Goal: Task Accomplishment & Management: Use online tool/utility

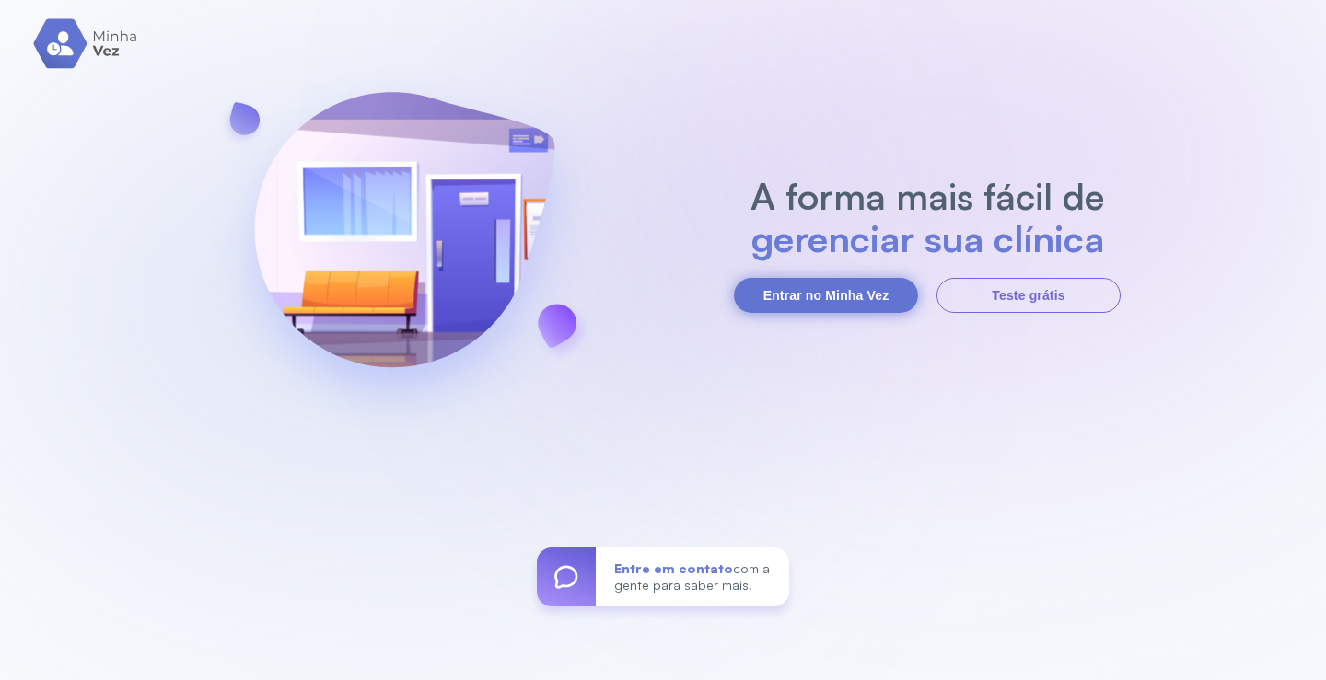
click at [851, 295] on button "Entrar no Minha Vez" at bounding box center [826, 295] width 184 height 35
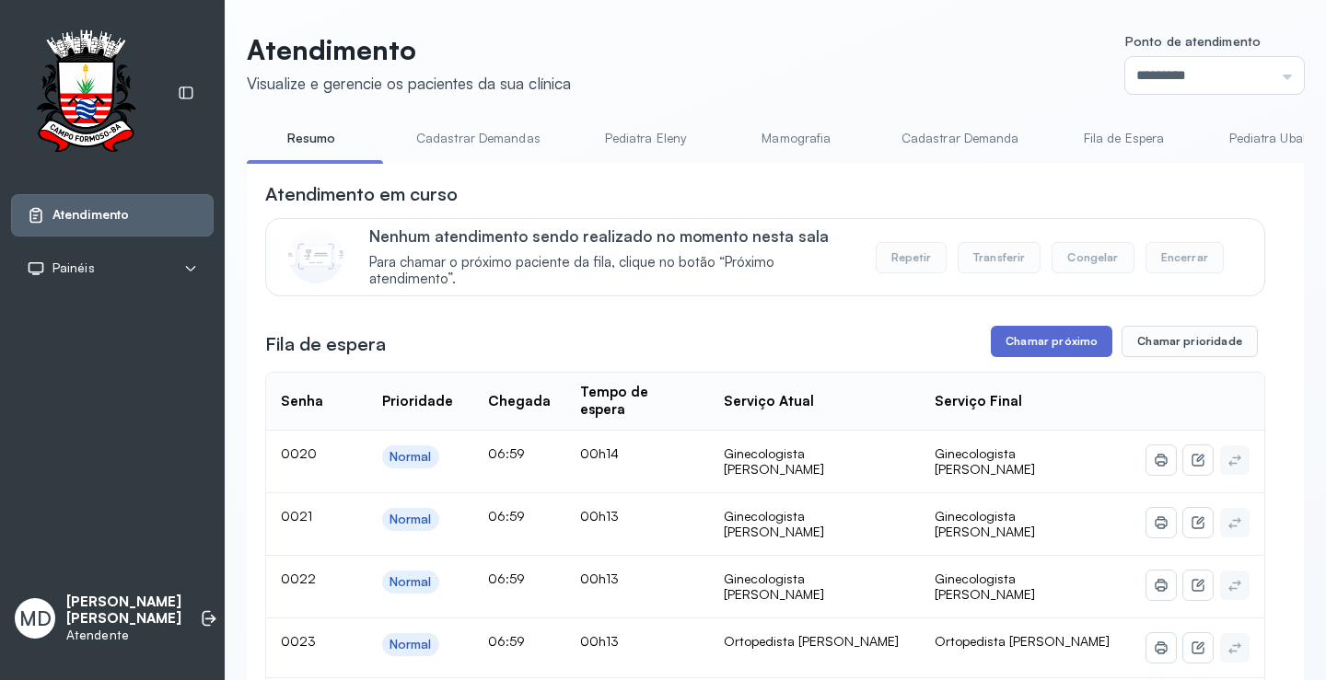
click at [1055, 342] on button "Chamar próximo" at bounding box center [1051, 341] width 122 height 31
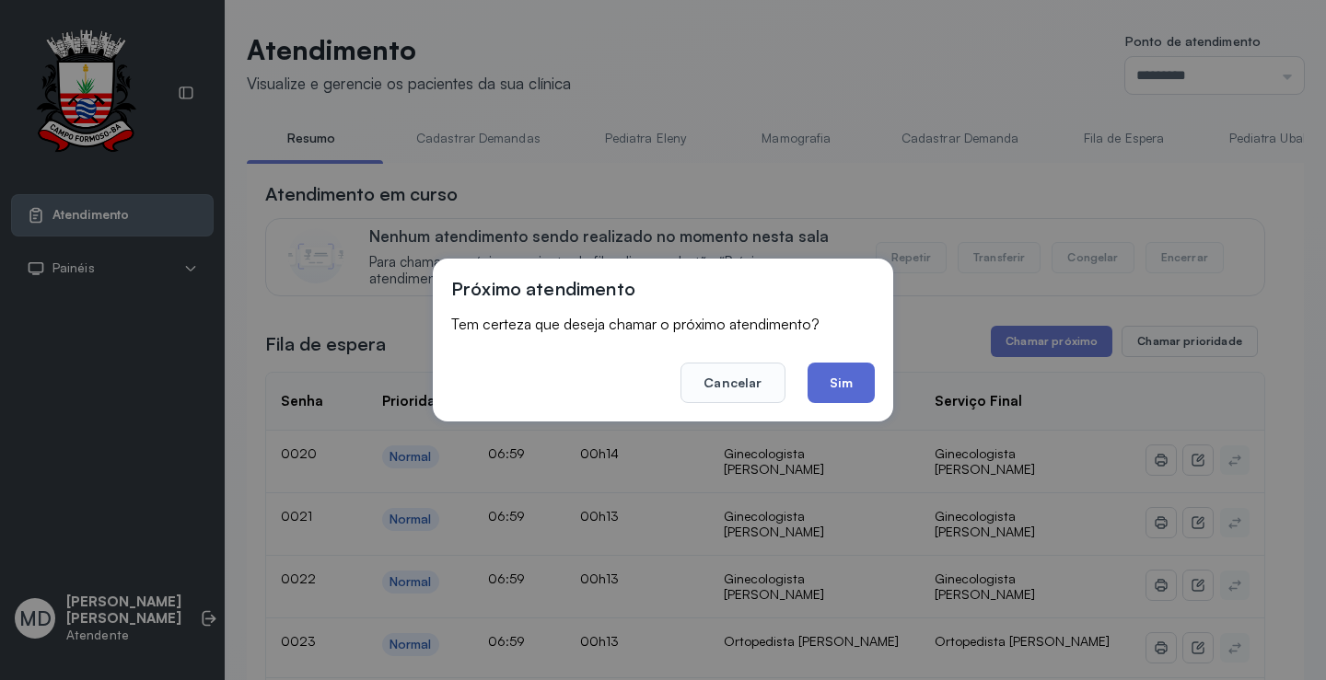
click at [848, 376] on button "Sim" at bounding box center [840, 383] width 67 height 41
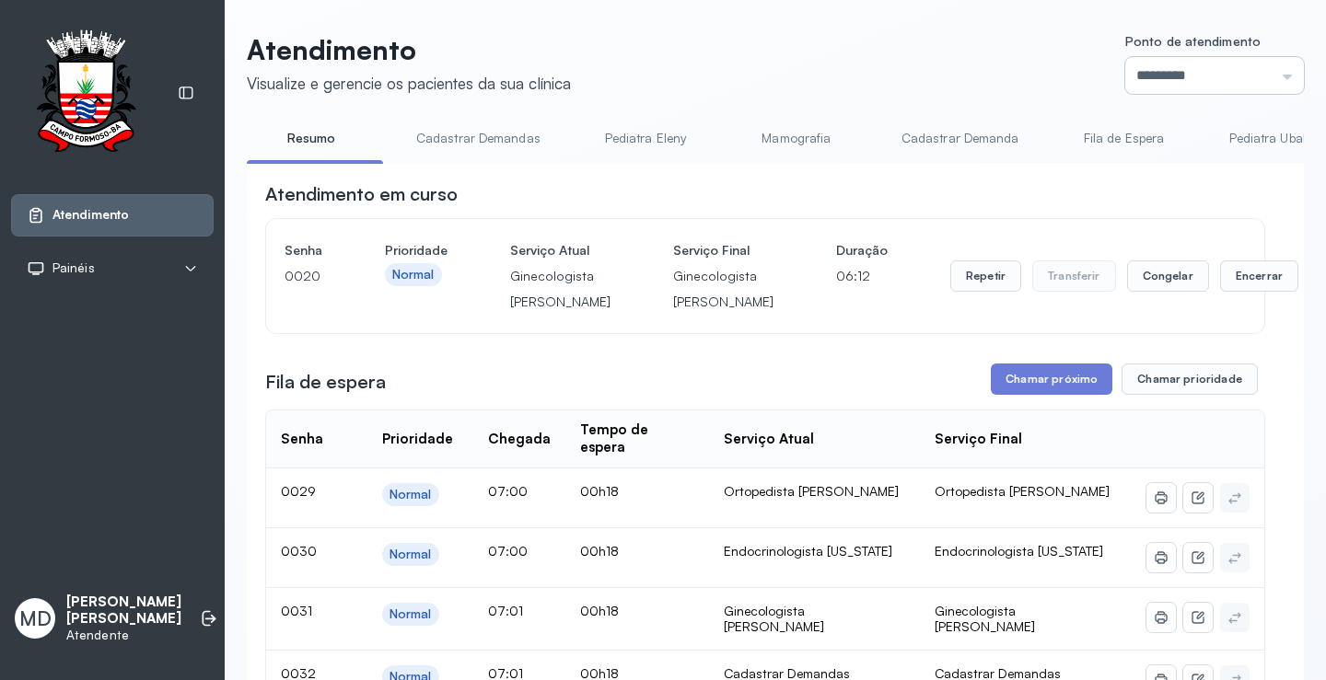
click at [1270, 75] on input "*********" at bounding box center [1214, 75] width 179 height 37
type input "*********"
click at [1059, 395] on button "Chamar próximo" at bounding box center [1051, 379] width 122 height 31
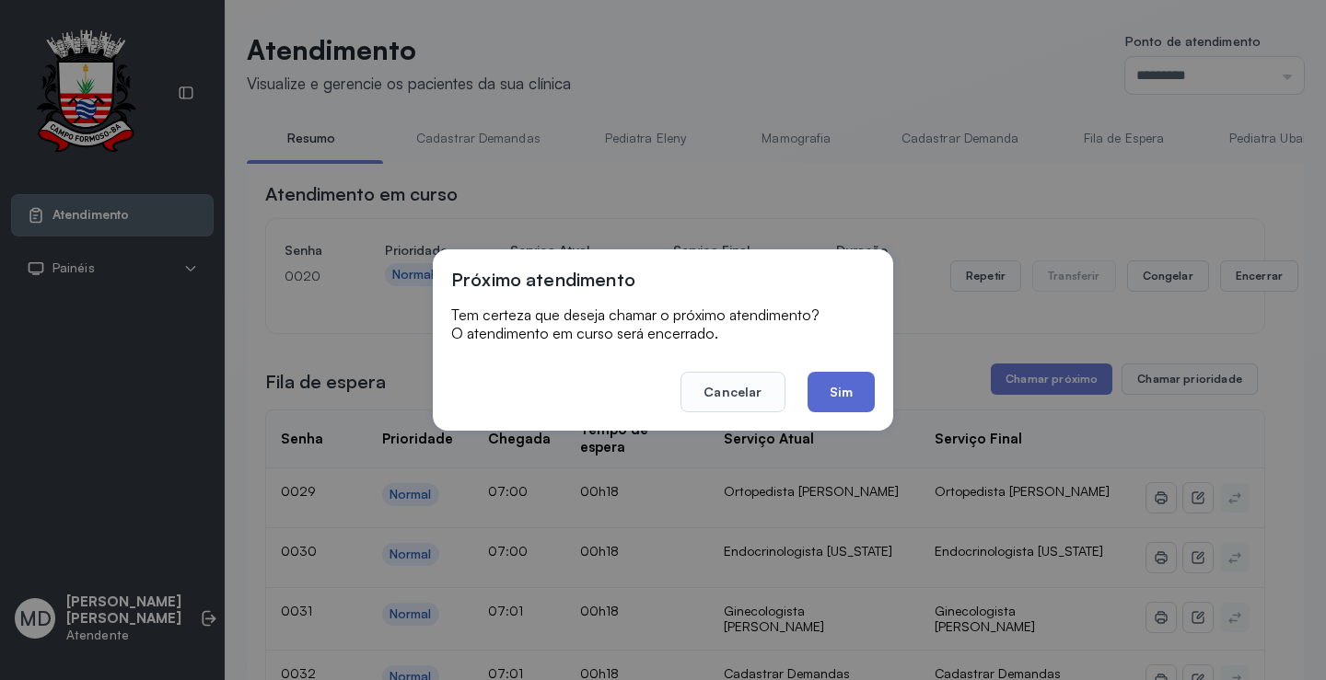
click at [837, 391] on button "Sim" at bounding box center [840, 392] width 67 height 41
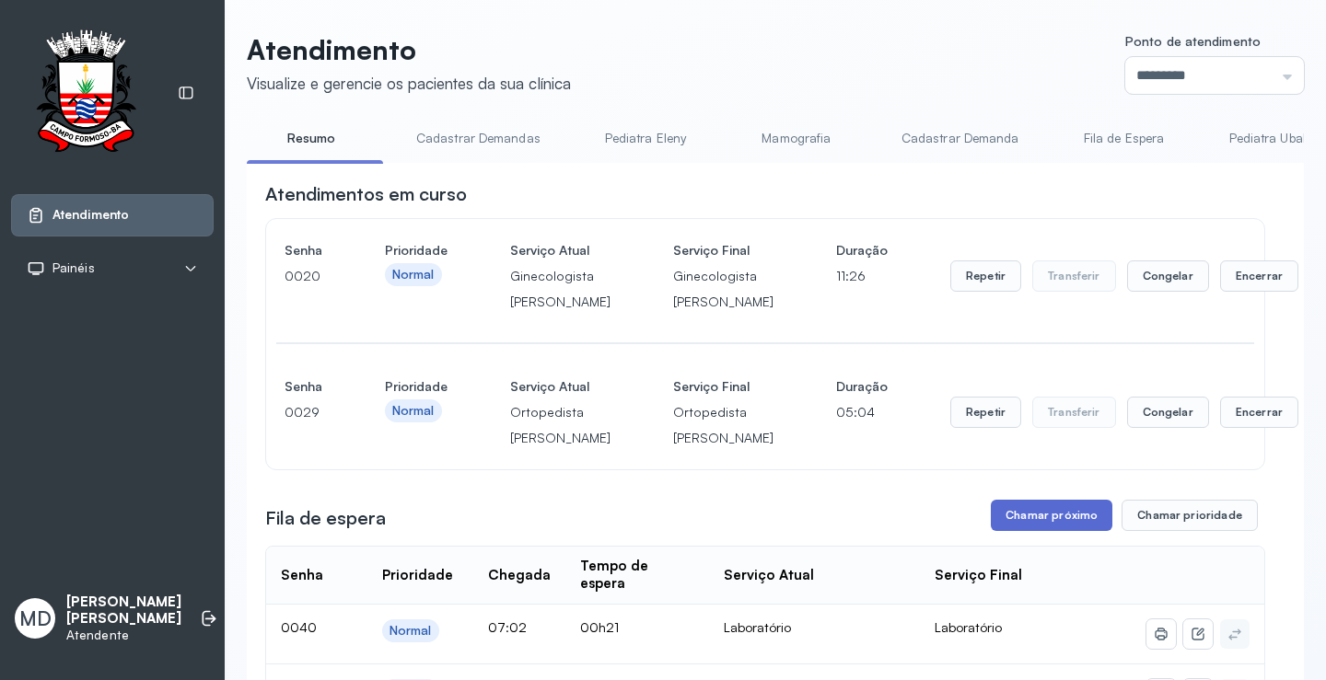
click at [1049, 531] on button "Chamar próximo" at bounding box center [1051, 515] width 122 height 31
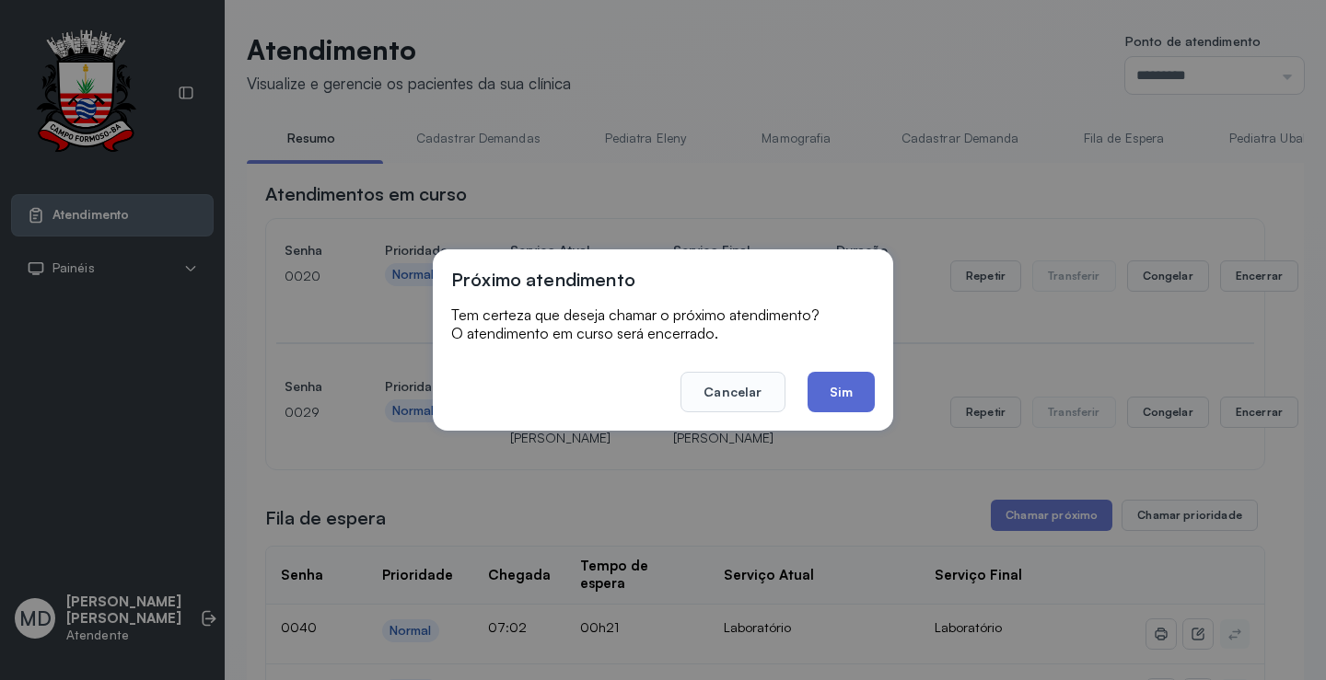
click at [847, 383] on button "Sim" at bounding box center [840, 392] width 67 height 41
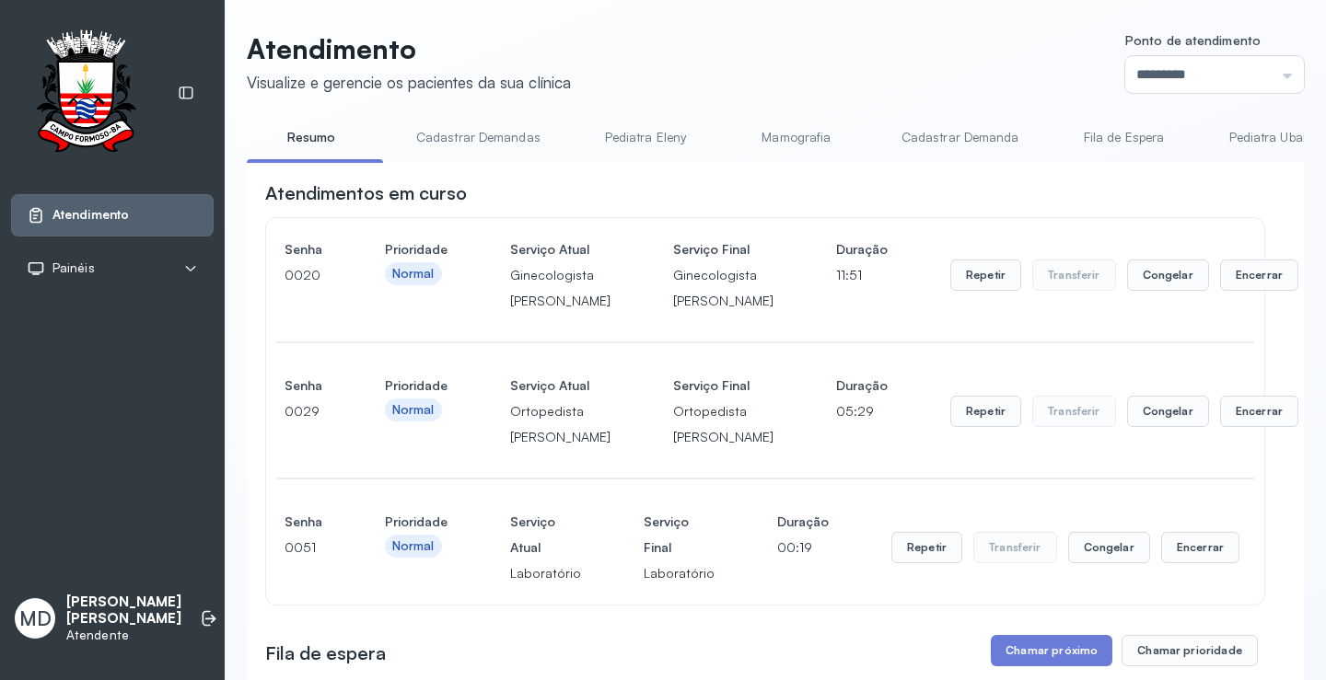
scroll to position [276, 0]
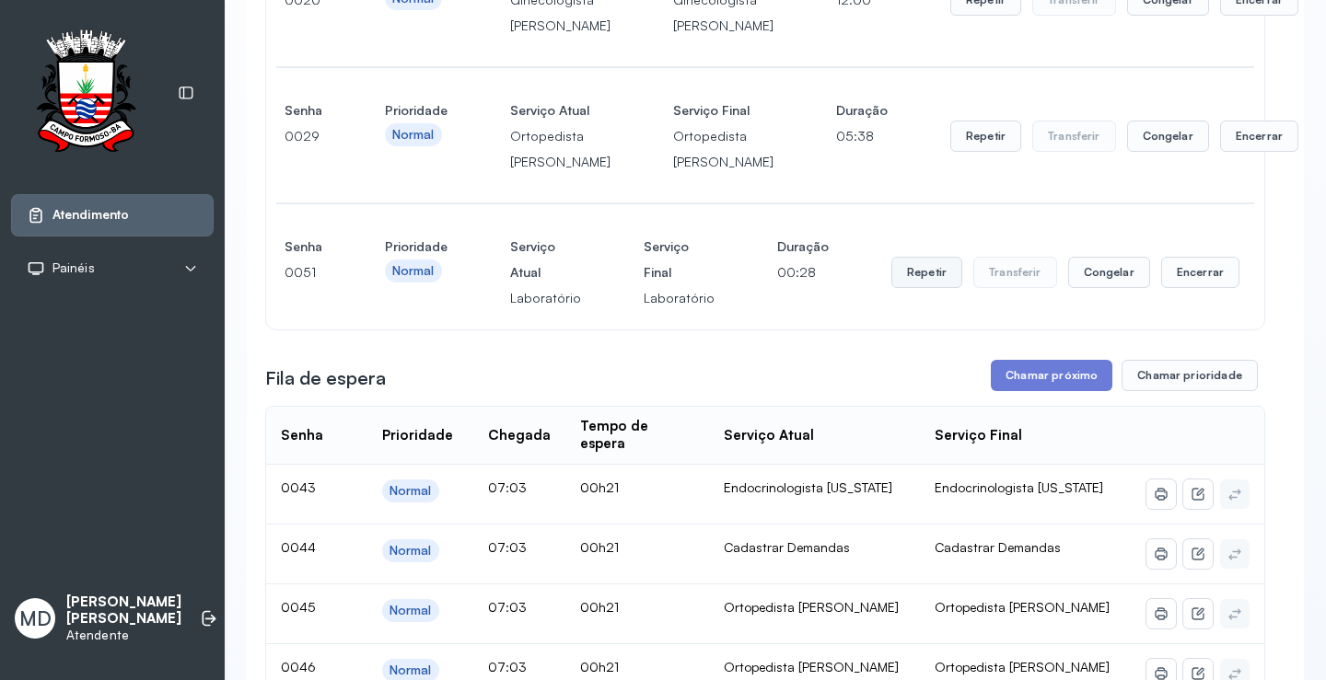
click at [950, 16] on button "Repetir" at bounding box center [985, -1] width 71 height 31
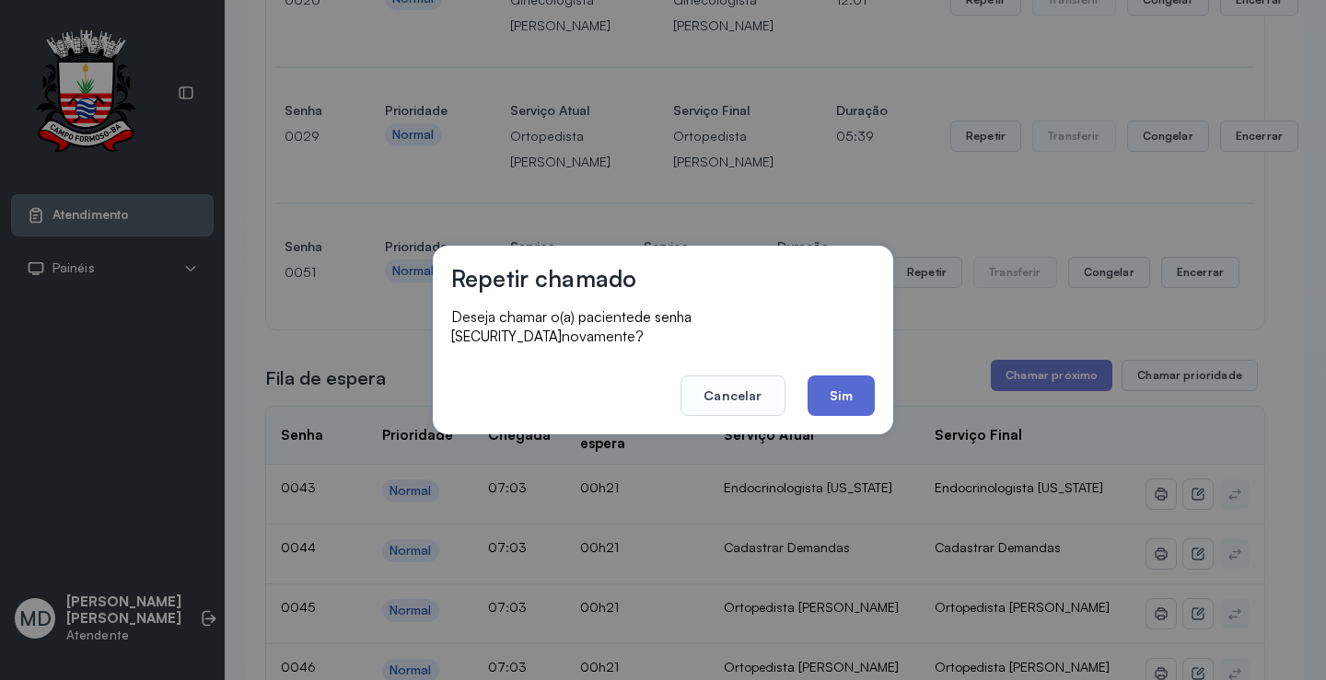
click at [831, 390] on button "Sim" at bounding box center [840, 396] width 67 height 41
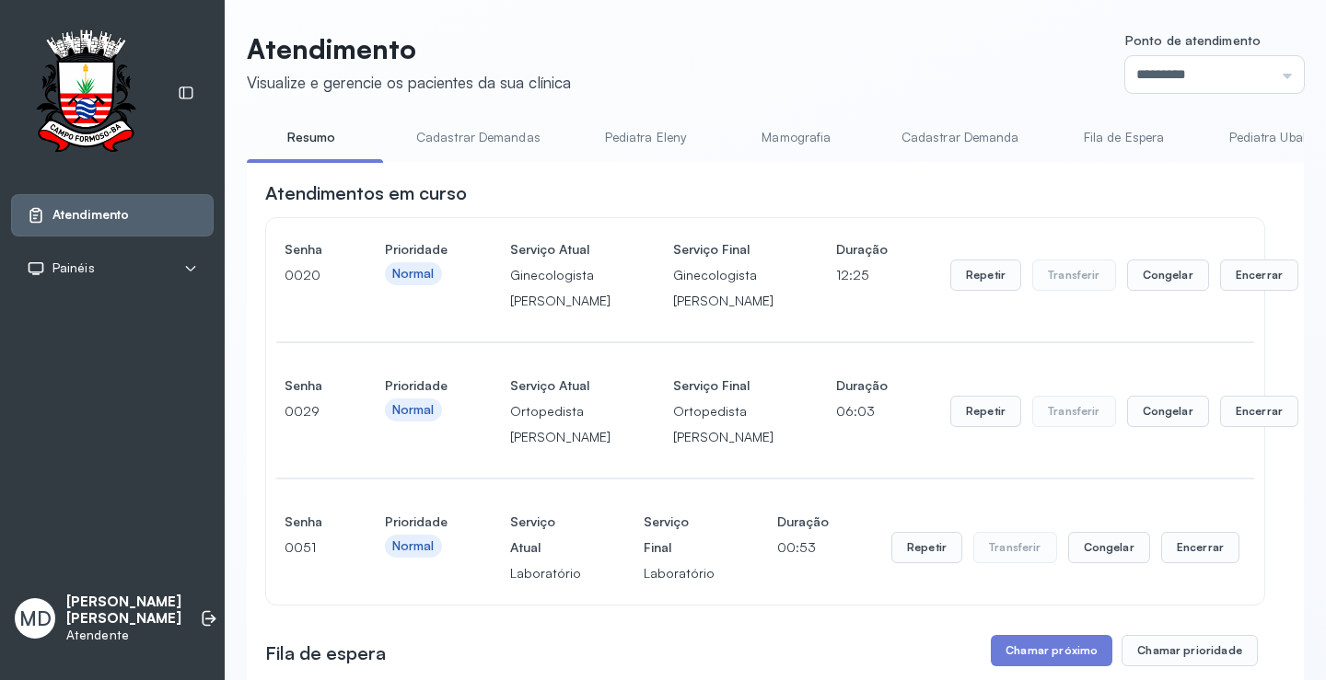
scroll to position [460, 0]
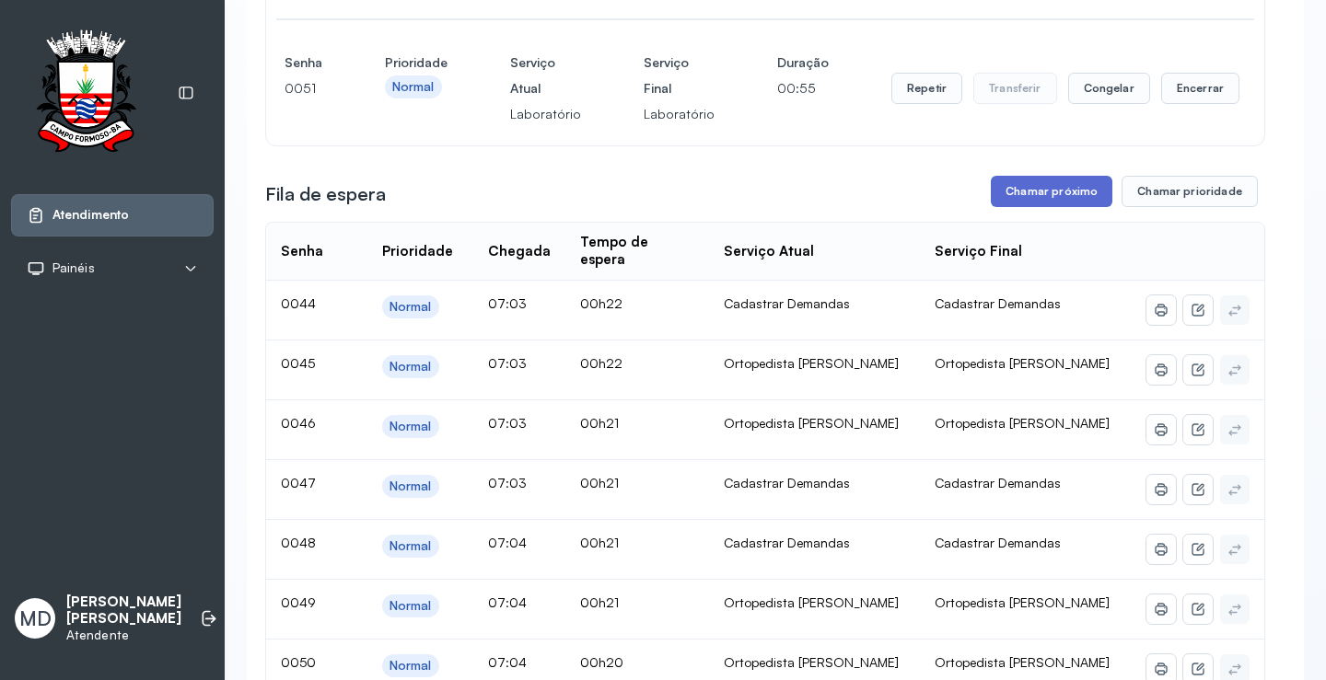
click at [1048, 207] on button "Chamar próximo" at bounding box center [1051, 191] width 122 height 31
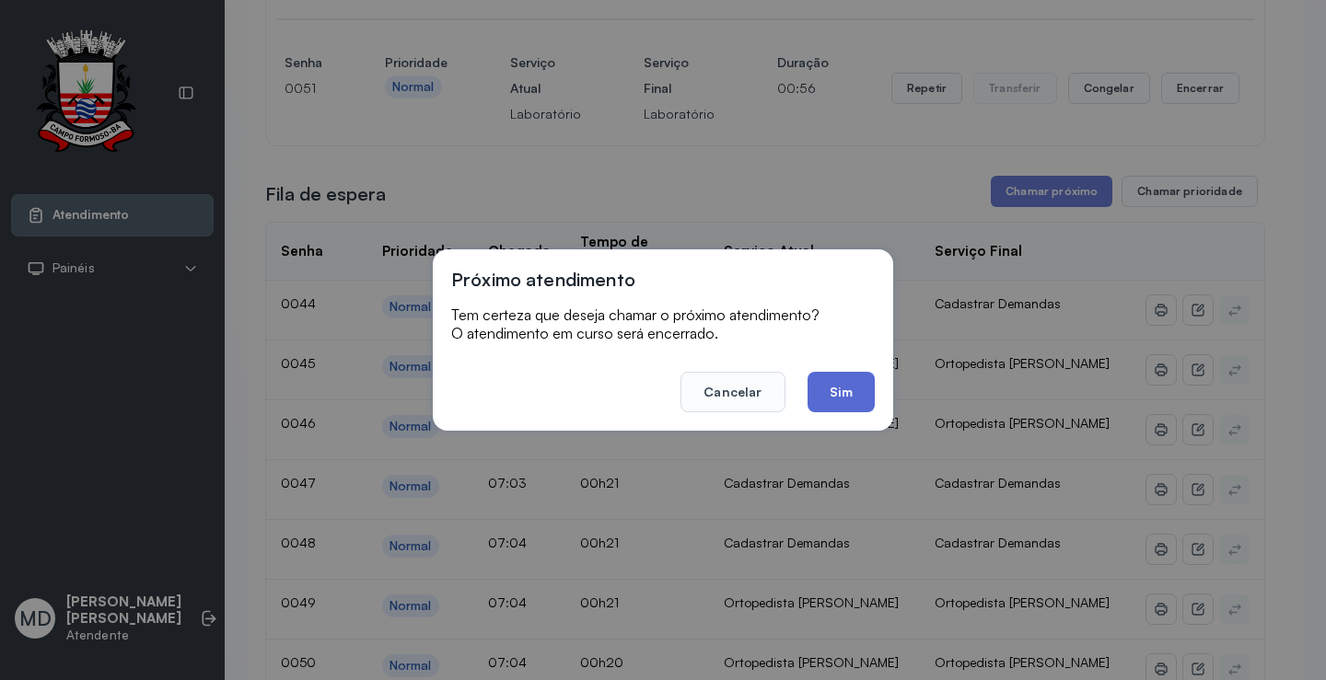
click at [841, 382] on button "Sim" at bounding box center [840, 392] width 67 height 41
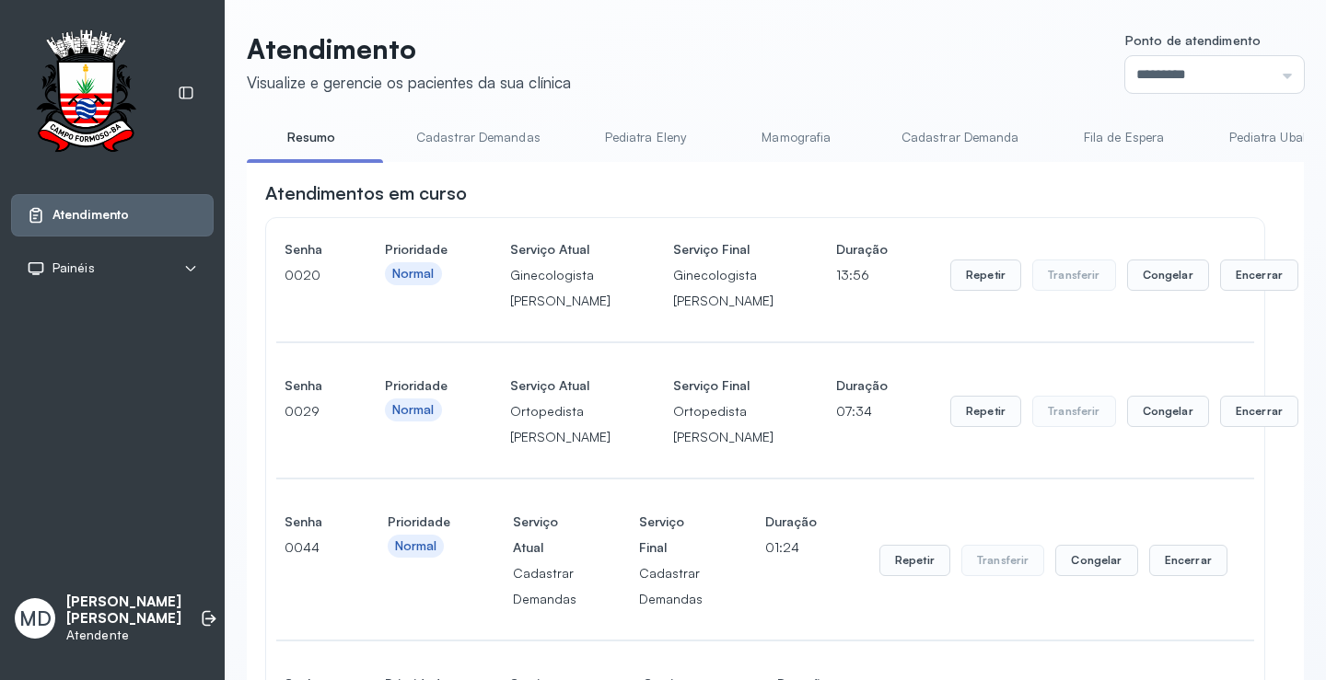
scroll to position [552, 0]
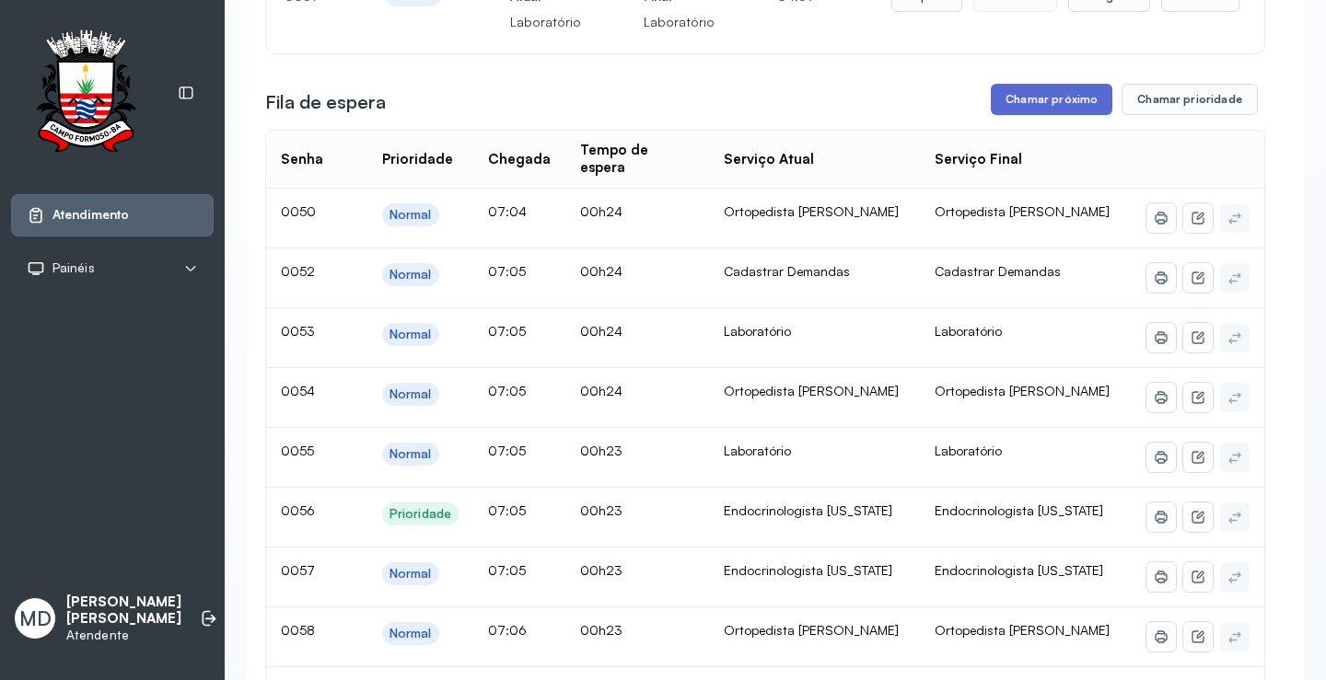
click at [1064, 115] on button "Chamar próximo" at bounding box center [1051, 99] width 122 height 31
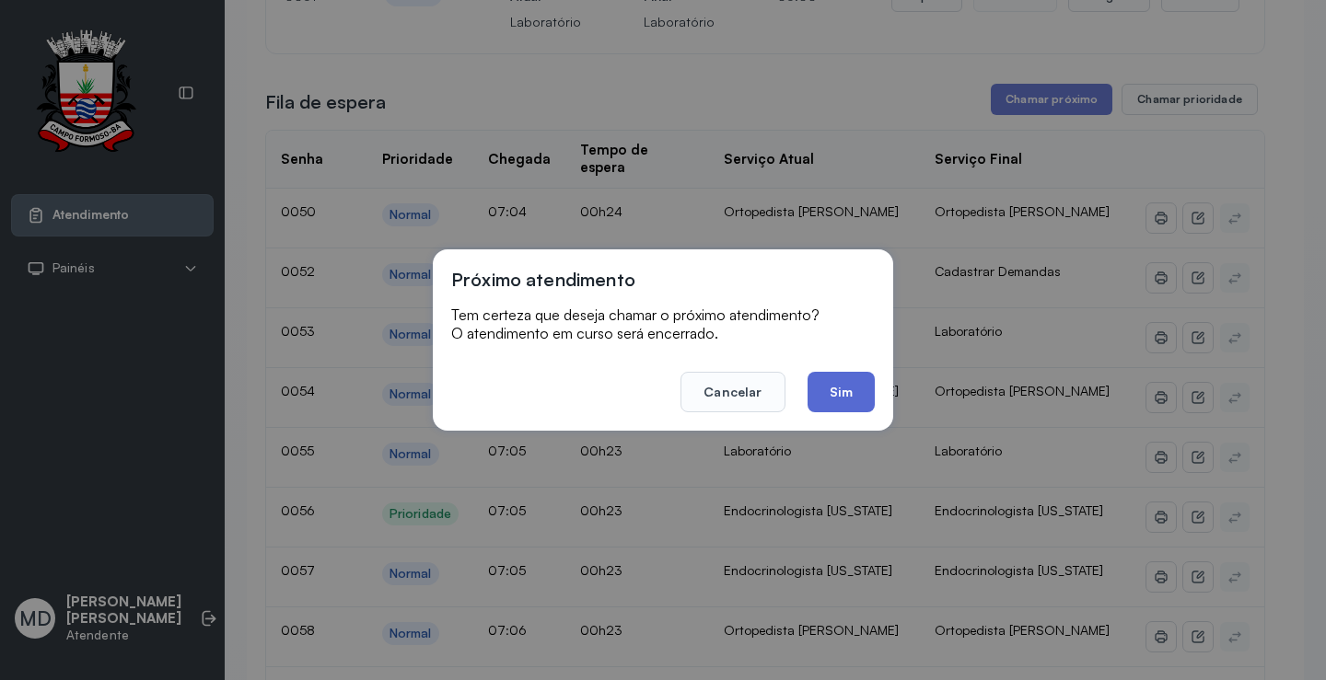
click at [833, 393] on button "Sim" at bounding box center [840, 392] width 67 height 41
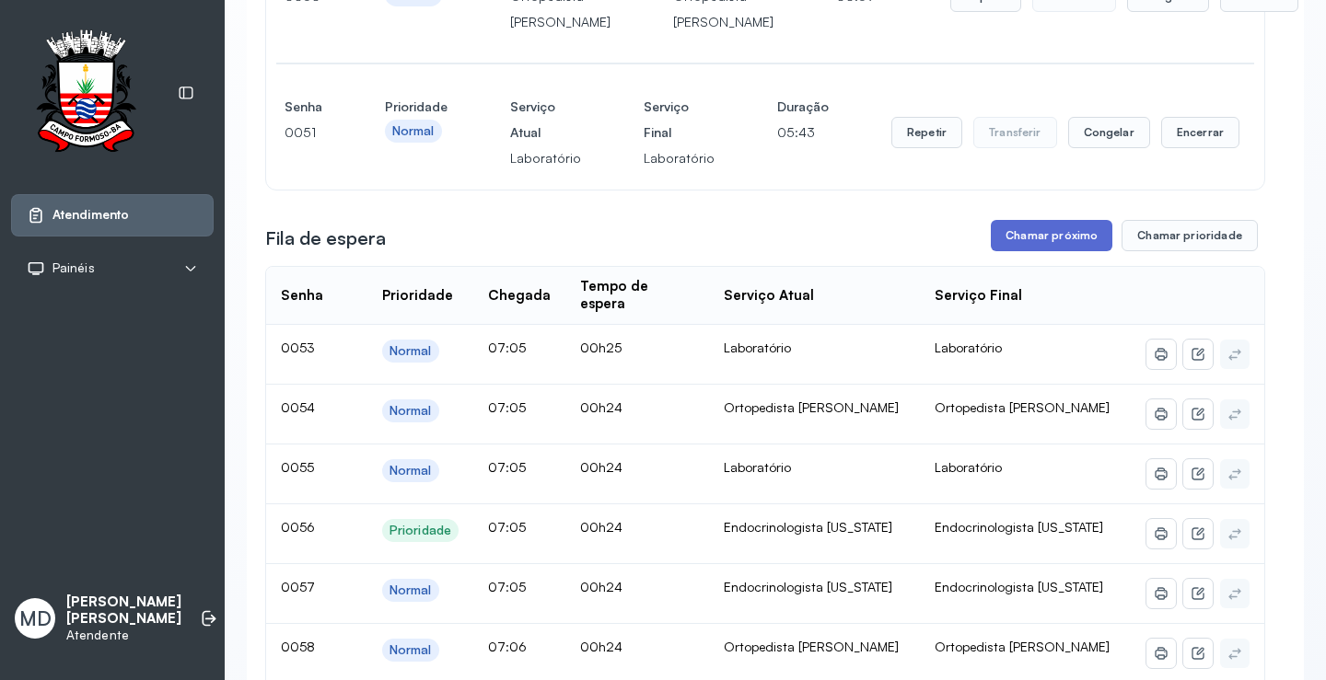
click at [1048, 251] on button "Chamar próximo" at bounding box center [1051, 235] width 122 height 31
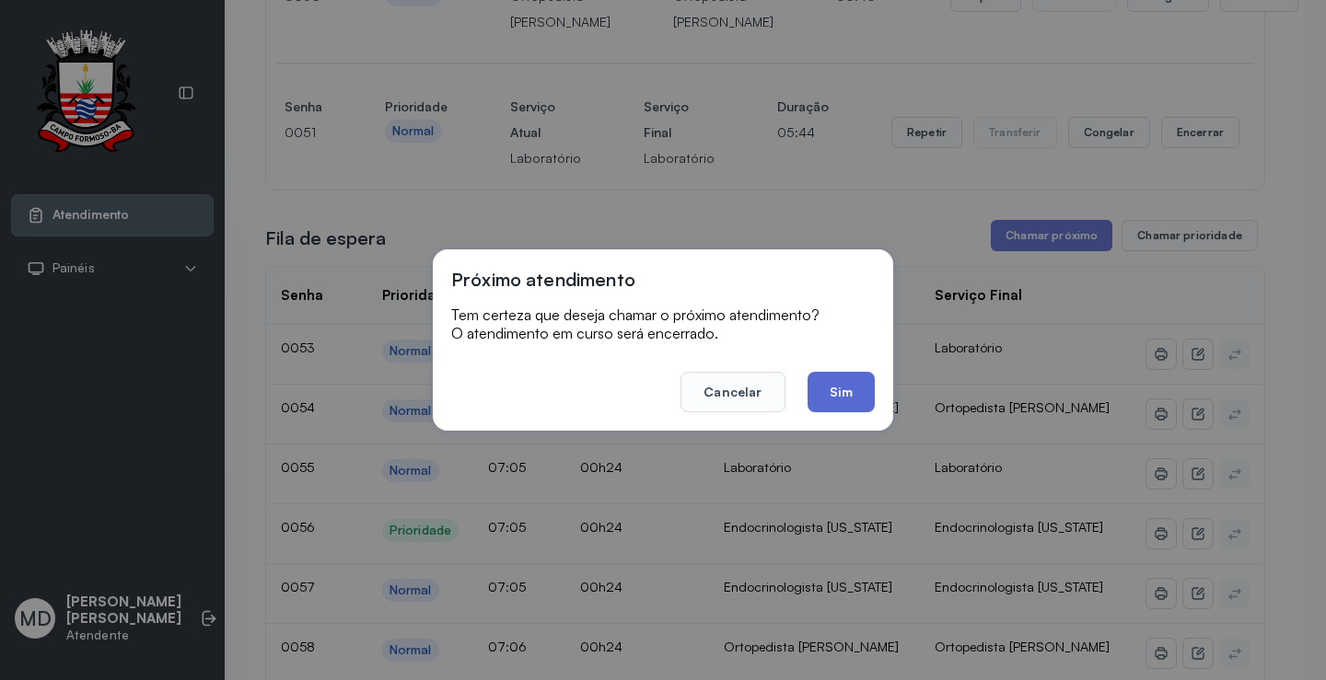
click at [838, 392] on button "Sim" at bounding box center [840, 392] width 67 height 41
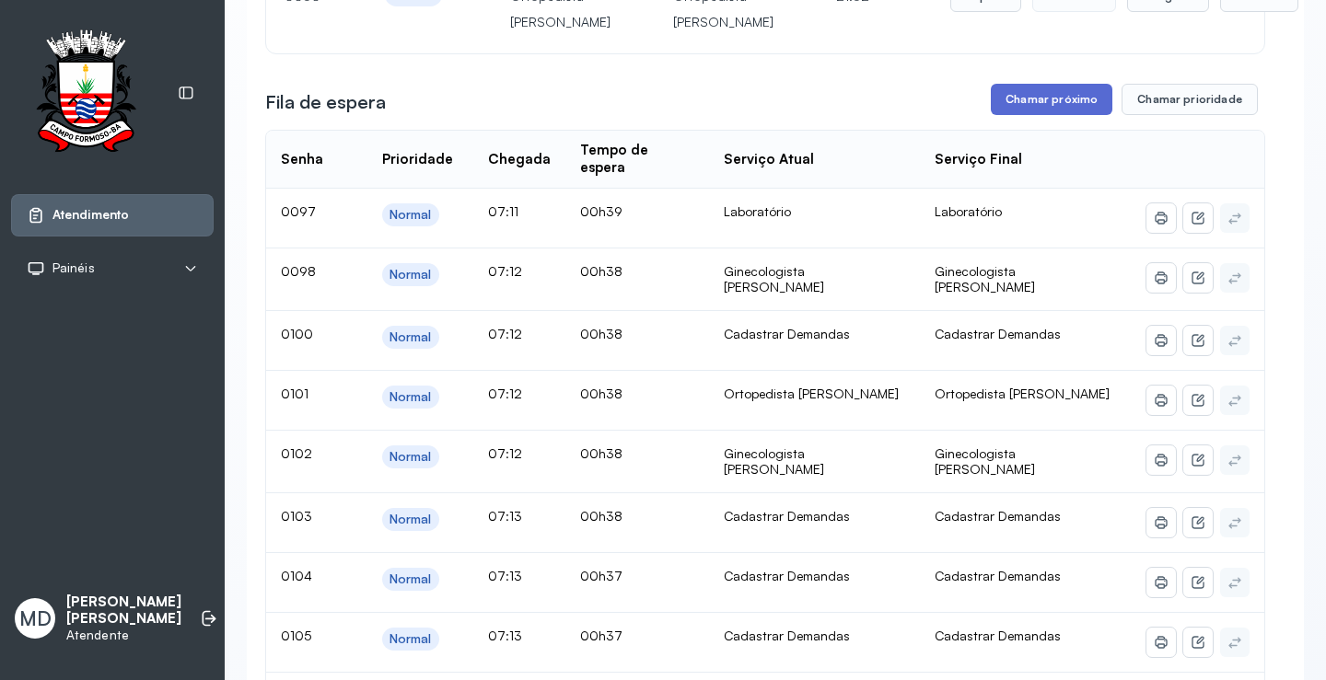
click at [1072, 115] on button "Chamar próximo" at bounding box center [1051, 99] width 122 height 31
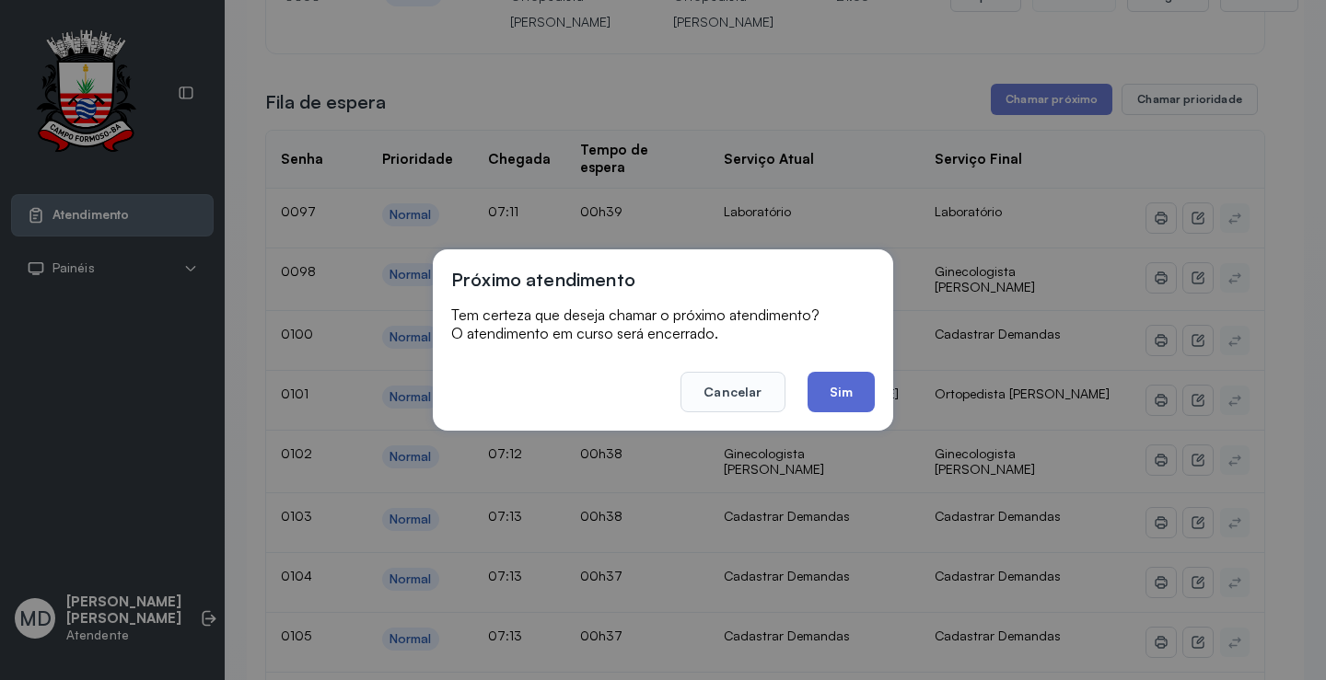
click at [833, 389] on button "Sim" at bounding box center [840, 392] width 67 height 41
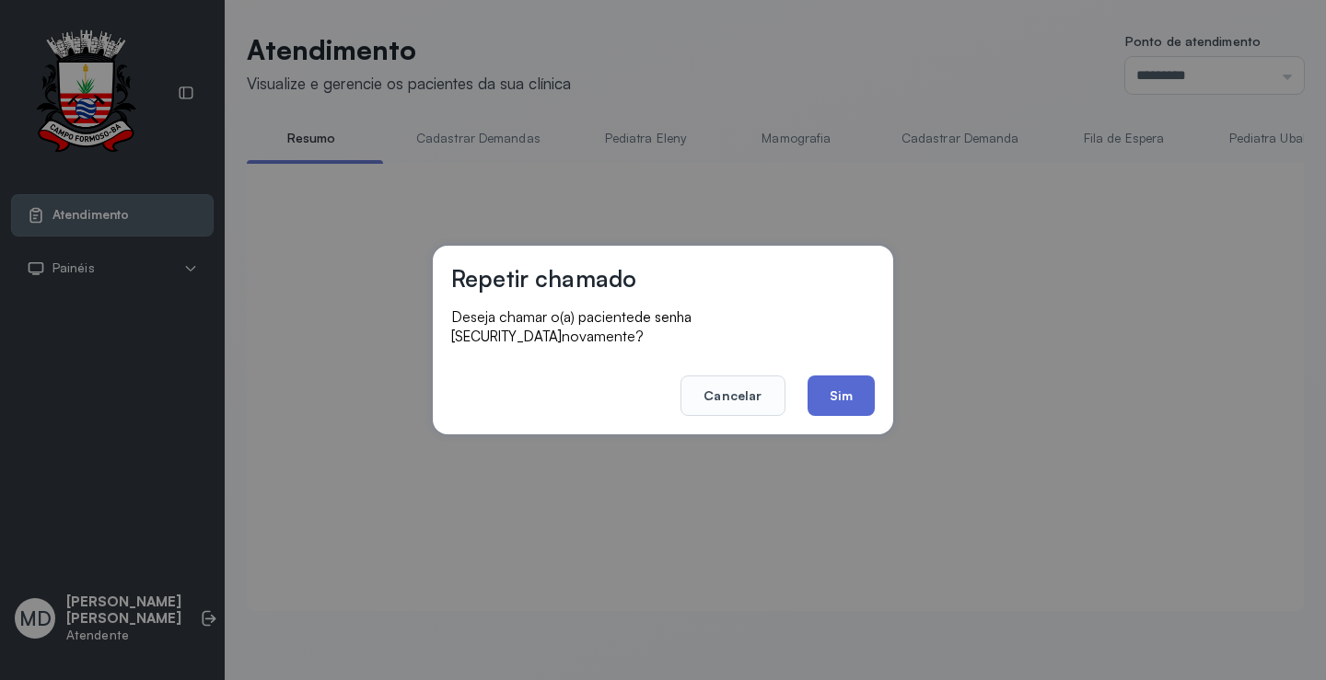
scroll to position [1, 0]
click at [839, 387] on button "Sim" at bounding box center [840, 396] width 67 height 41
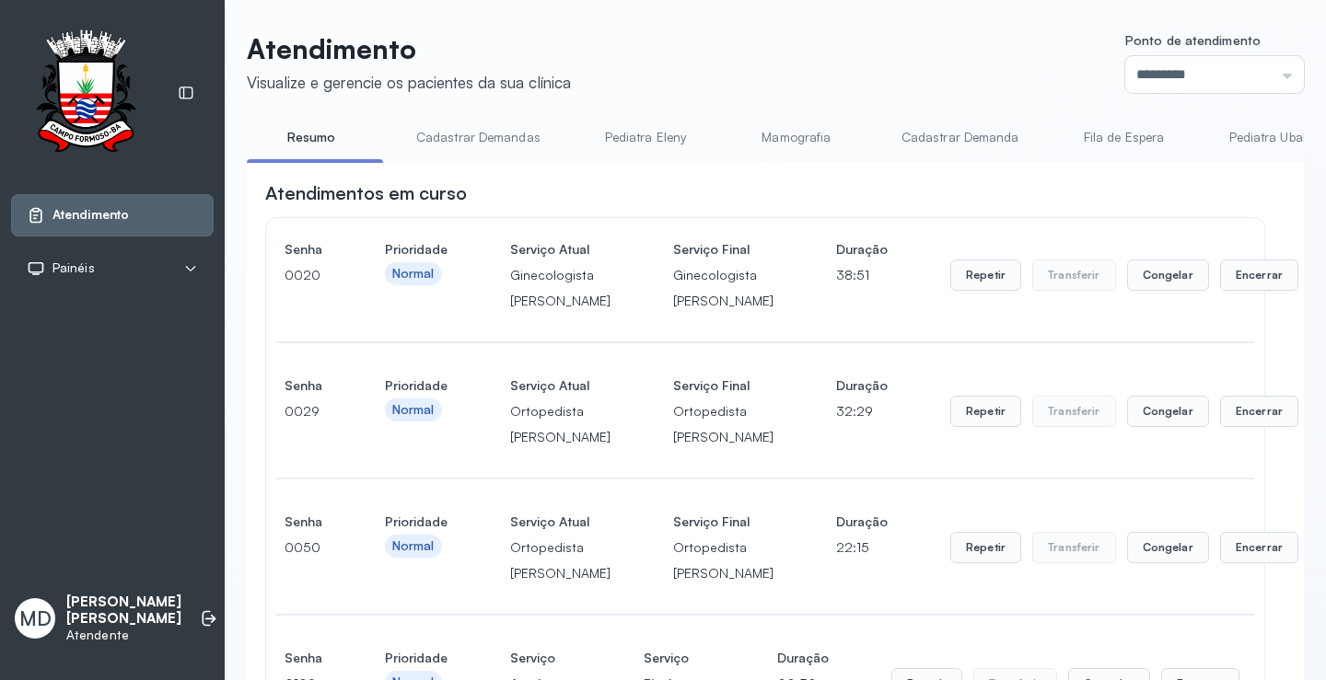
scroll to position [742, 0]
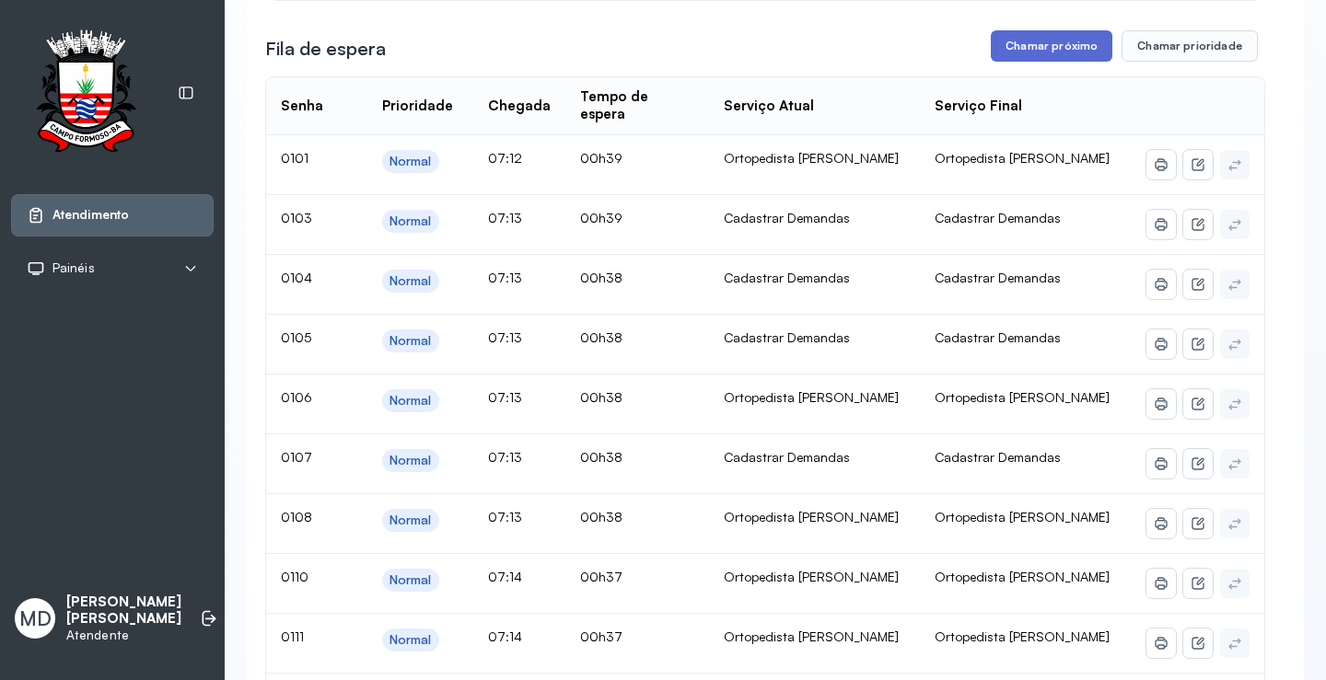
click at [1061, 62] on button "Chamar próximo" at bounding box center [1051, 45] width 122 height 31
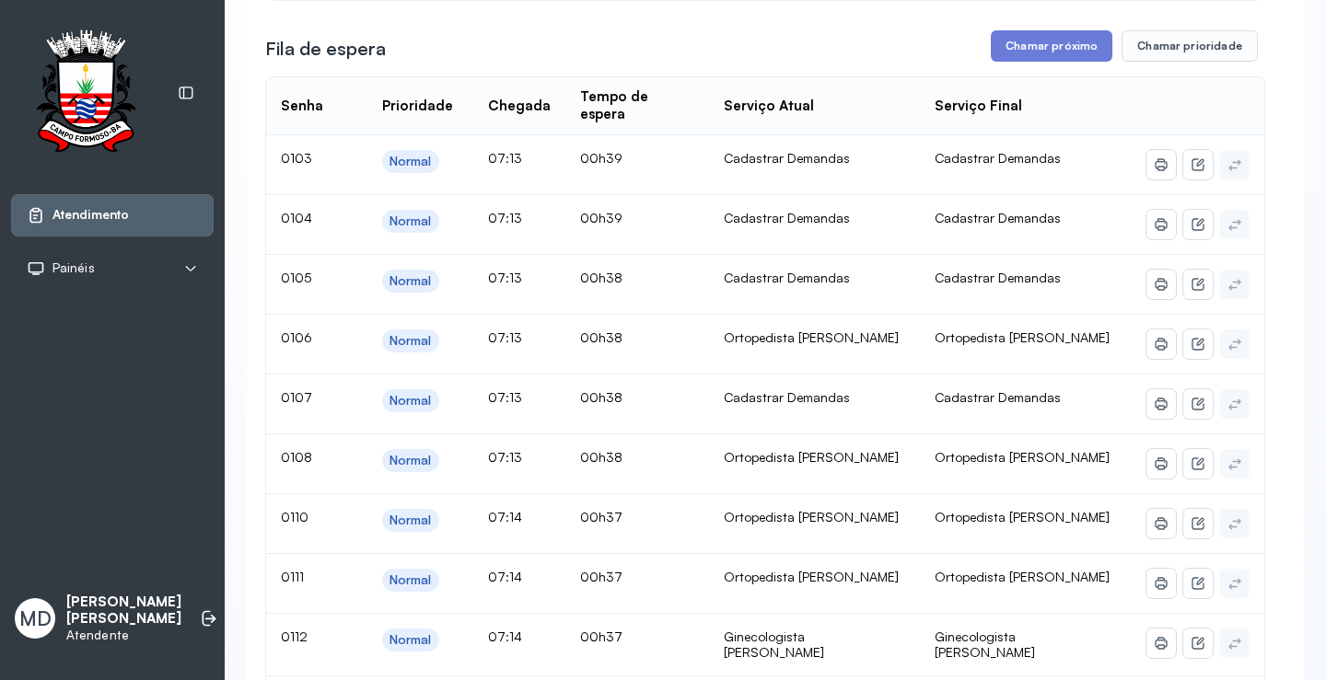
scroll to position [650, 0]
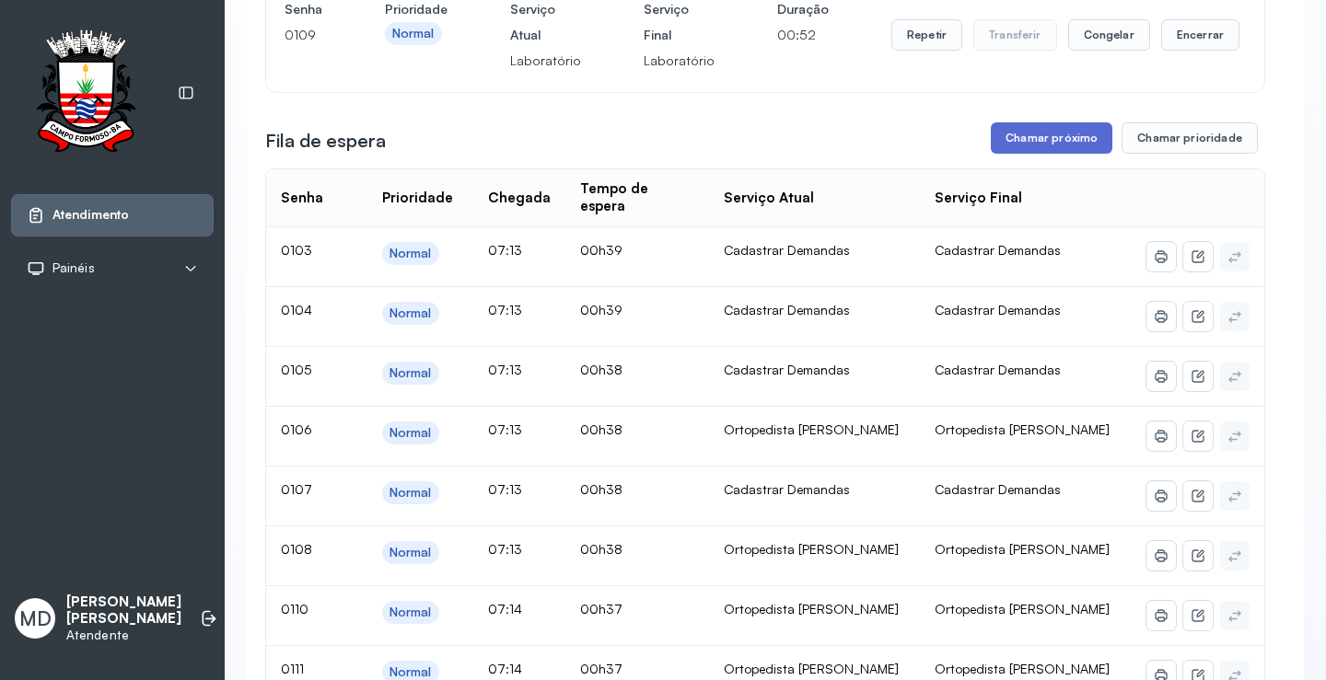
click at [1035, 154] on button "Chamar próximo" at bounding box center [1051, 137] width 122 height 31
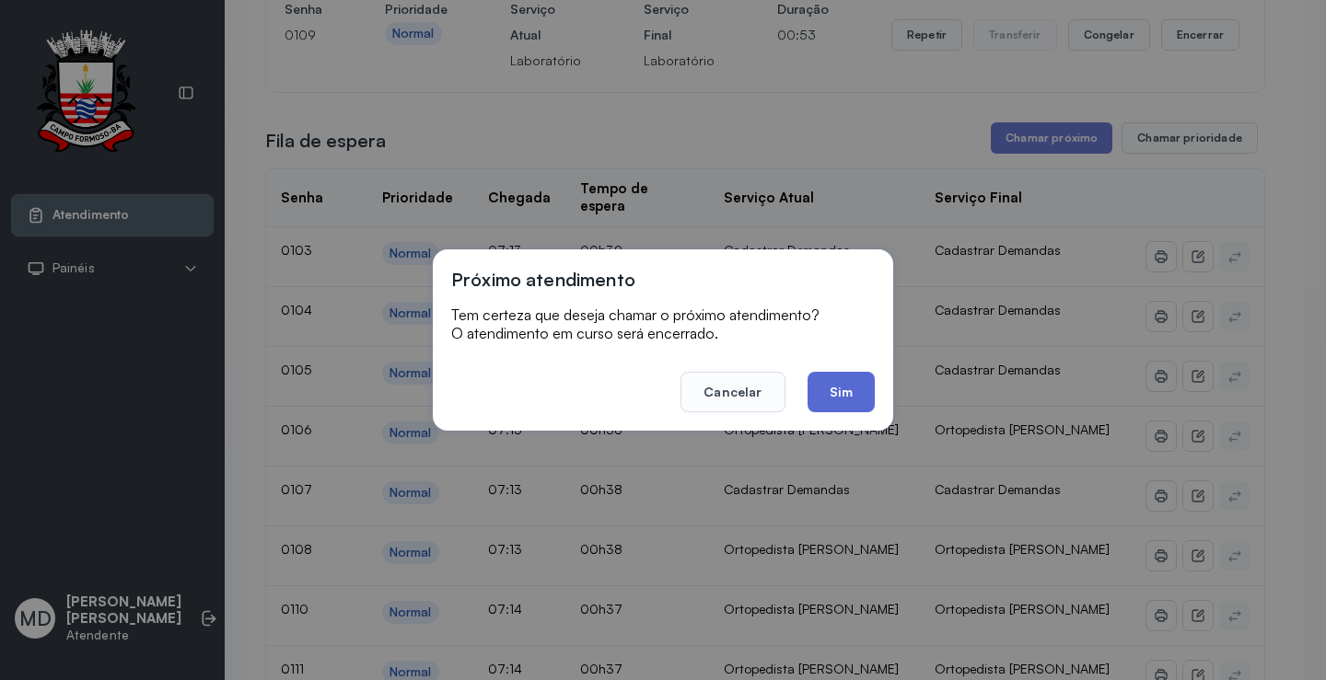
click at [842, 393] on button "Sim" at bounding box center [840, 392] width 67 height 41
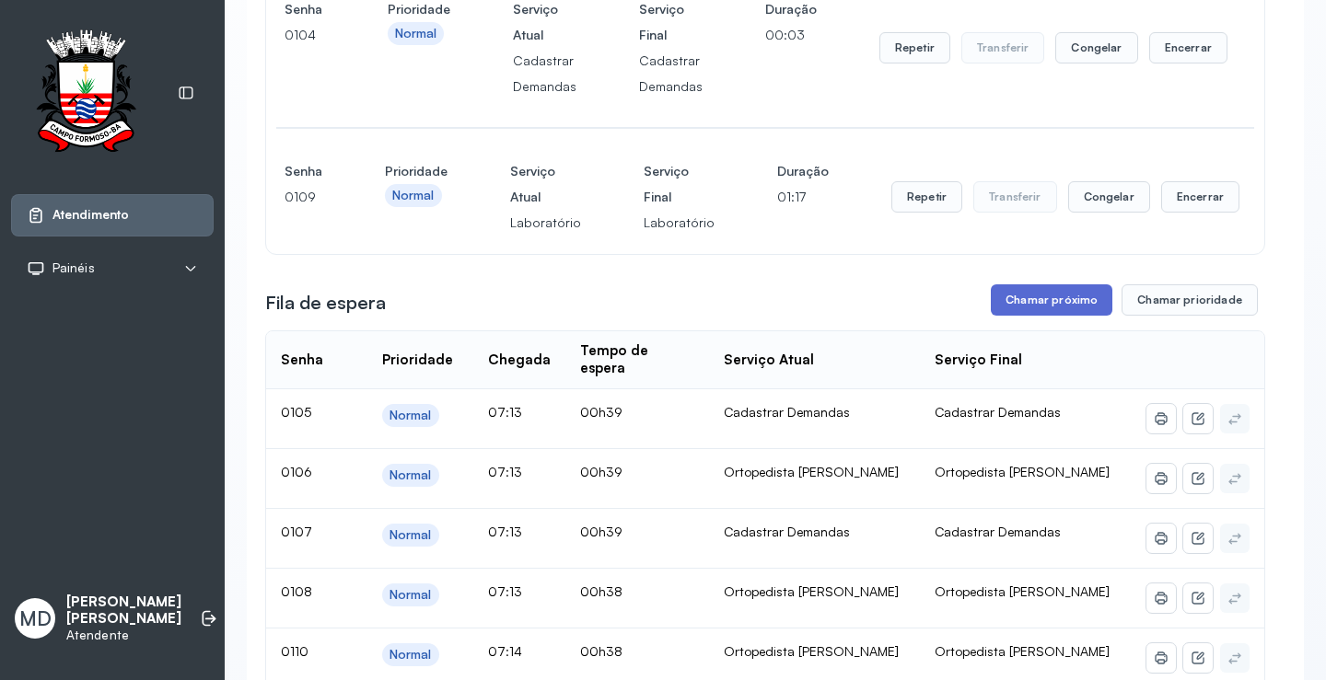
click at [1067, 316] on button "Chamar próximo" at bounding box center [1051, 299] width 122 height 31
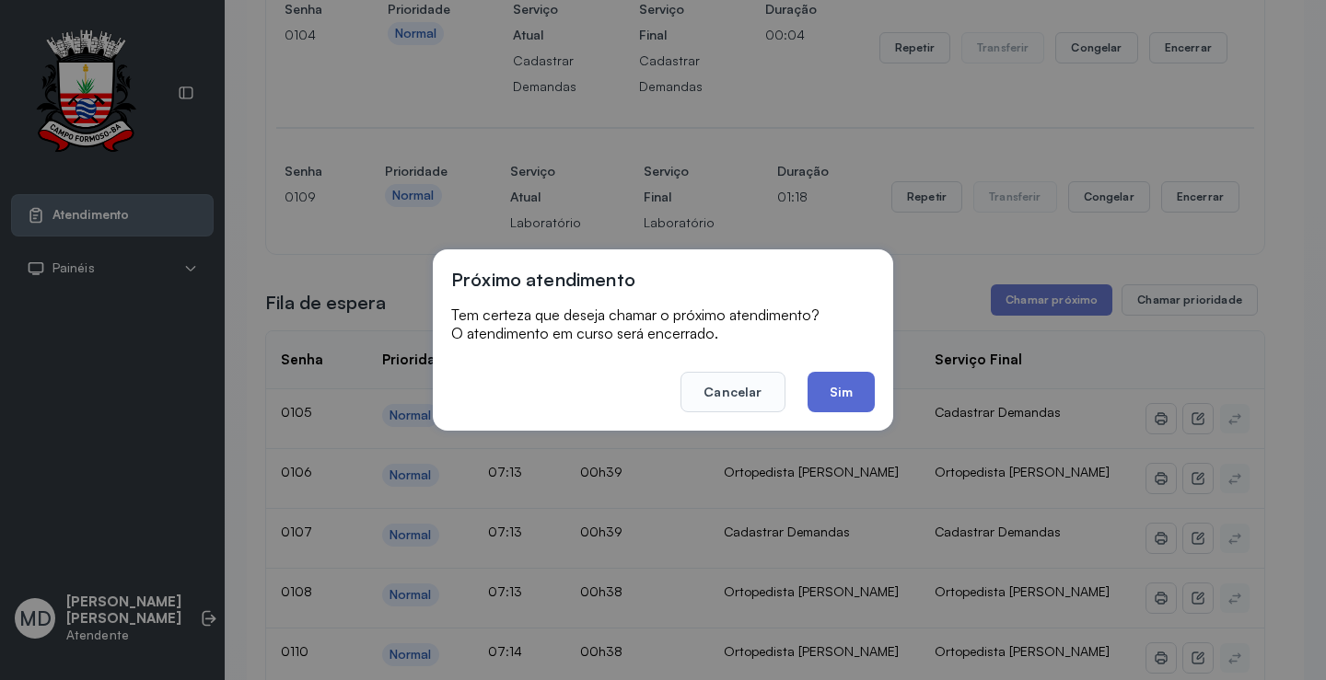
click at [841, 378] on button "Sim" at bounding box center [840, 392] width 67 height 41
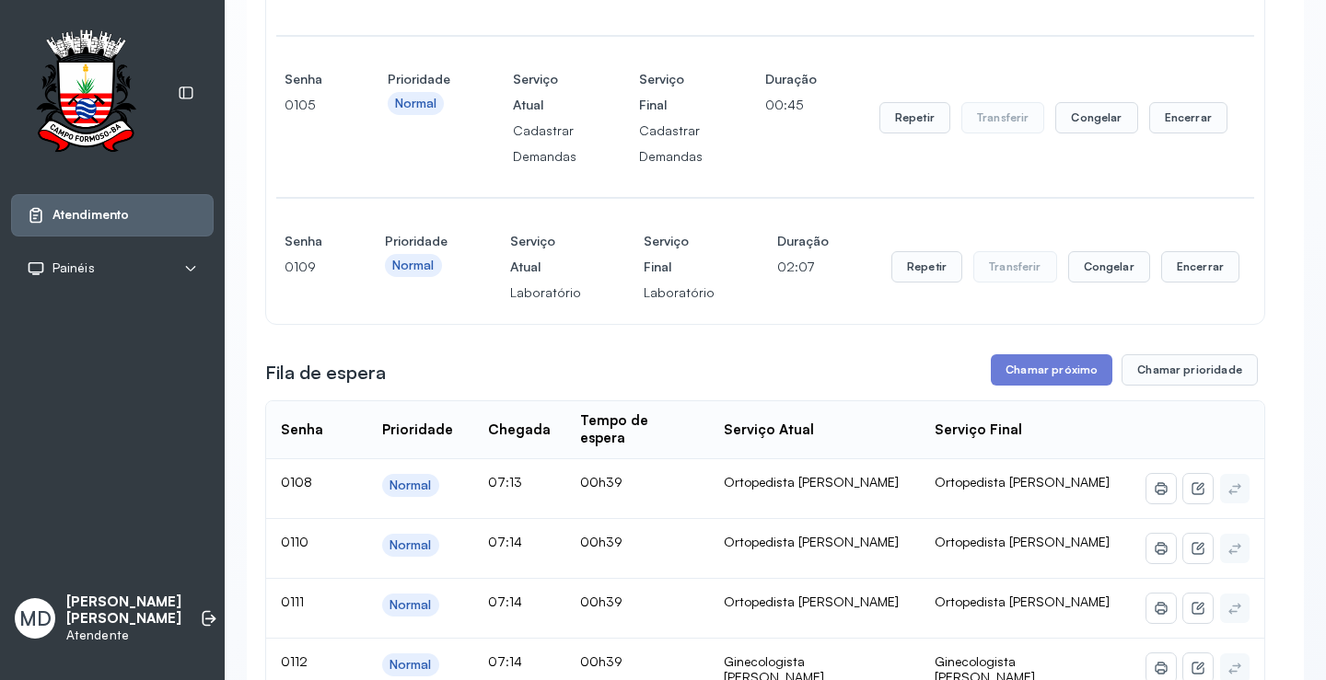
scroll to position [926, 0]
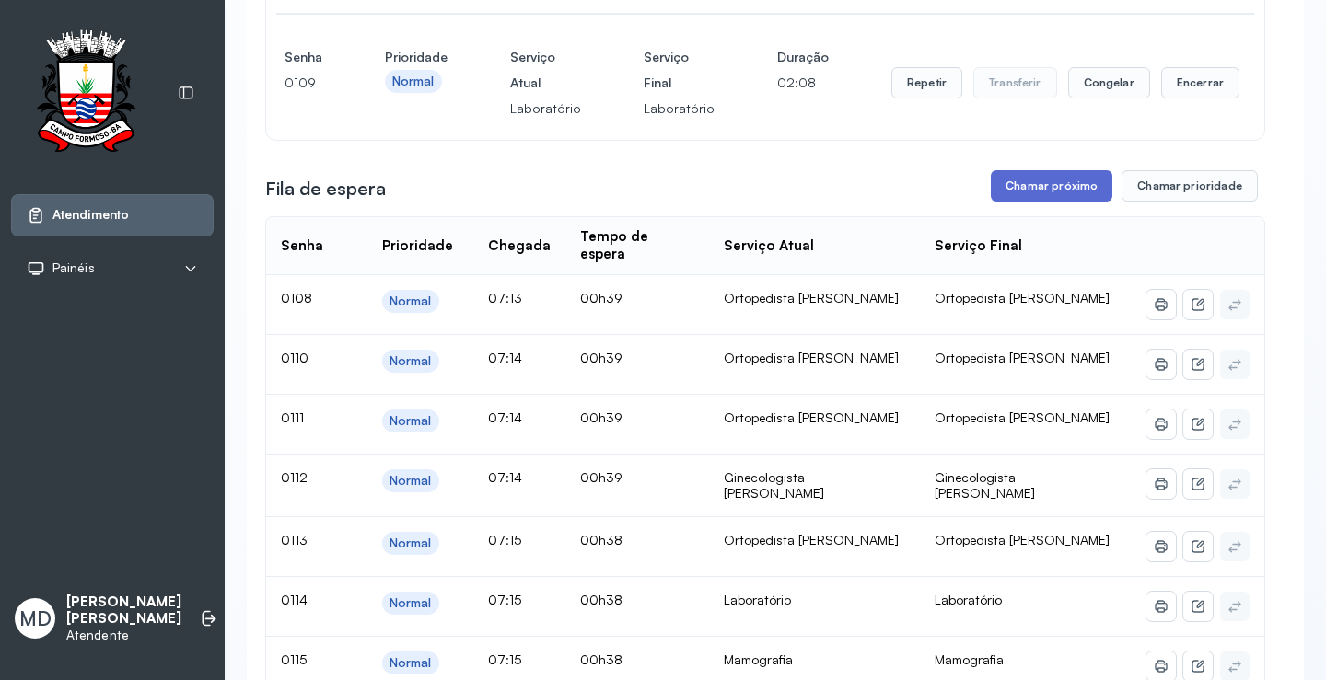
click at [1066, 202] on button "Chamar próximo" at bounding box center [1051, 185] width 122 height 31
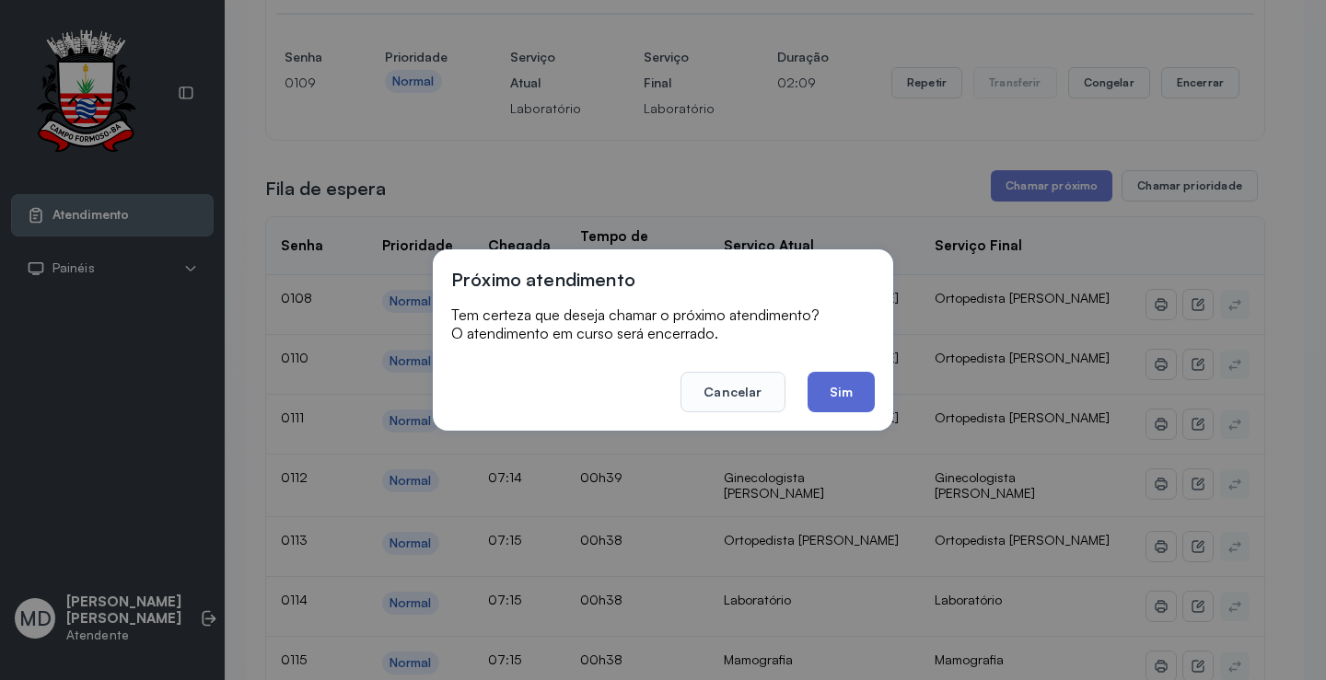
click at [825, 387] on button "Sim" at bounding box center [840, 392] width 67 height 41
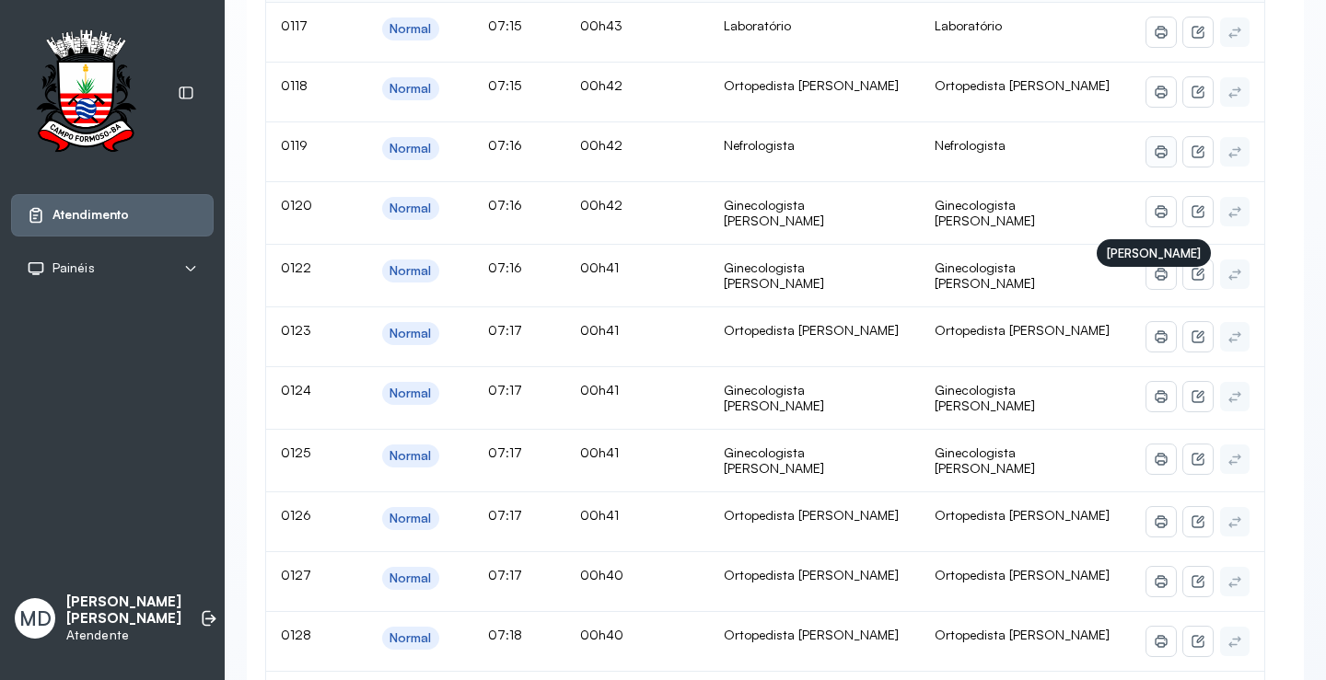
scroll to position [558, 0]
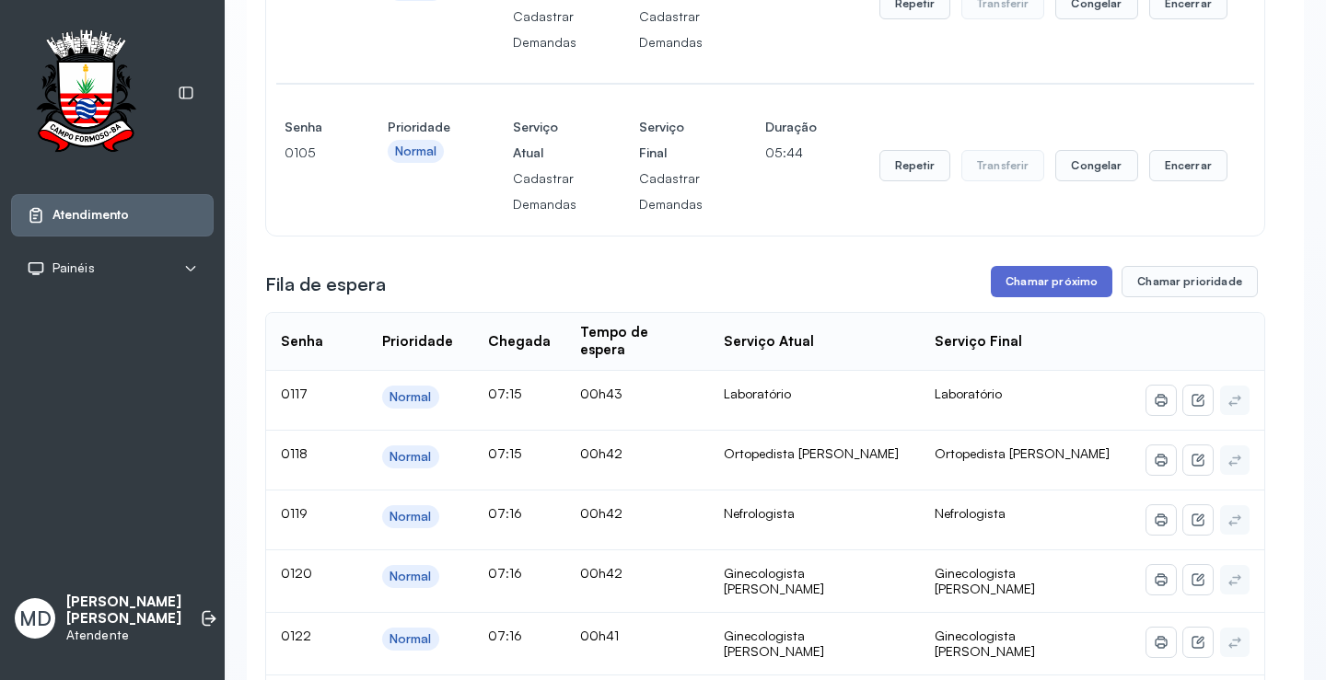
click at [1040, 297] on button "Chamar próximo" at bounding box center [1051, 281] width 122 height 31
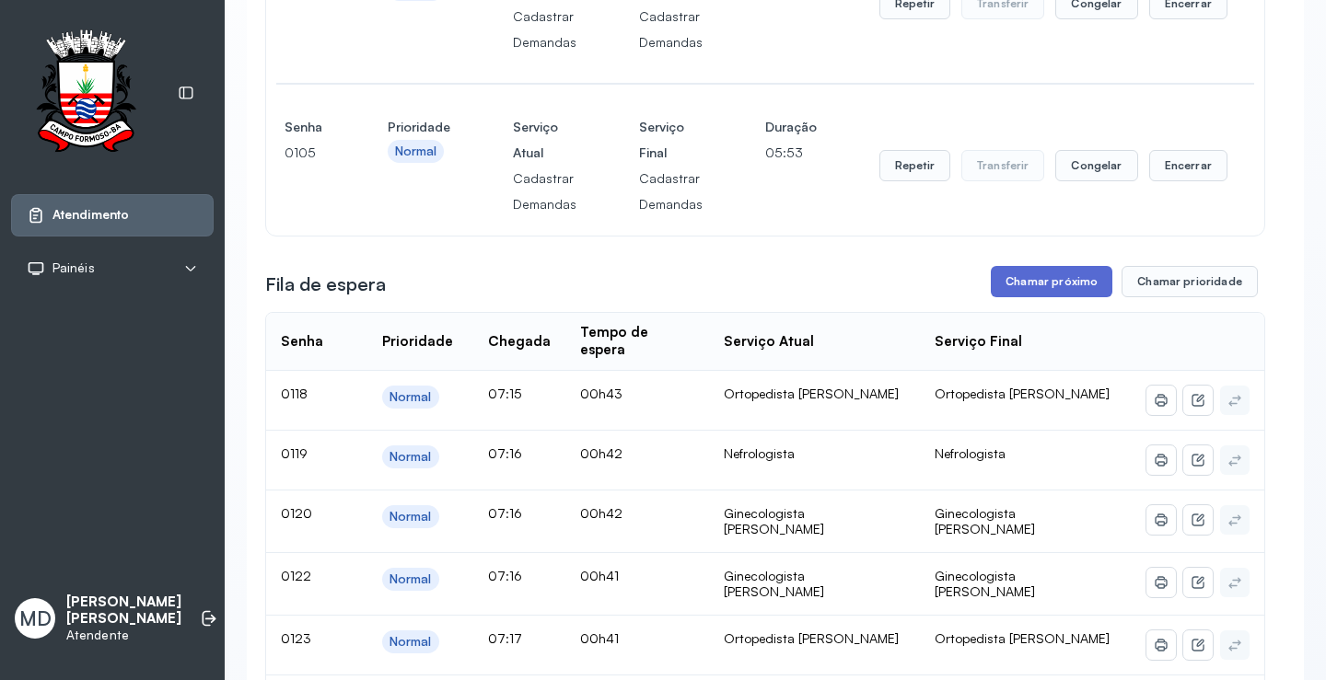
click at [1071, 297] on button "Chamar próximo" at bounding box center [1051, 281] width 122 height 31
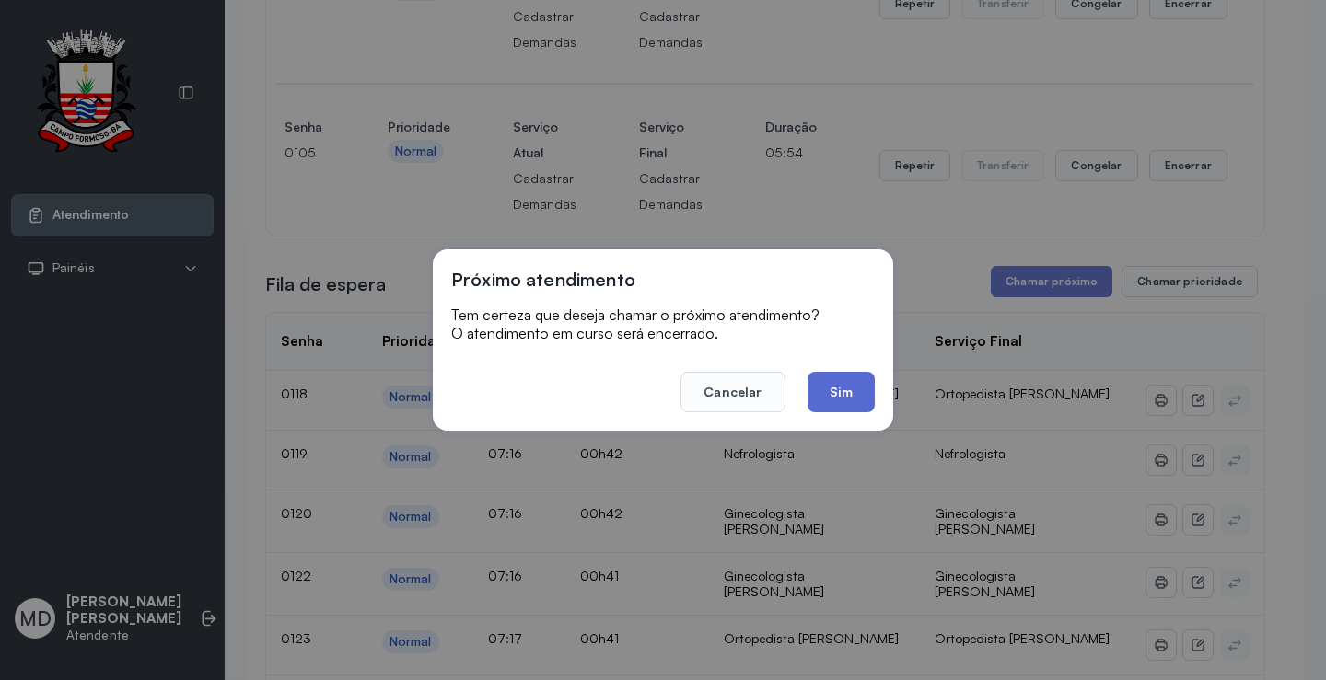
click at [856, 392] on button "Sim" at bounding box center [840, 392] width 67 height 41
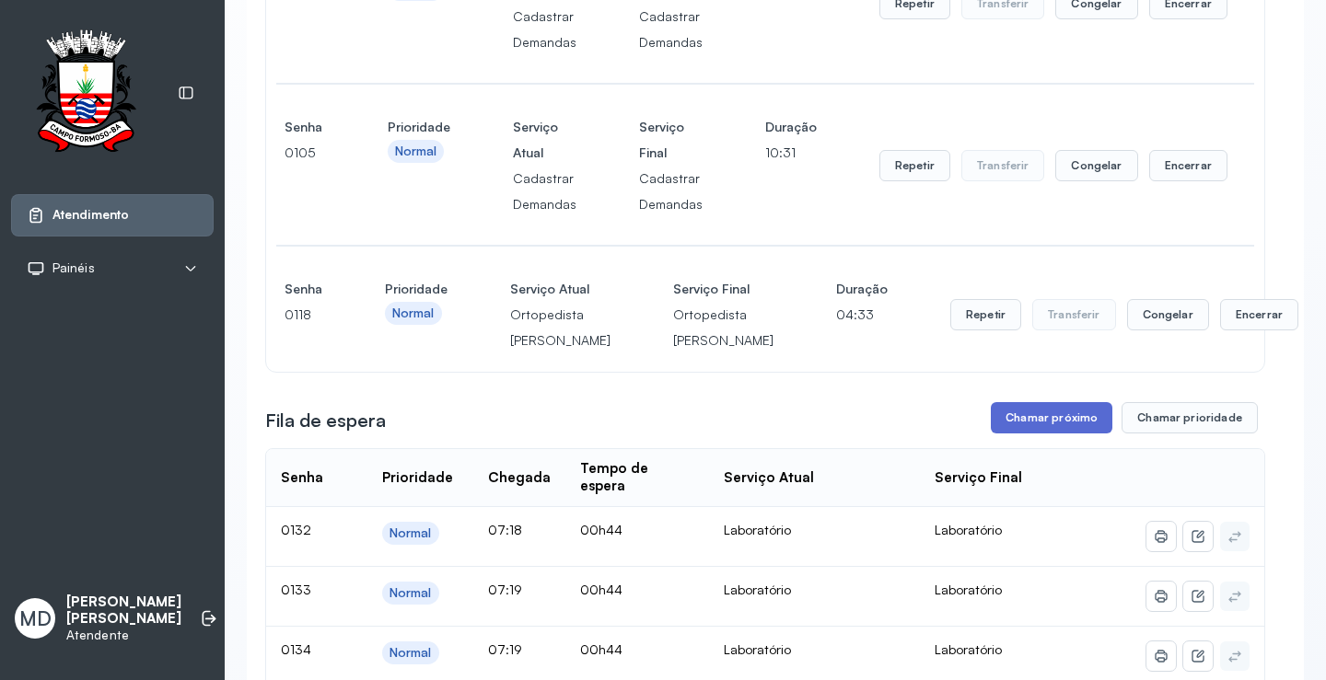
click at [1072, 434] on button "Chamar próximo" at bounding box center [1051, 417] width 122 height 31
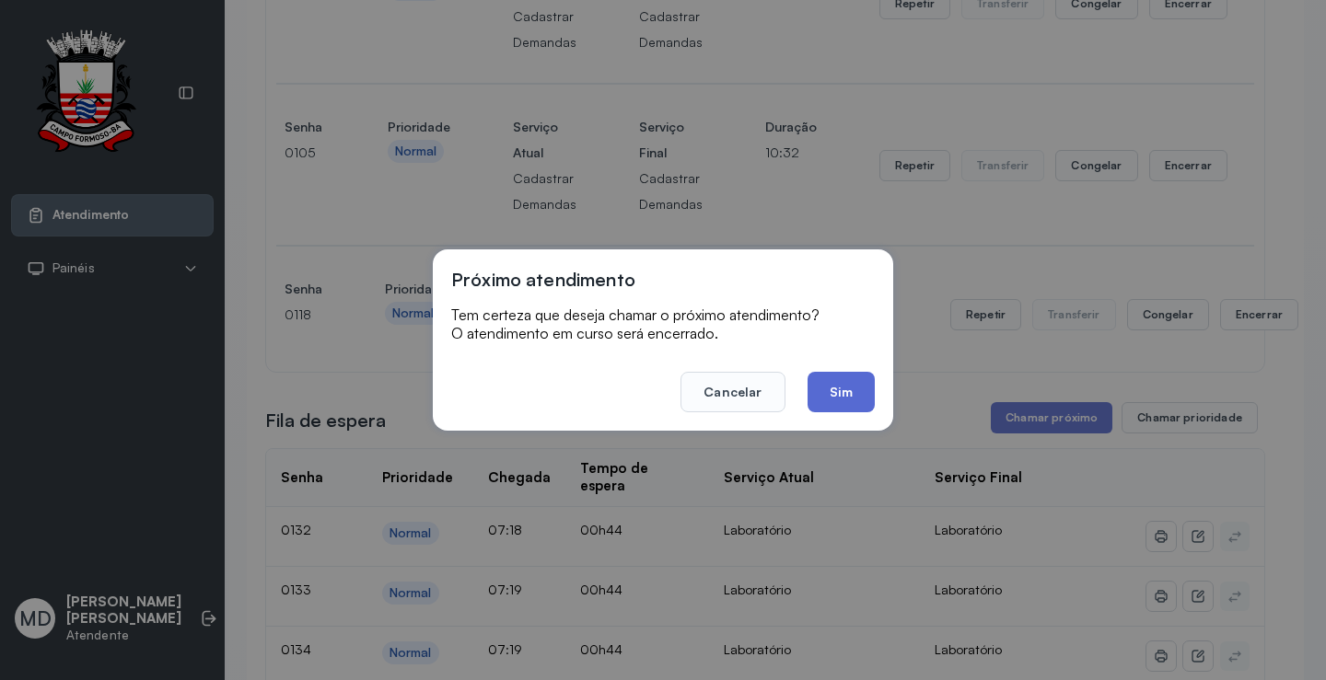
click at [837, 377] on button "Sim" at bounding box center [840, 392] width 67 height 41
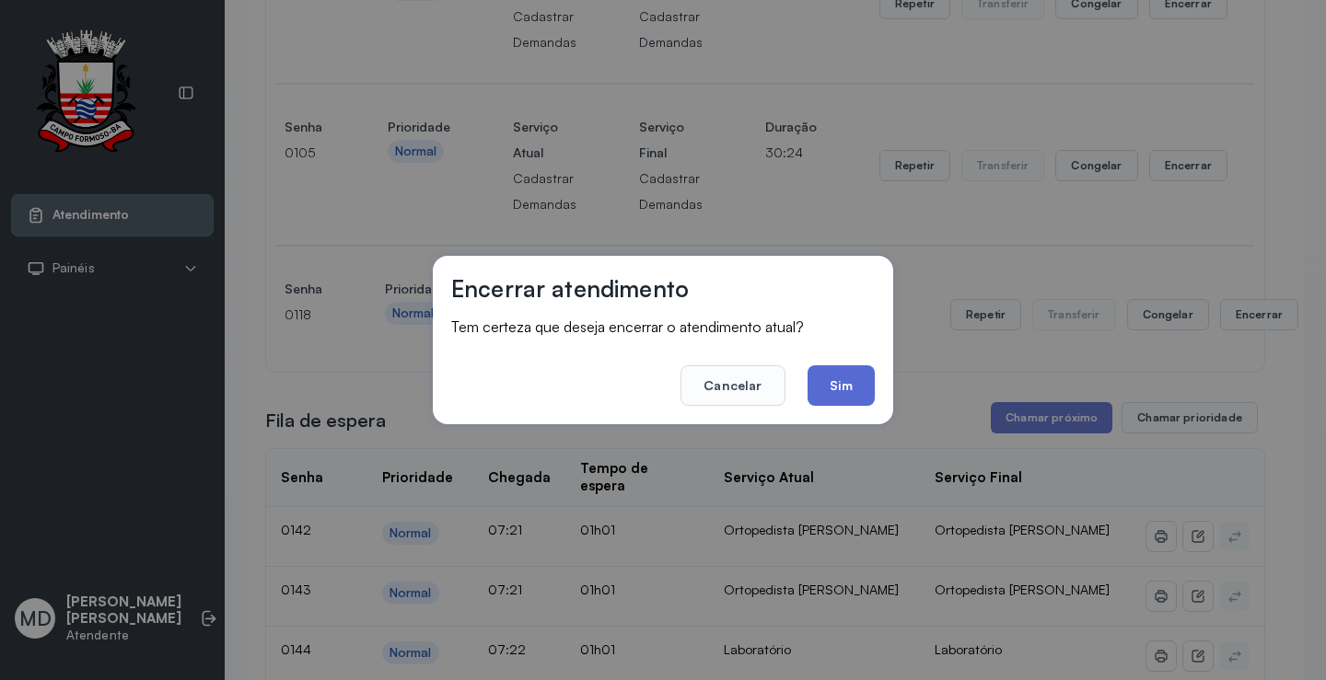
click at [844, 379] on button "Sim" at bounding box center [840, 385] width 67 height 41
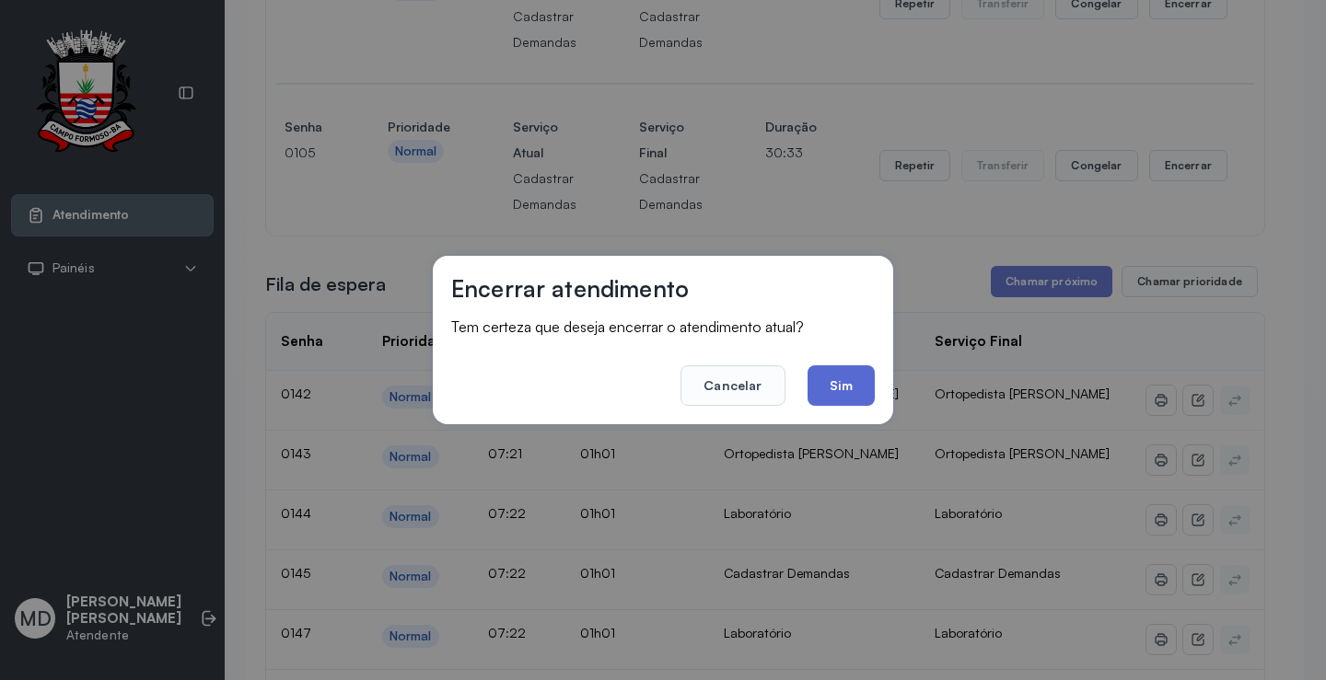
click at [835, 389] on button "Sim" at bounding box center [840, 385] width 67 height 41
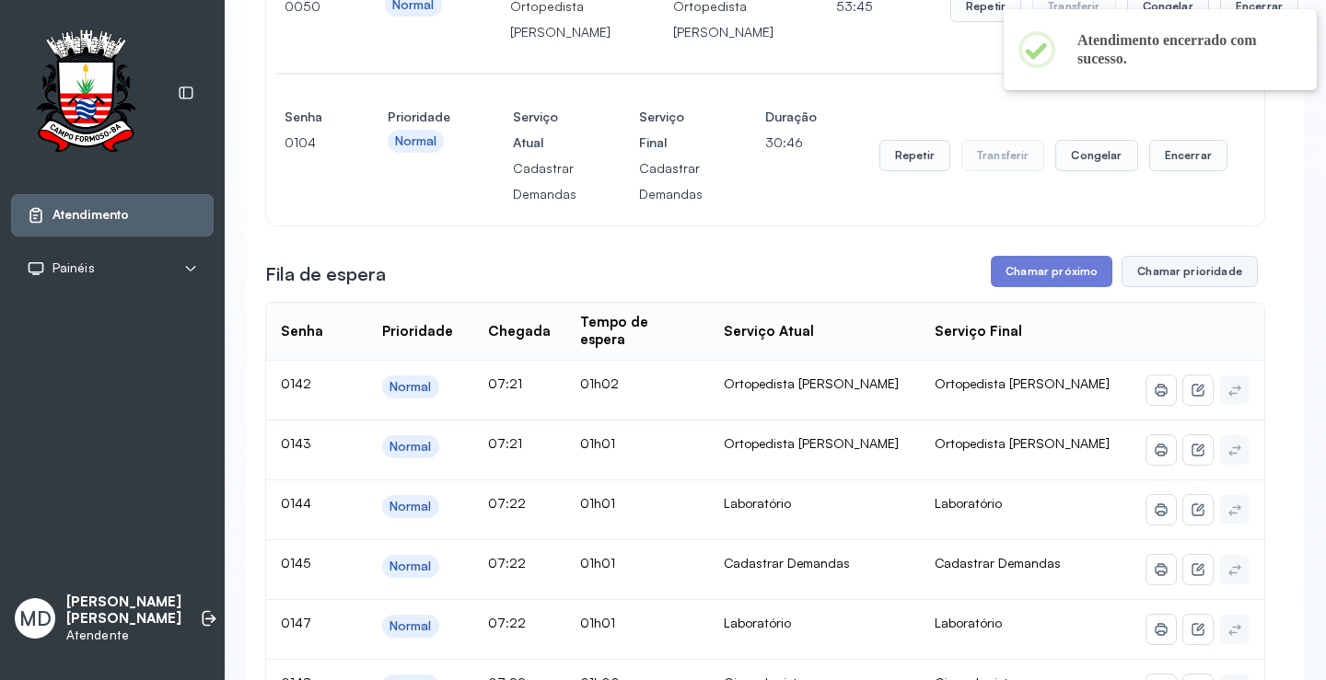
scroll to position [374, 0]
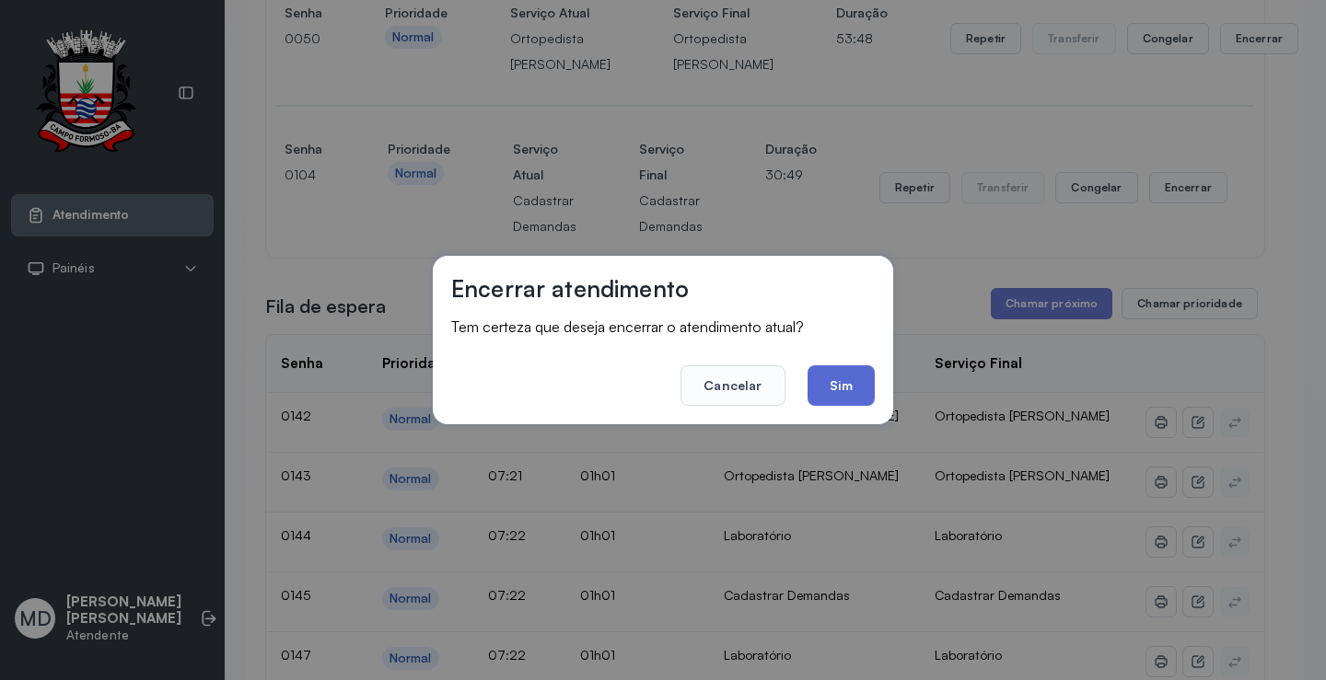
click at [835, 377] on button "Sim" at bounding box center [840, 385] width 67 height 41
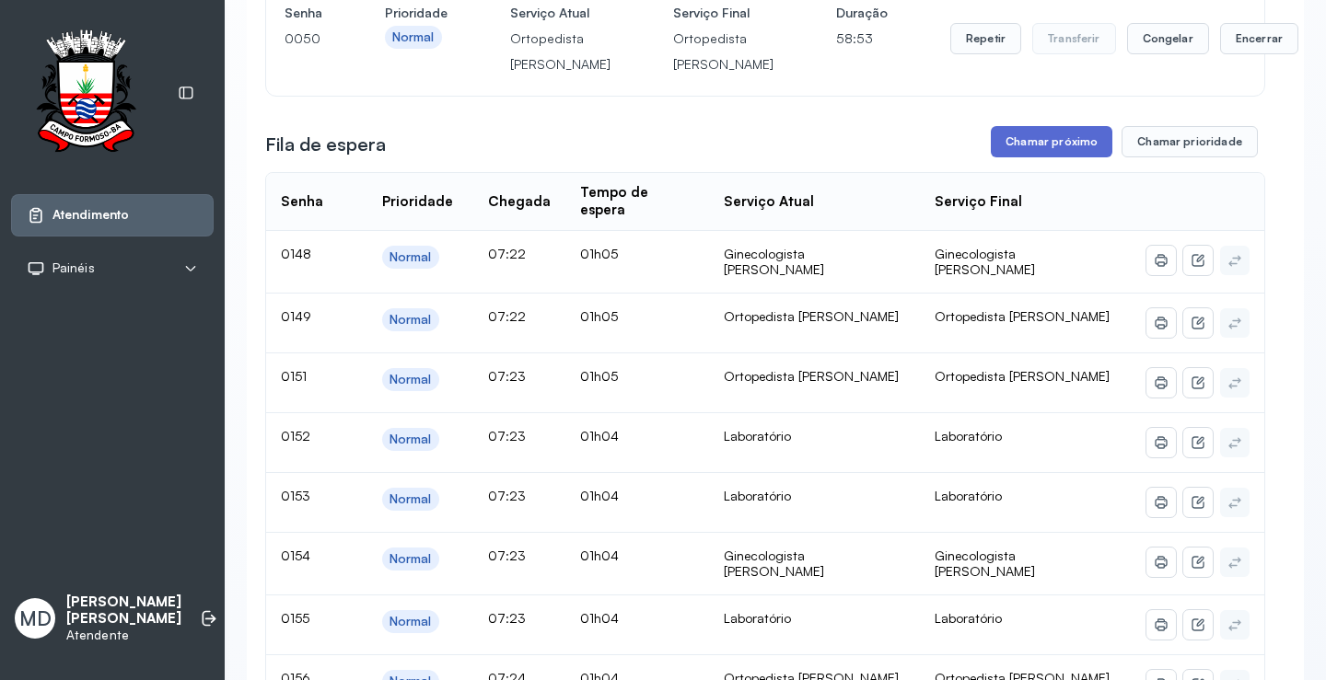
click at [1049, 157] on button "Chamar próximo" at bounding box center [1051, 141] width 122 height 31
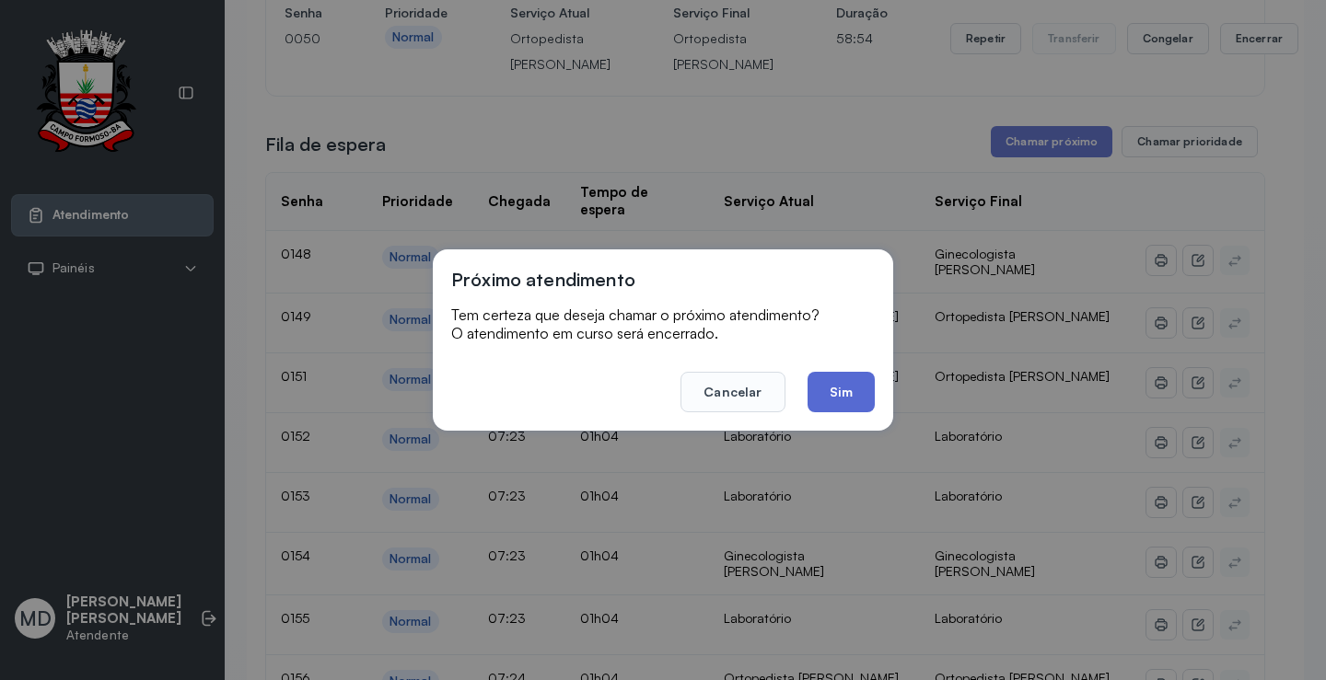
click at [844, 387] on button "Sim" at bounding box center [840, 392] width 67 height 41
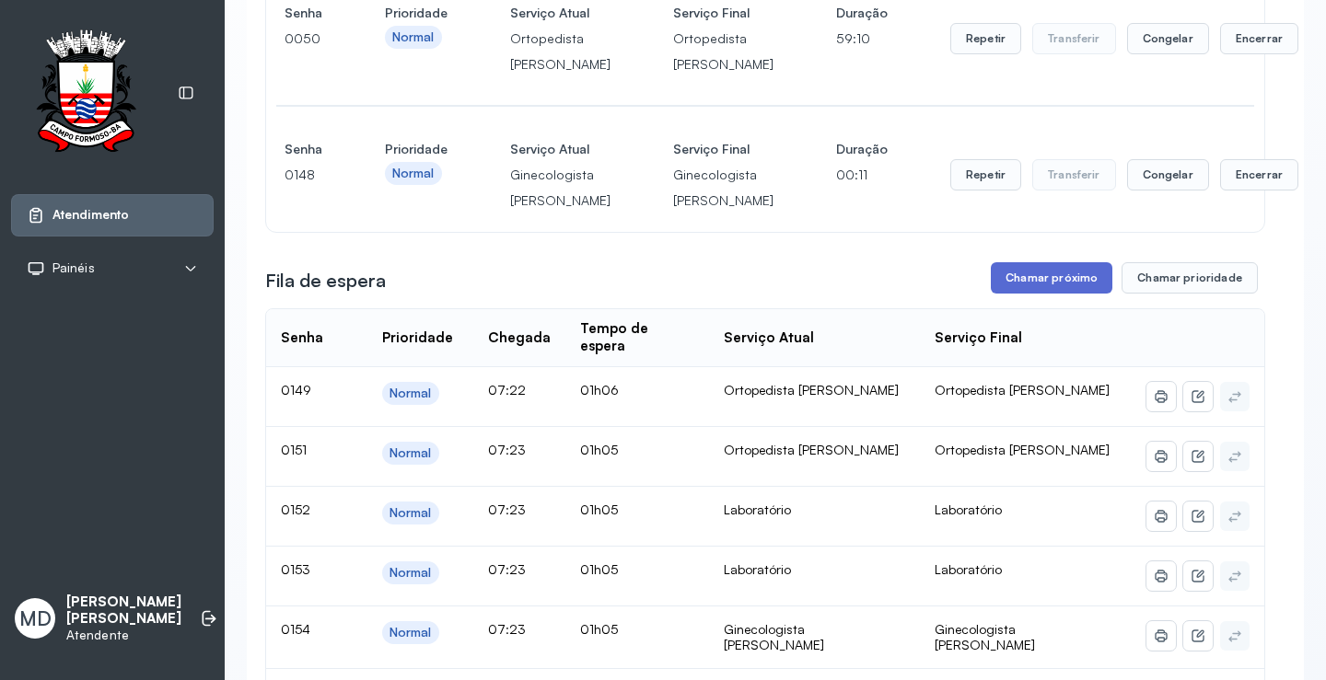
click at [1058, 294] on button "Chamar próximo" at bounding box center [1051, 277] width 122 height 31
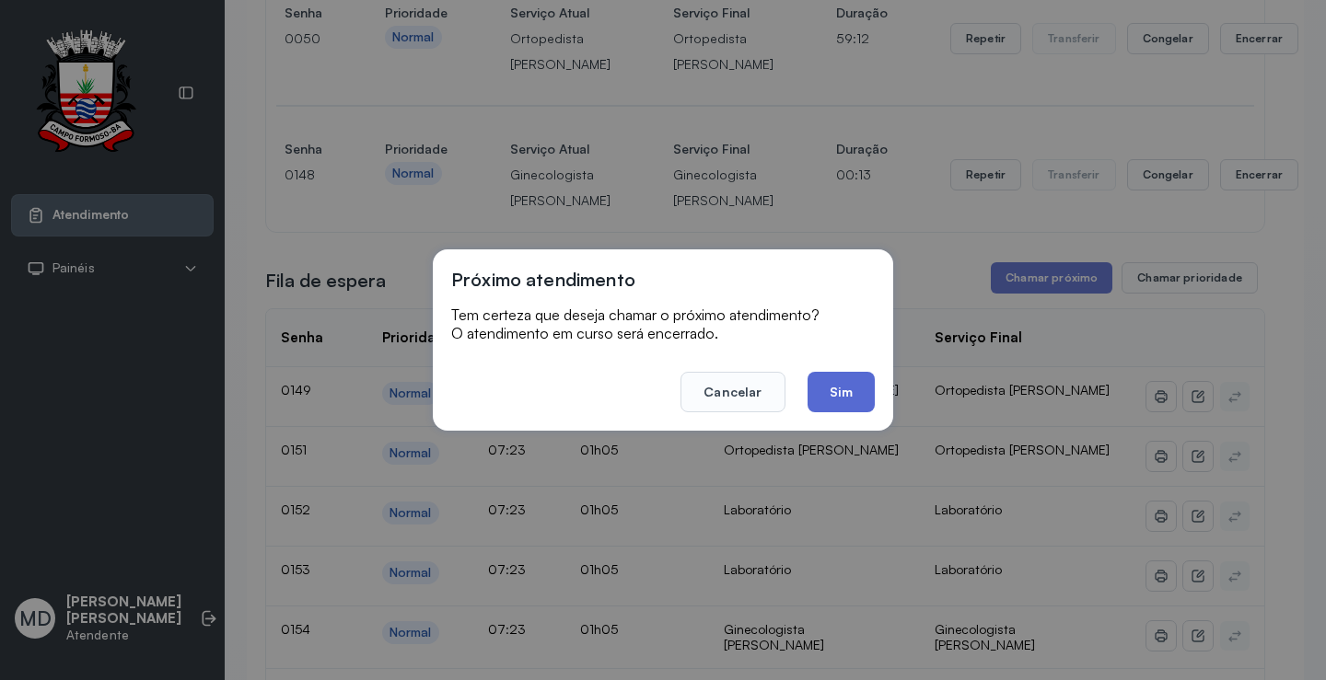
click at [836, 395] on button "Sim" at bounding box center [840, 392] width 67 height 41
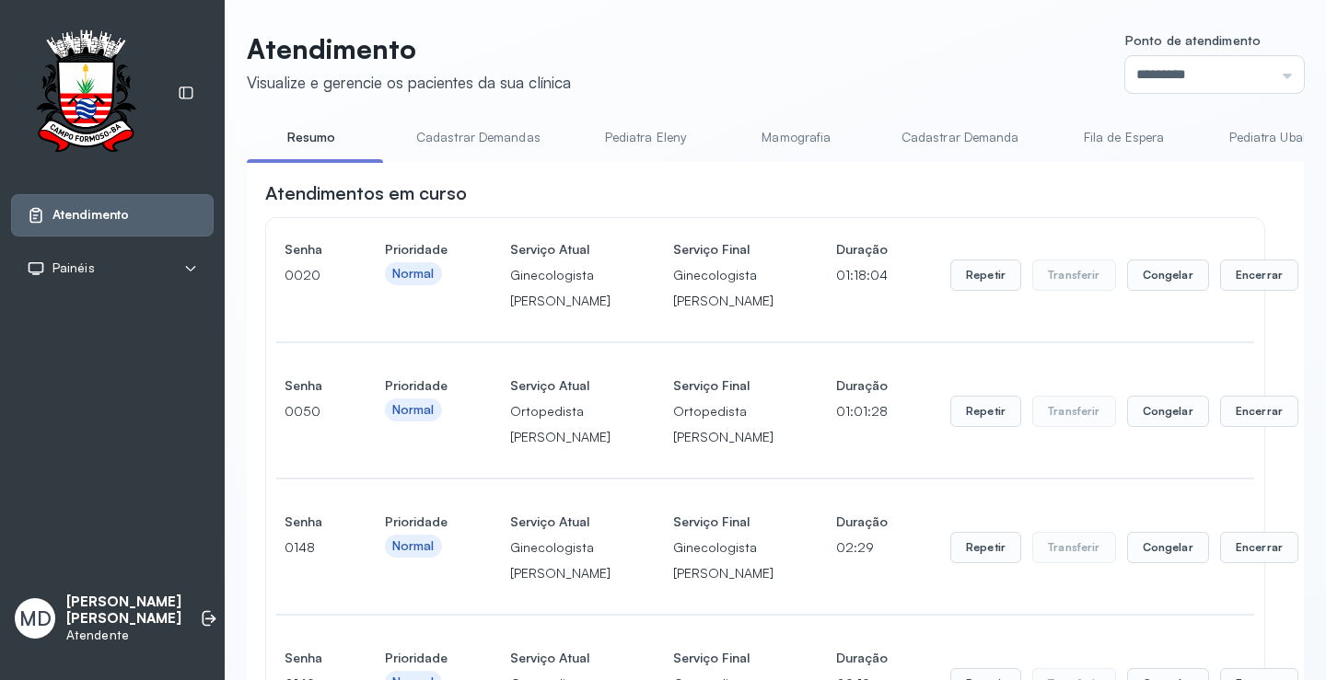
scroll to position [466, 0]
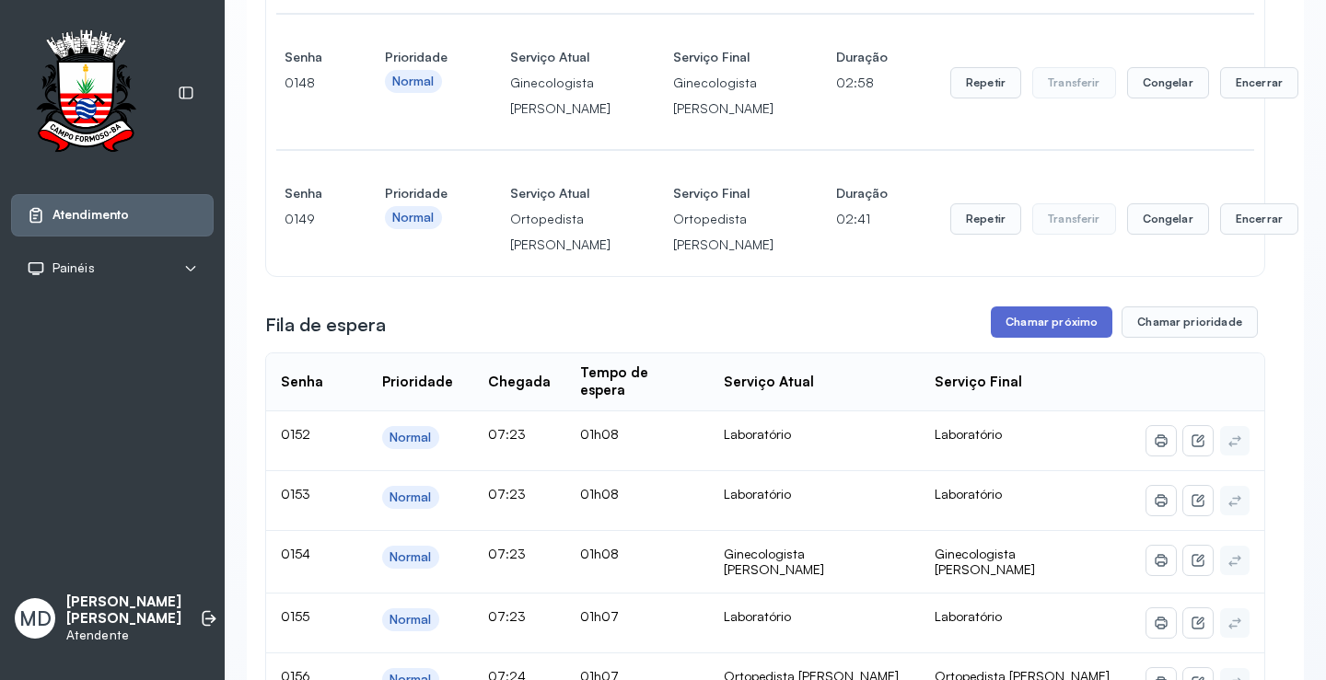
click at [1013, 338] on button "Chamar próximo" at bounding box center [1051, 322] width 122 height 31
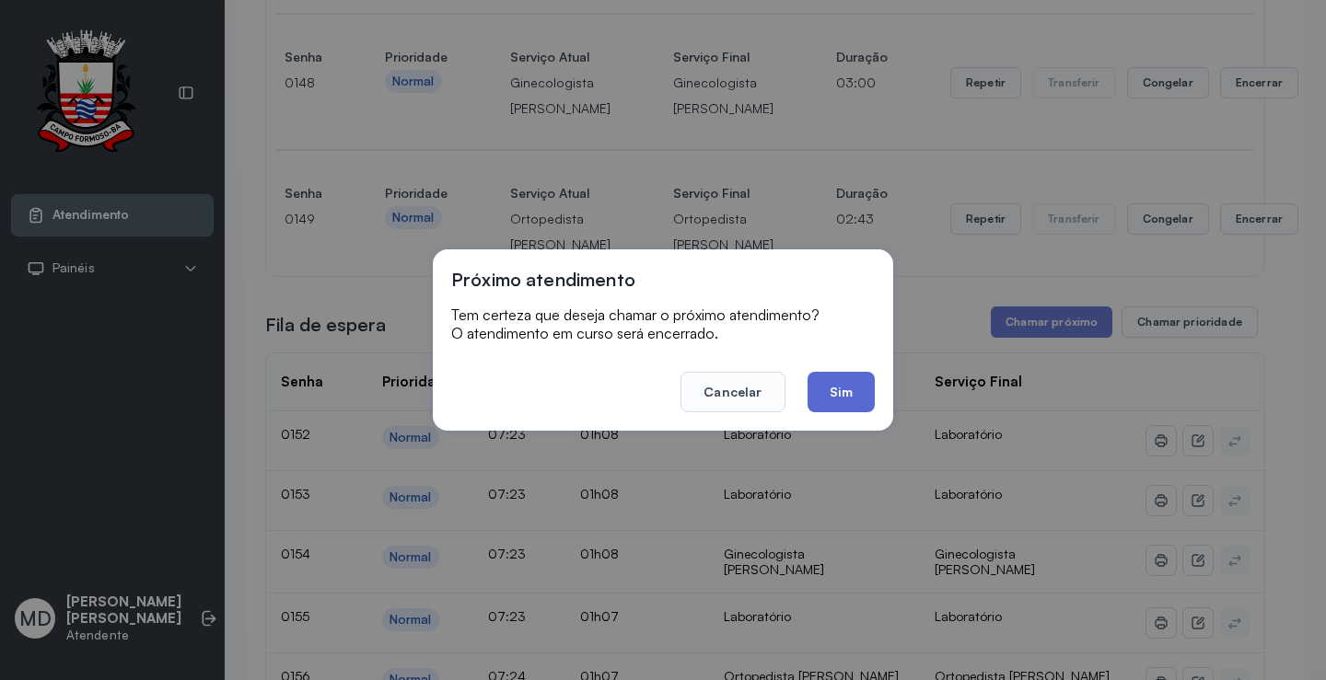
click at [859, 401] on button "Sim" at bounding box center [840, 392] width 67 height 41
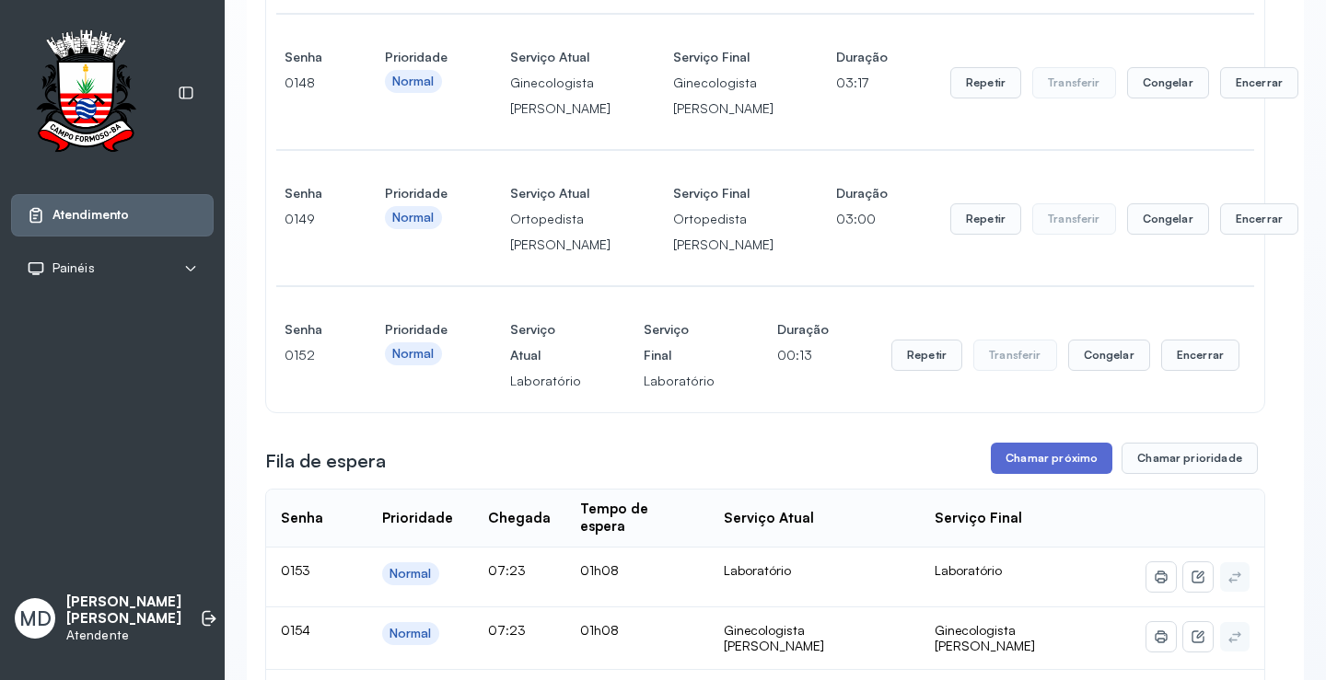
click at [1071, 474] on button "Chamar próximo" at bounding box center [1051, 458] width 122 height 31
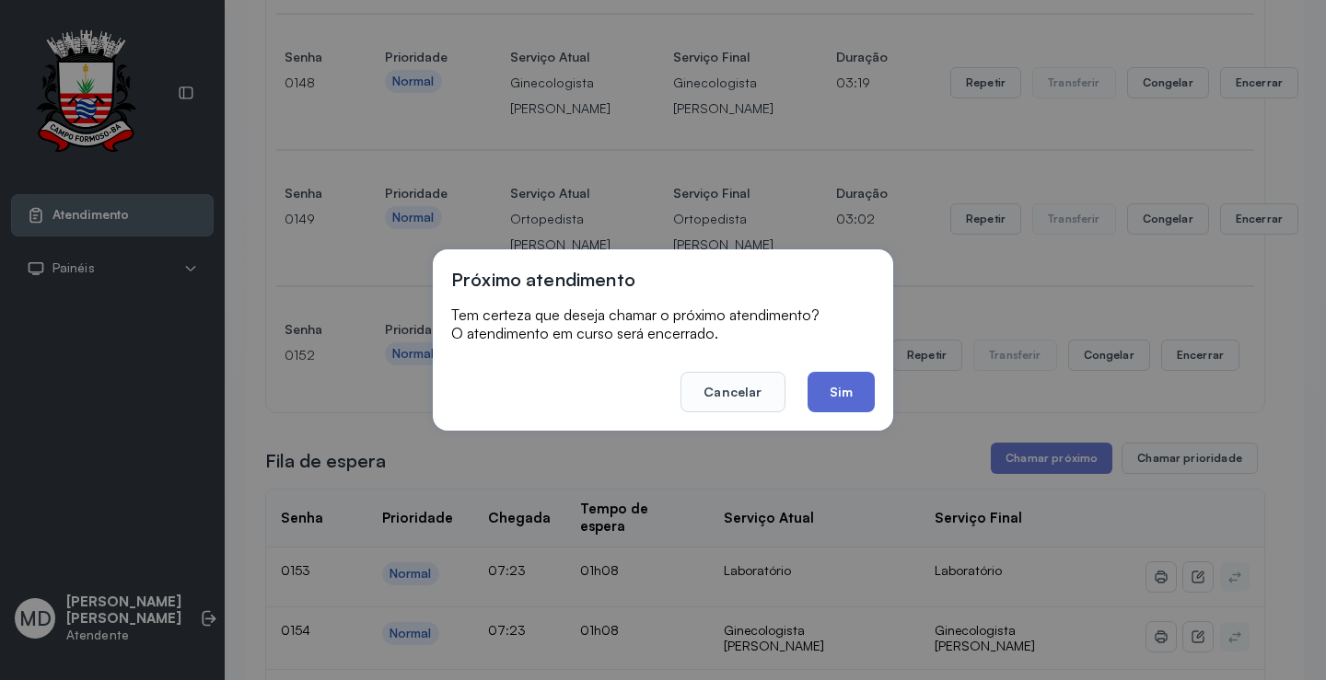
click at [852, 388] on button "Sim" at bounding box center [840, 392] width 67 height 41
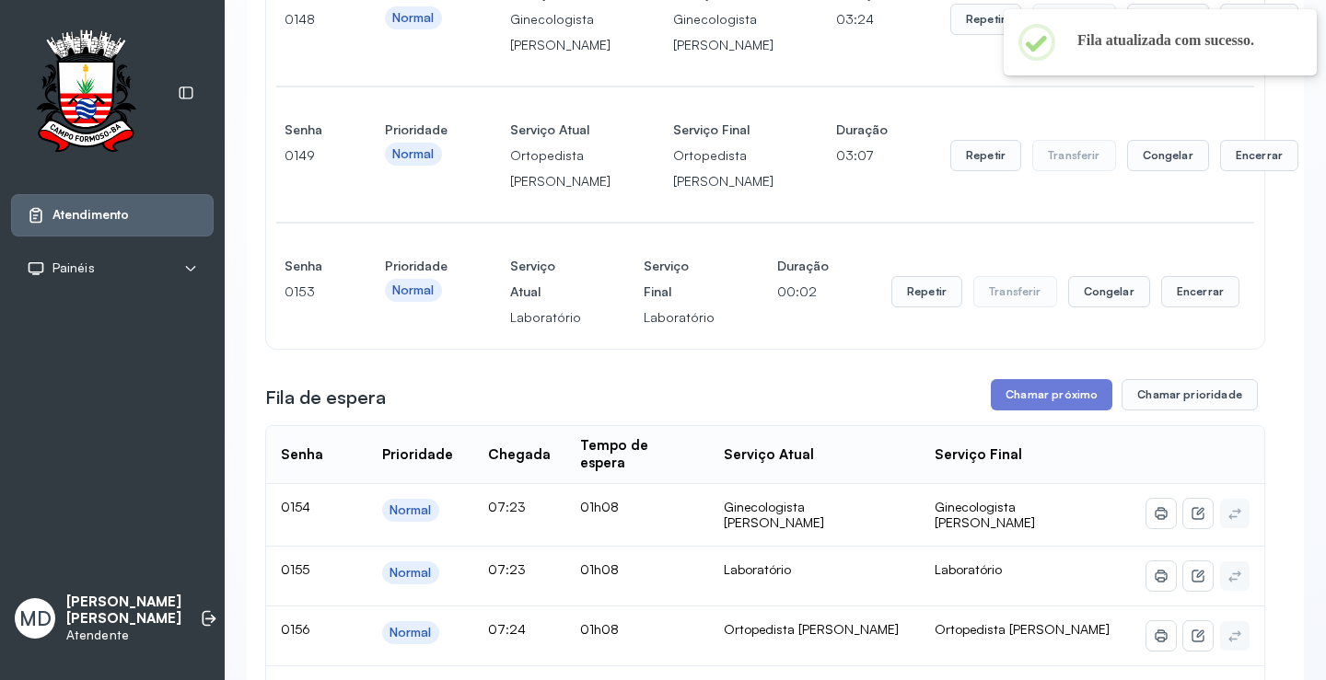
scroll to position [558, 0]
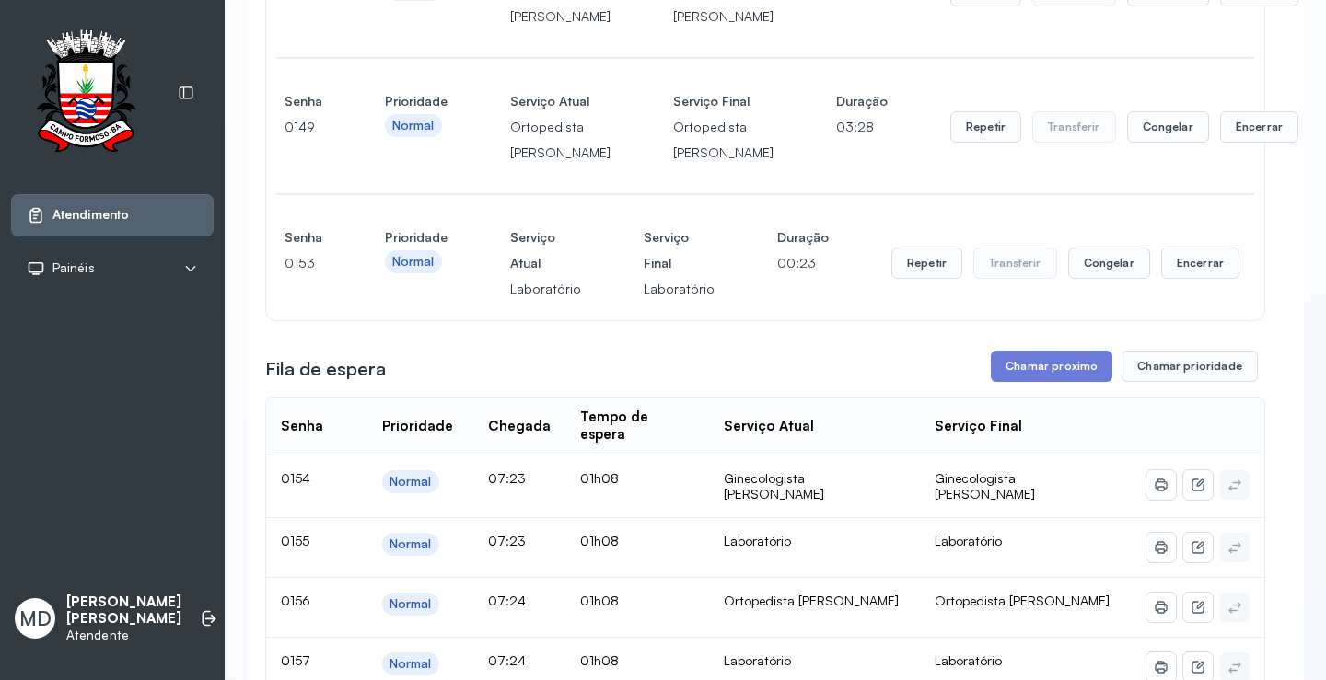
click at [1036, 382] on button "Chamar próximo" at bounding box center [1051, 366] width 122 height 31
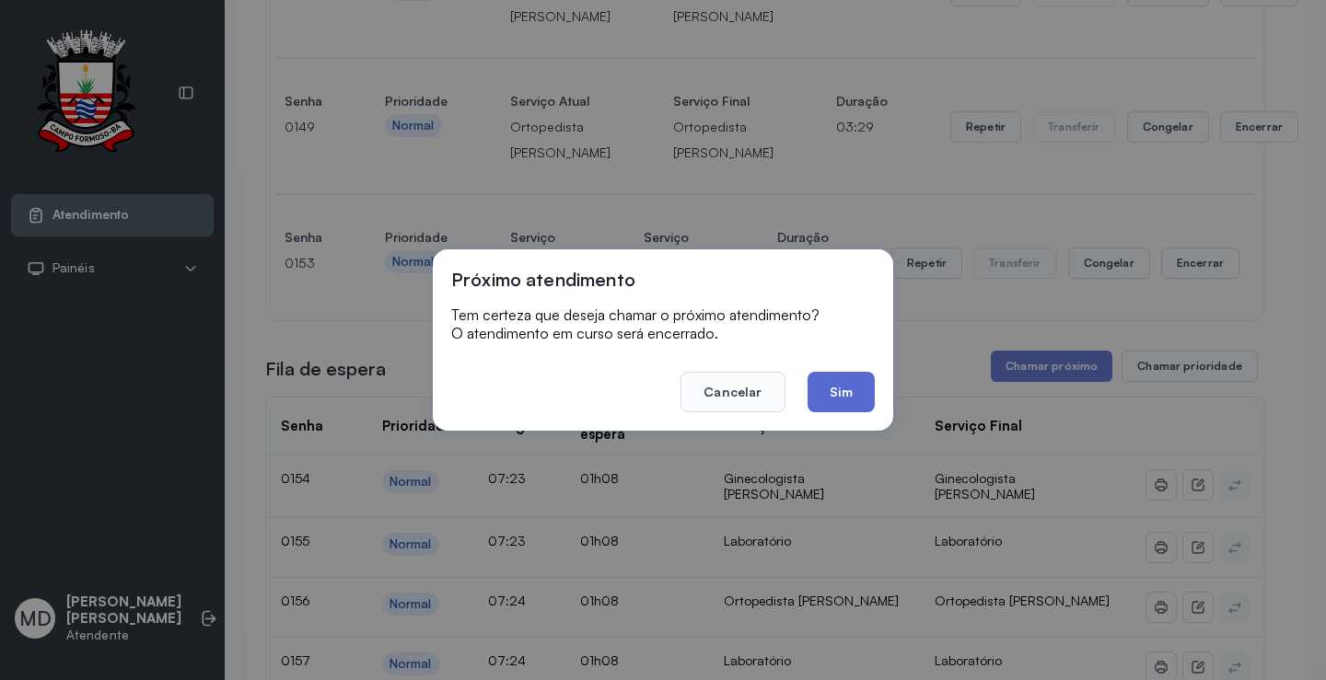
click at [829, 390] on button "Sim" at bounding box center [840, 392] width 67 height 41
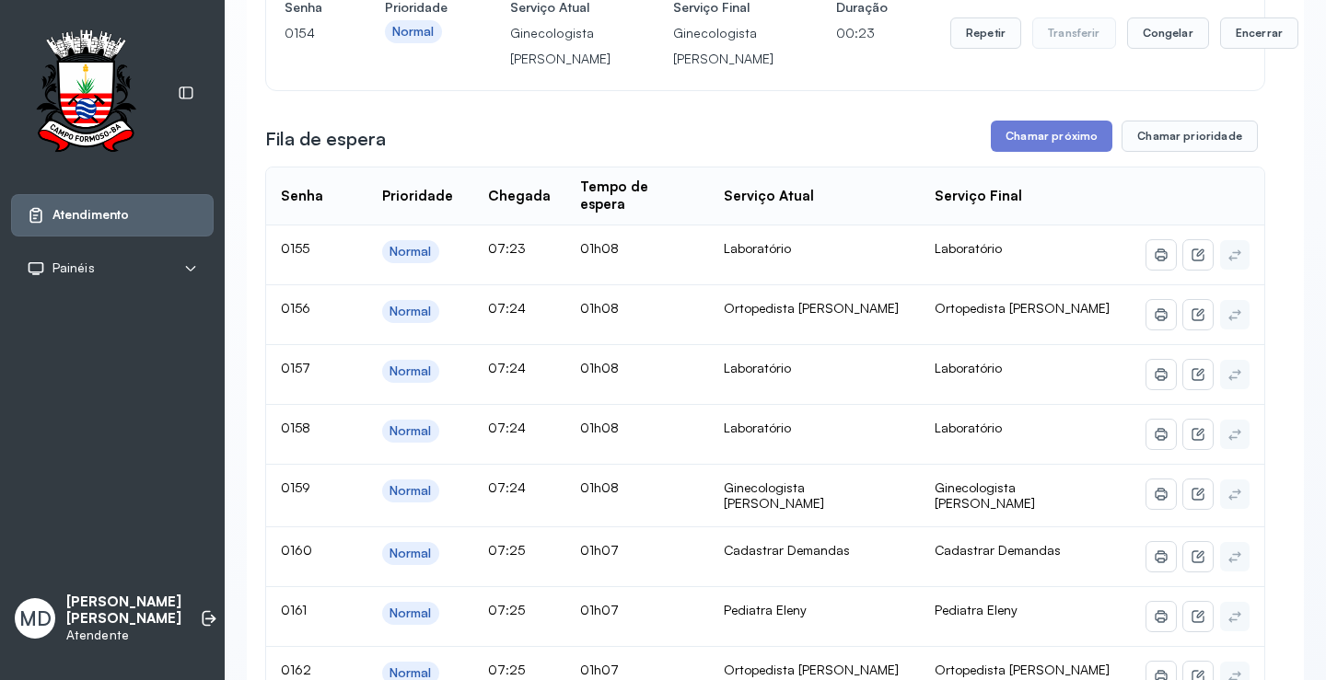
scroll to position [926, 0]
click at [1060, 150] on button "Chamar próximo" at bounding box center [1051, 134] width 122 height 31
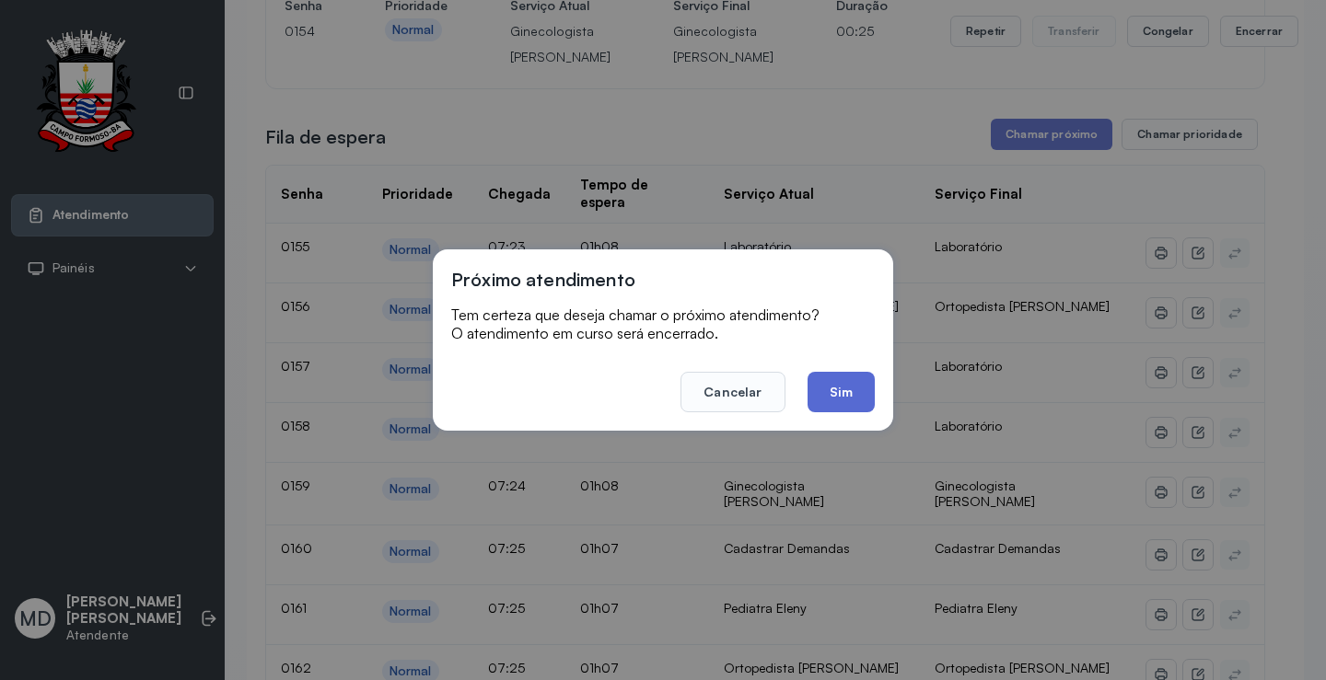
click at [828, 387] on button "Sim" at bounding box center [840, 392] width 67 height 41
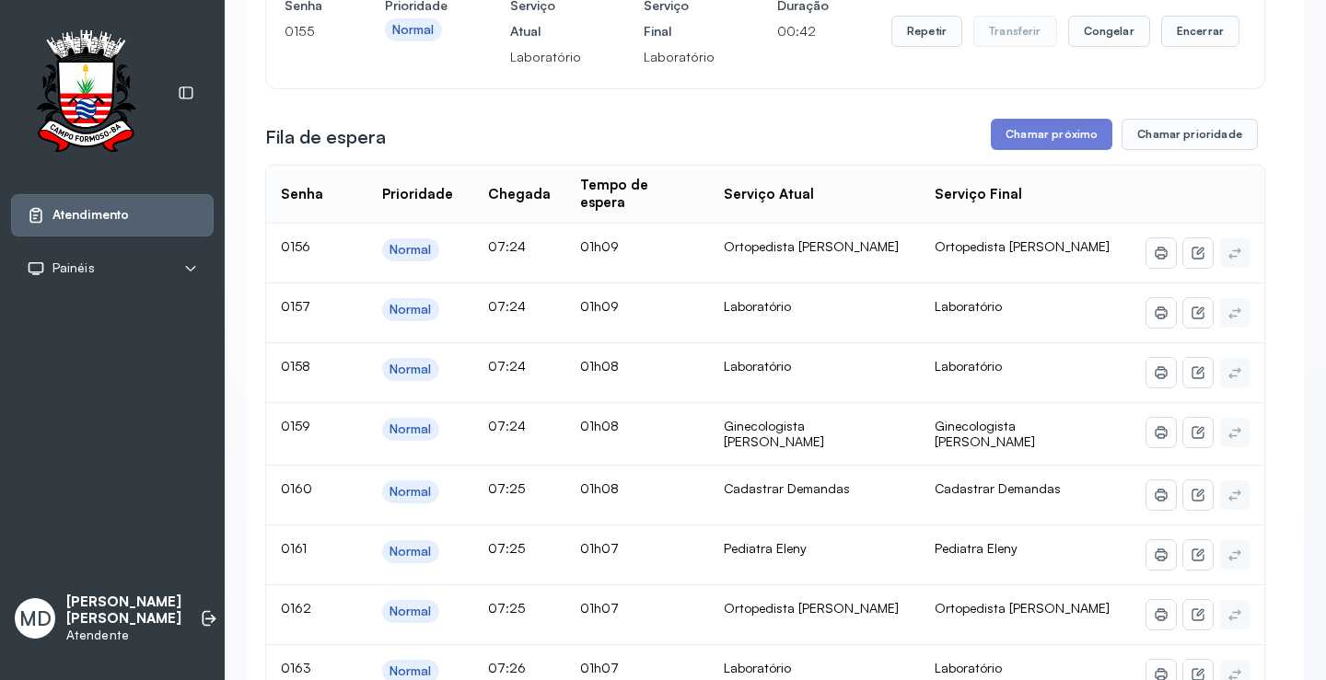
scroll to position [466, 0]
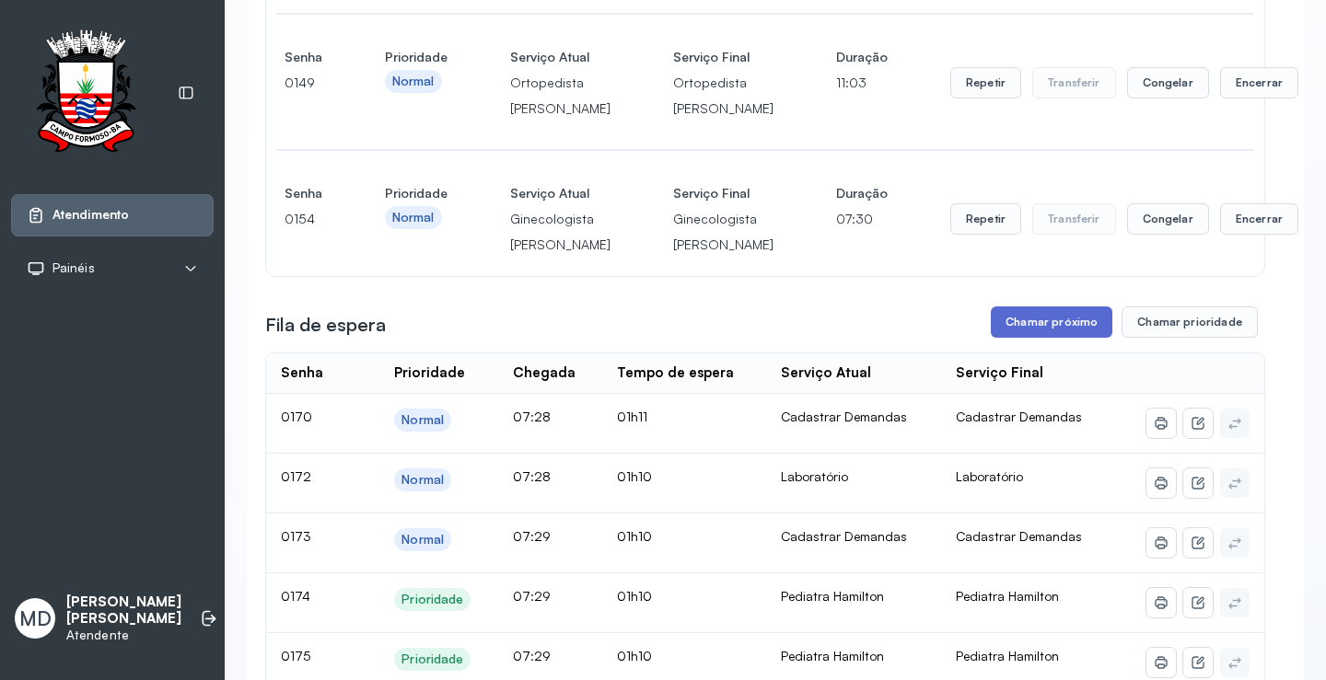
click at [1058, 338] on button "Chamar próximo" at bounding box center [1051, 322] width 122 height 31
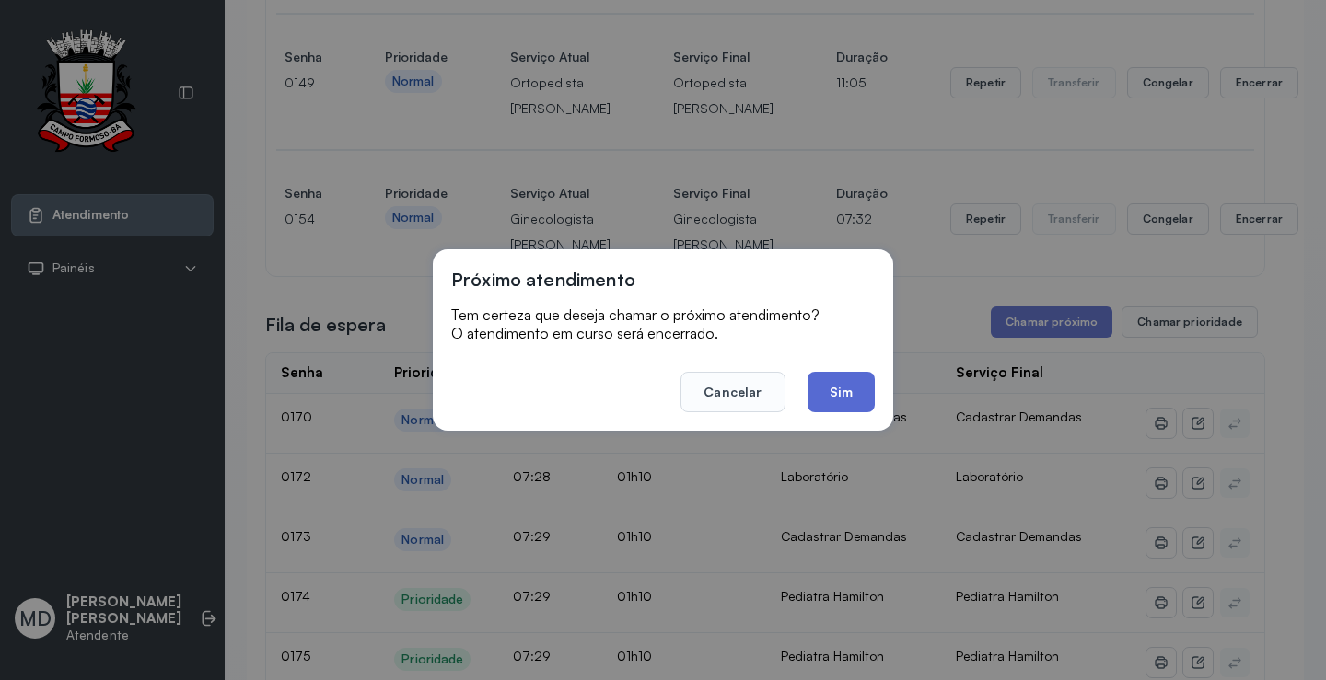
click at [829, 389] on button "Sim" at bounding box center [840, 392] width 67 height 41
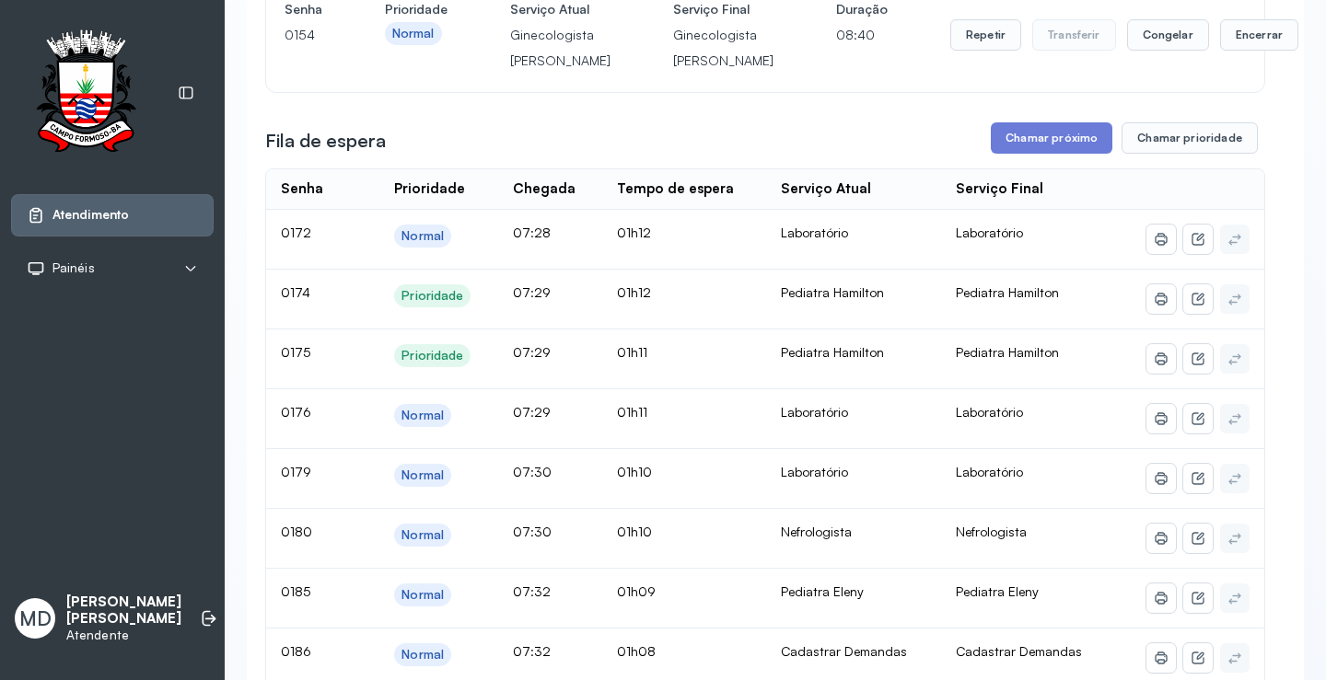
scroll to position [742, 0]
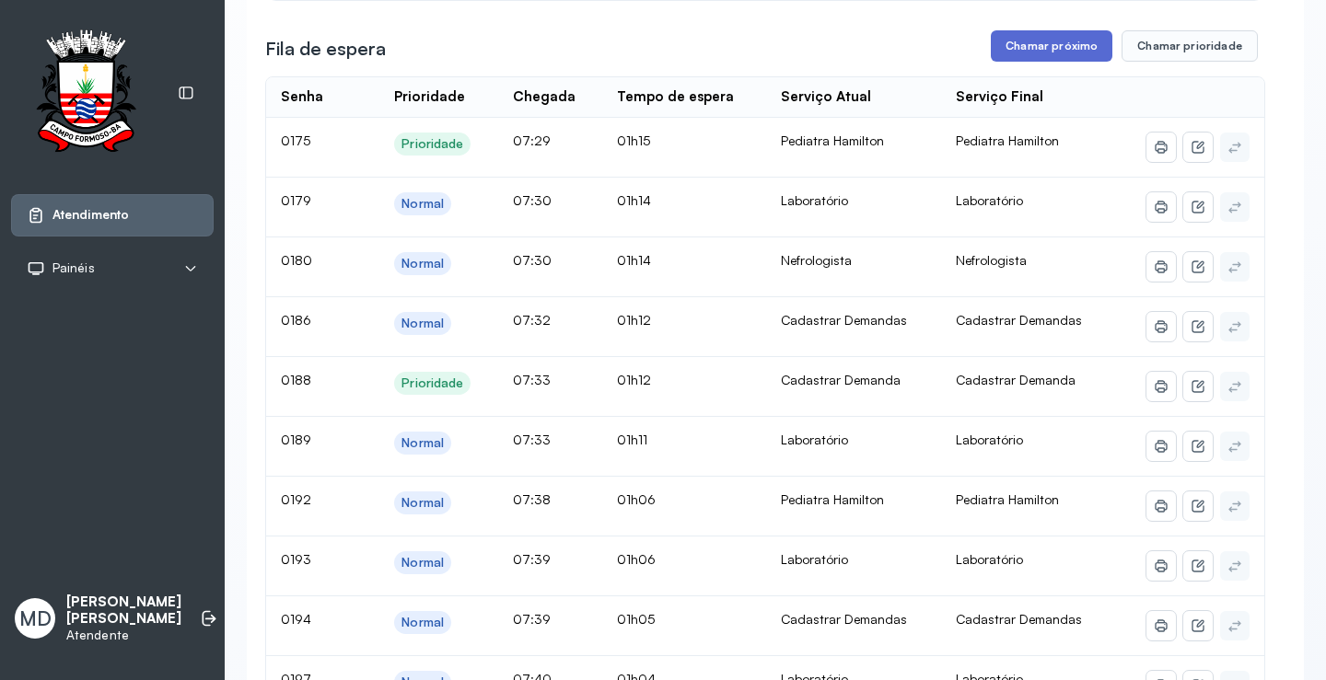
click at [1041, 62] on button "Chamar próximo" at bounding box center [1051, 45] width 122 height 31
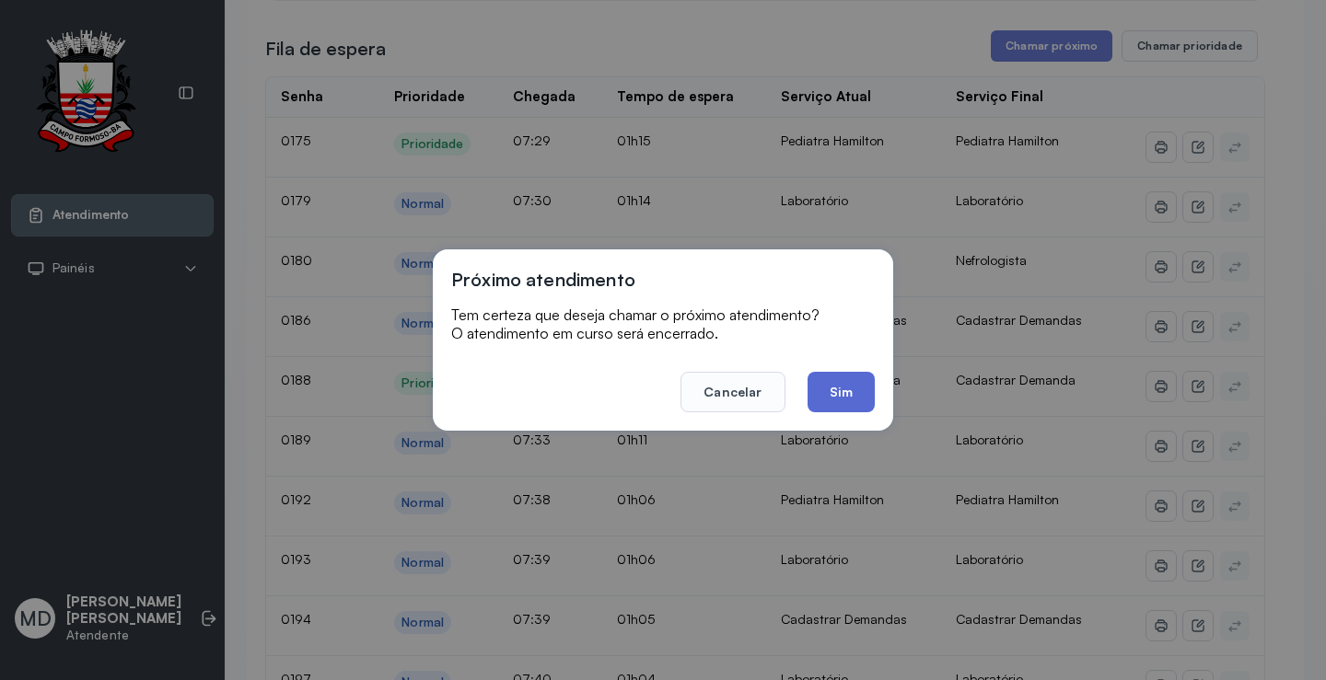
click at [834, 394] on button "Sim" at bounding box center [840, 392] width 67 height 41
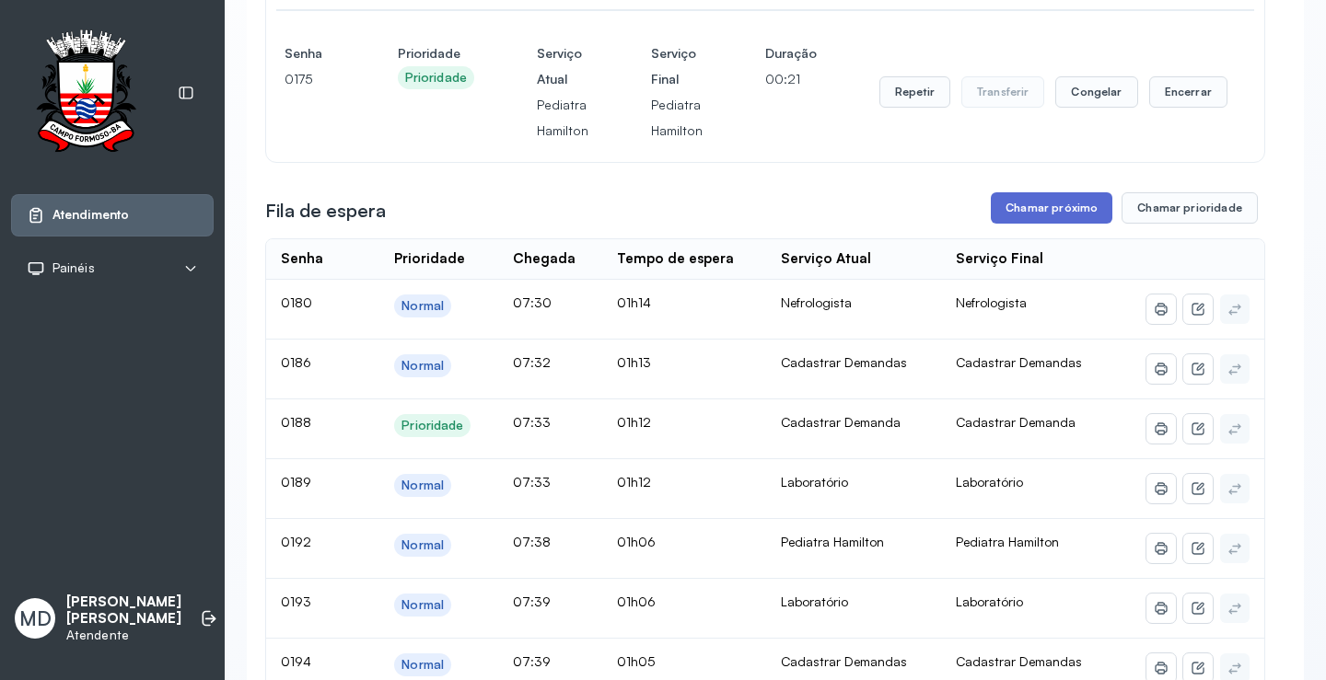
click at [1030, 224] on button "Chamar próximo" at bounding box center [1051, 207] width 122 height 31
click at [1082, 224] on button "Chamar próximo" at bounding box center [1051, 207] width 122 height 31
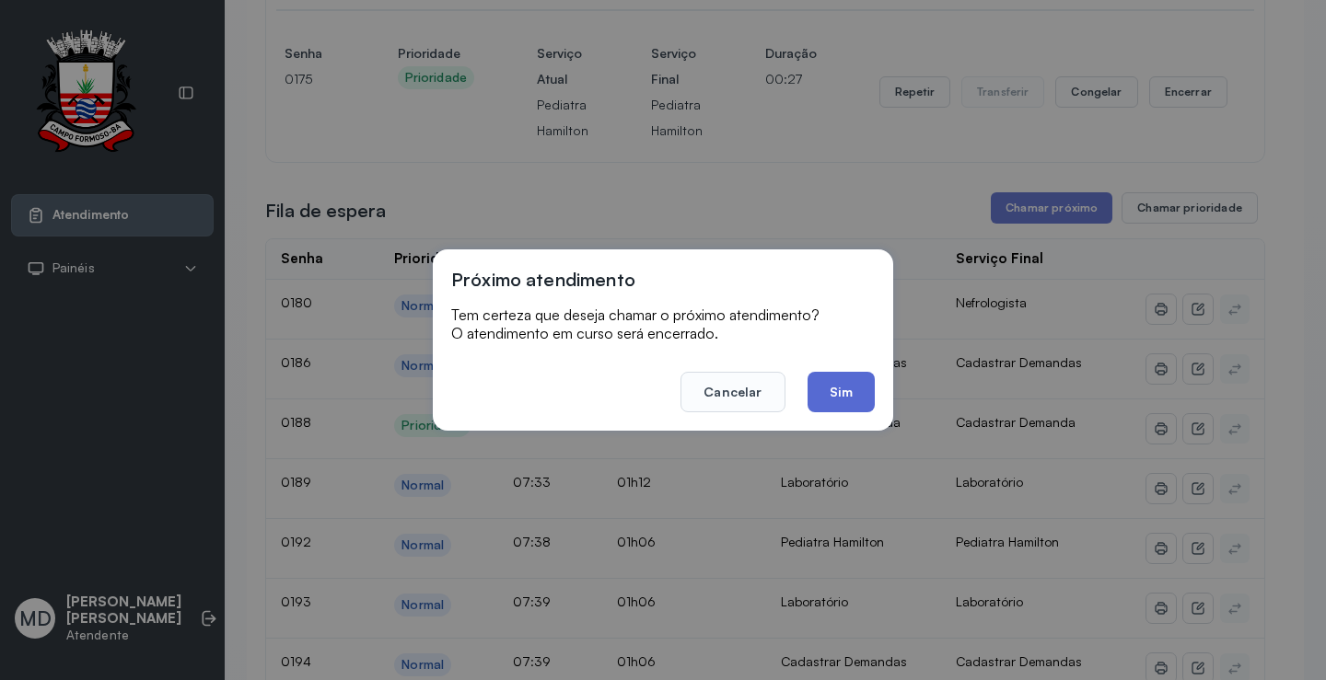
click at [835, 383] on button "Sim" at bounding box center [840, 392] width 67 height 41
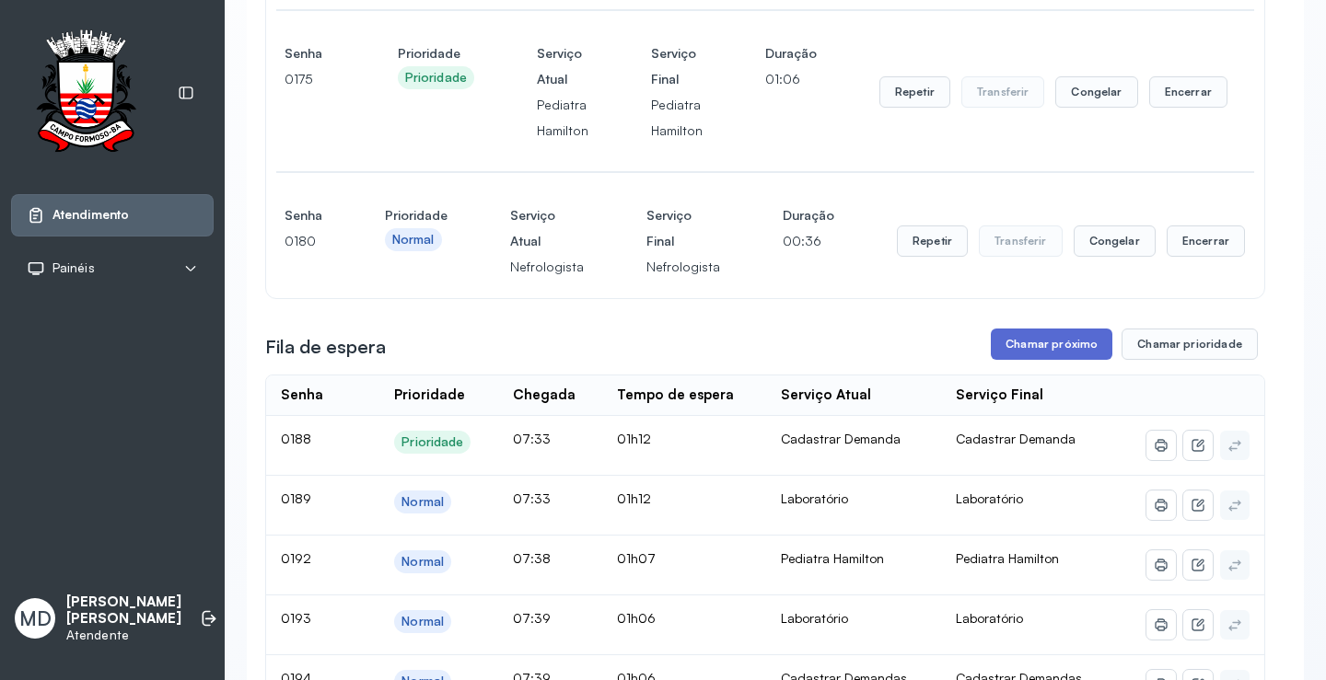
click at [1074, 360] on button "Chamar próximo" at bounding box center [1051, 344] width 122 height 31
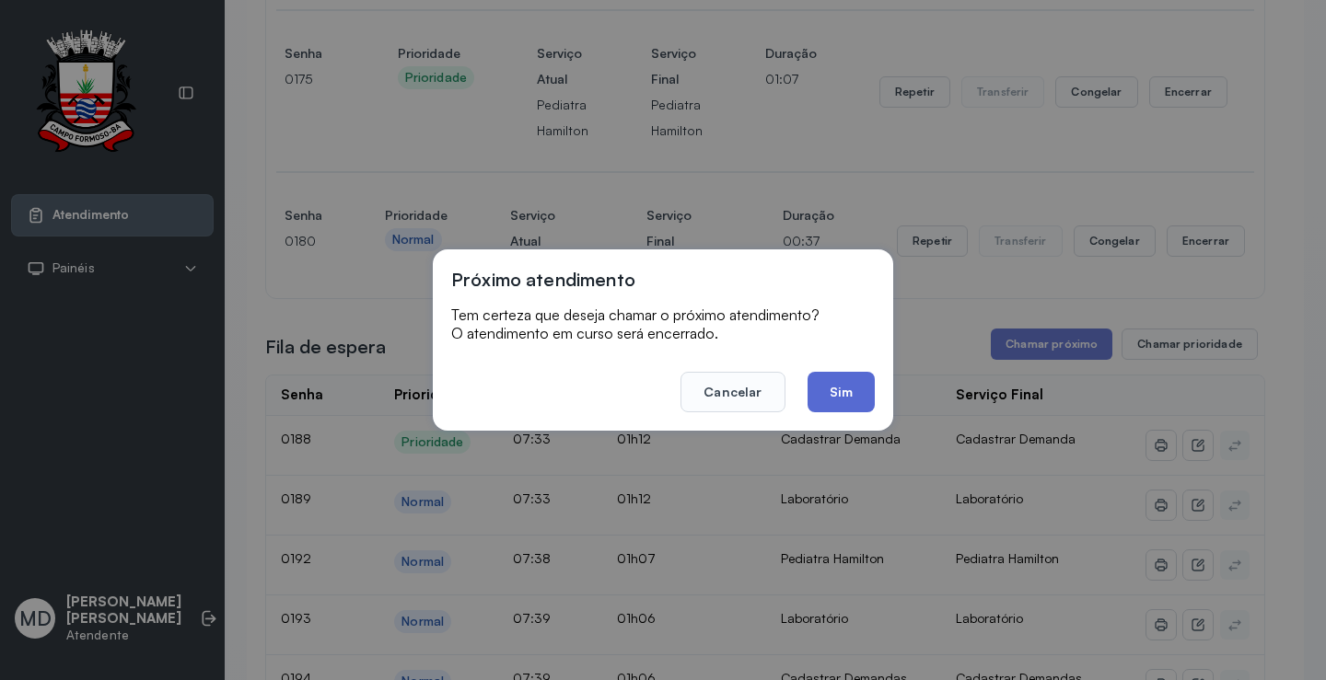
drag, startPoint x: 827, startPoint y: 389, endPoint x: 870, endPoint y: 393, distance: 43.4
click at [828, 389] on button "Sim" at bounding box center [840, 392] width 67 height 41
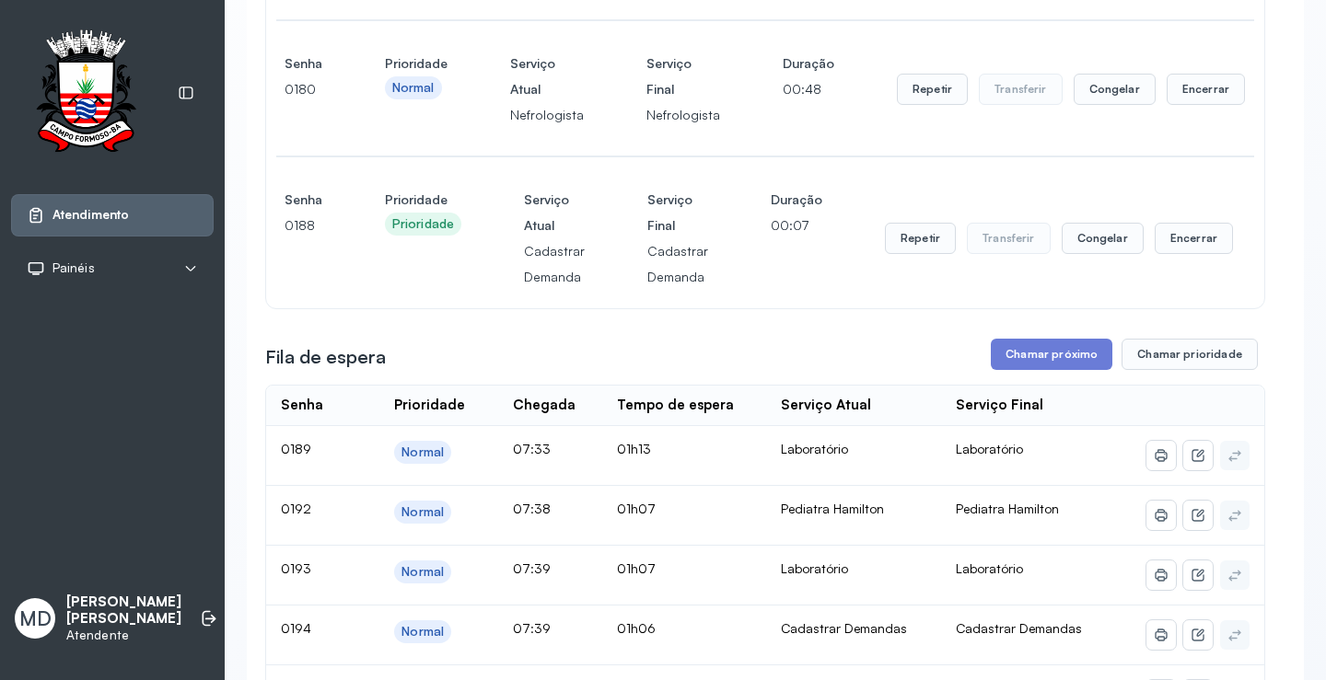
scroll to position [926, 0]
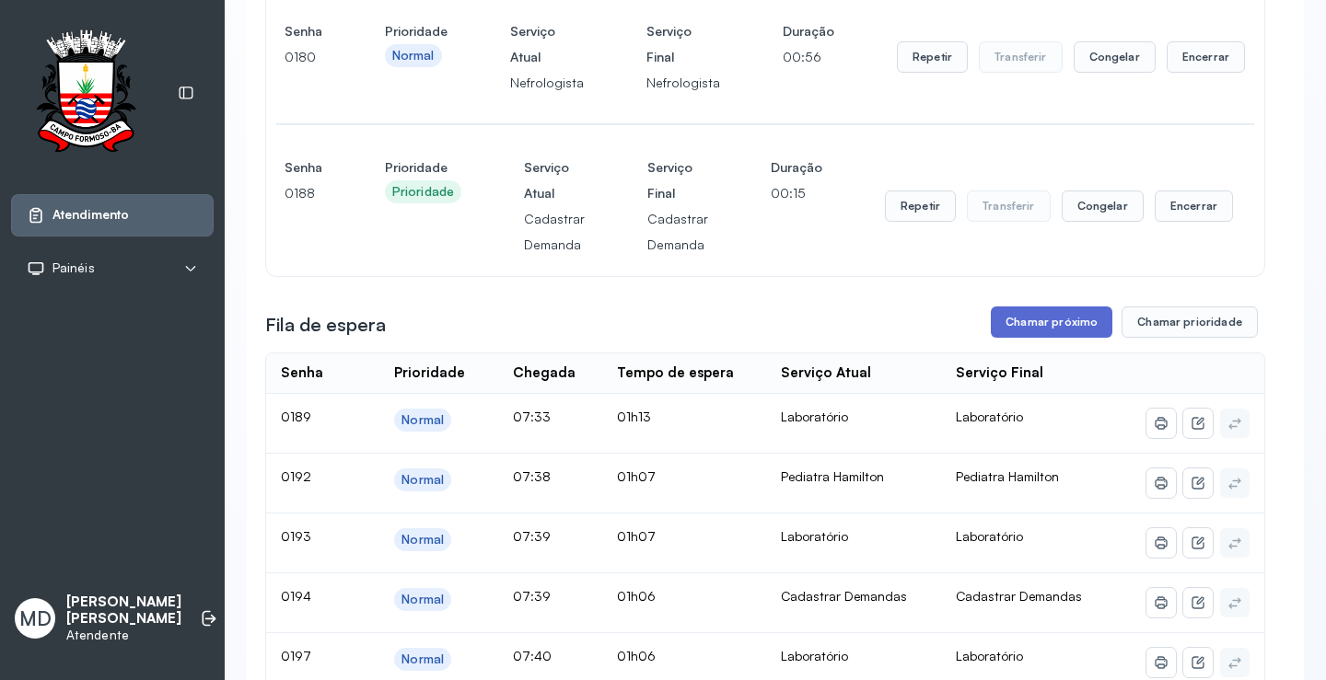
click at [1042, 338] on button "Chamar próximo" at bounding box center [1051, 322] width 122 height 31
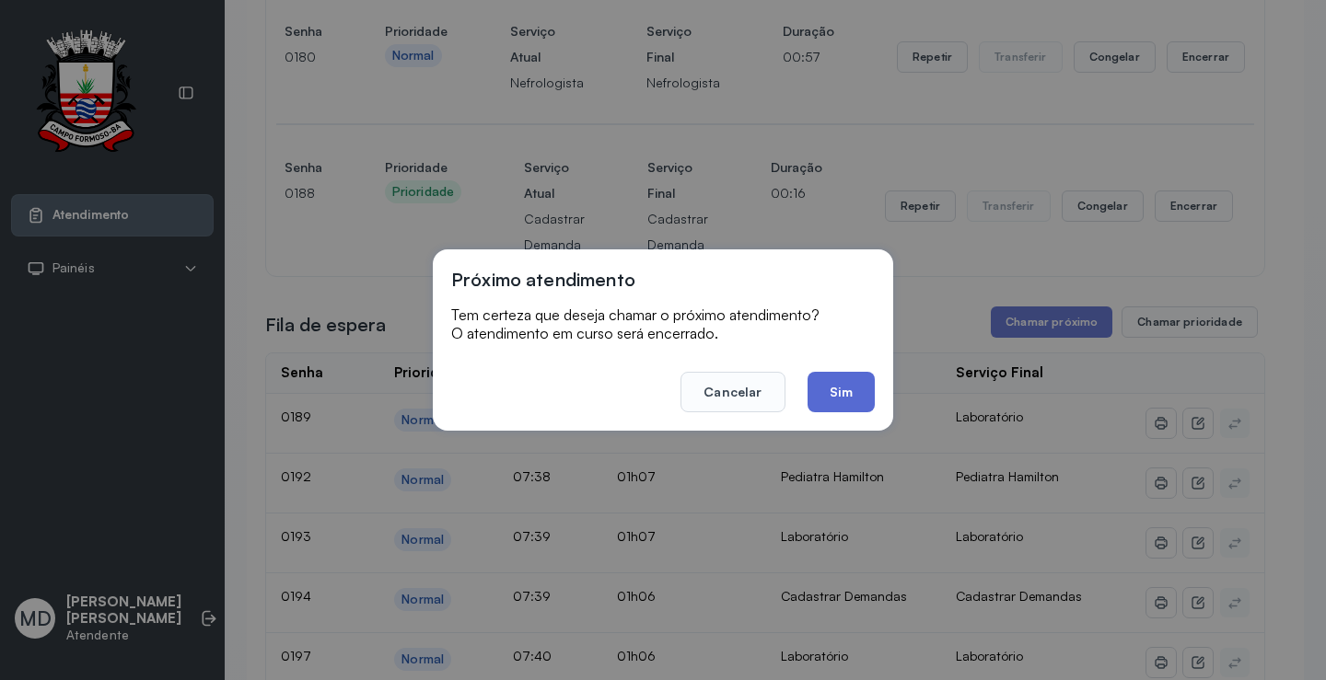
click at [812, 382] on button "Sim" at bounding box center [840, 392] width 67 height 41
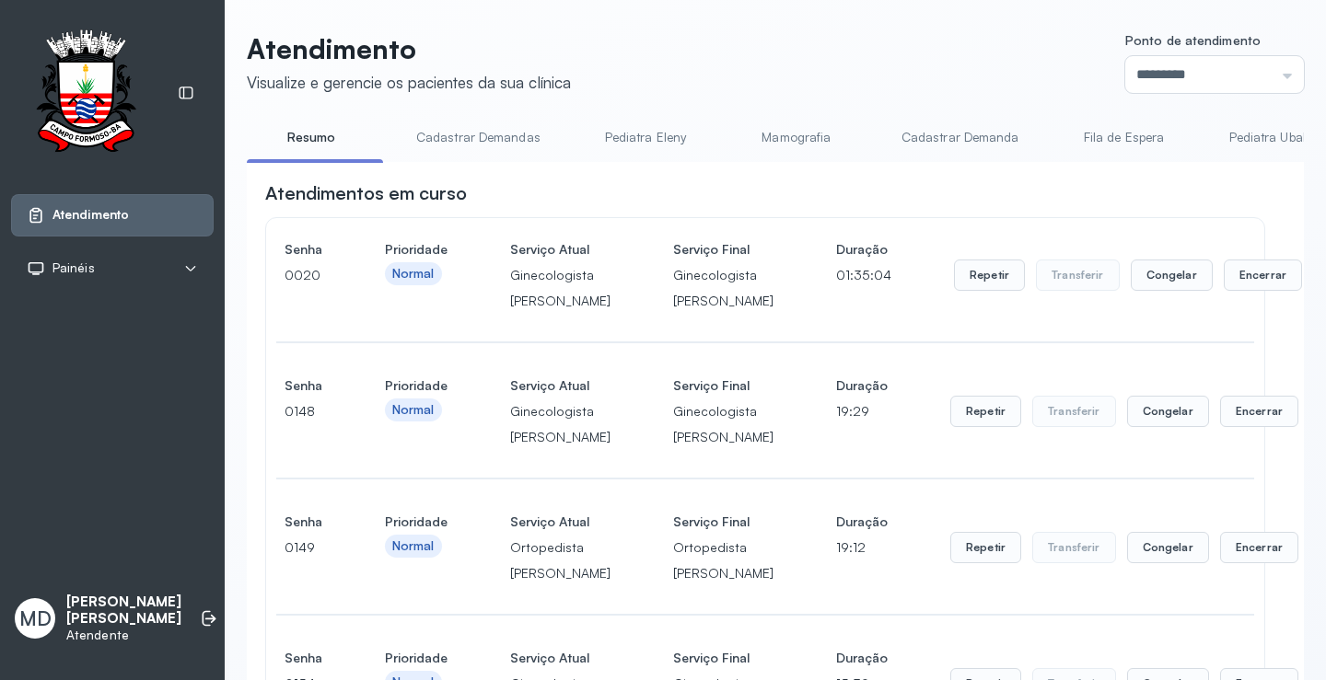
scroll to position [1110, 0]
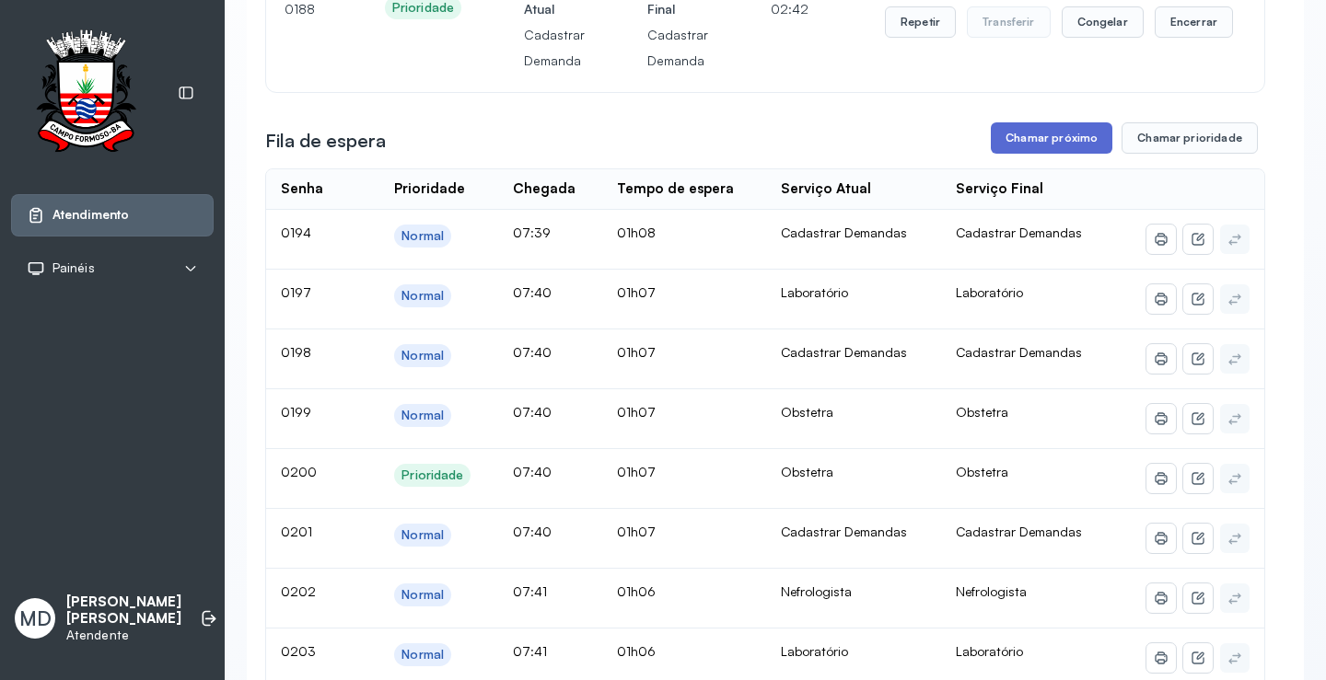
click at [1032, 154] on button "Chamar próximo" at bounding box center [1051, 137] width 122 height 31
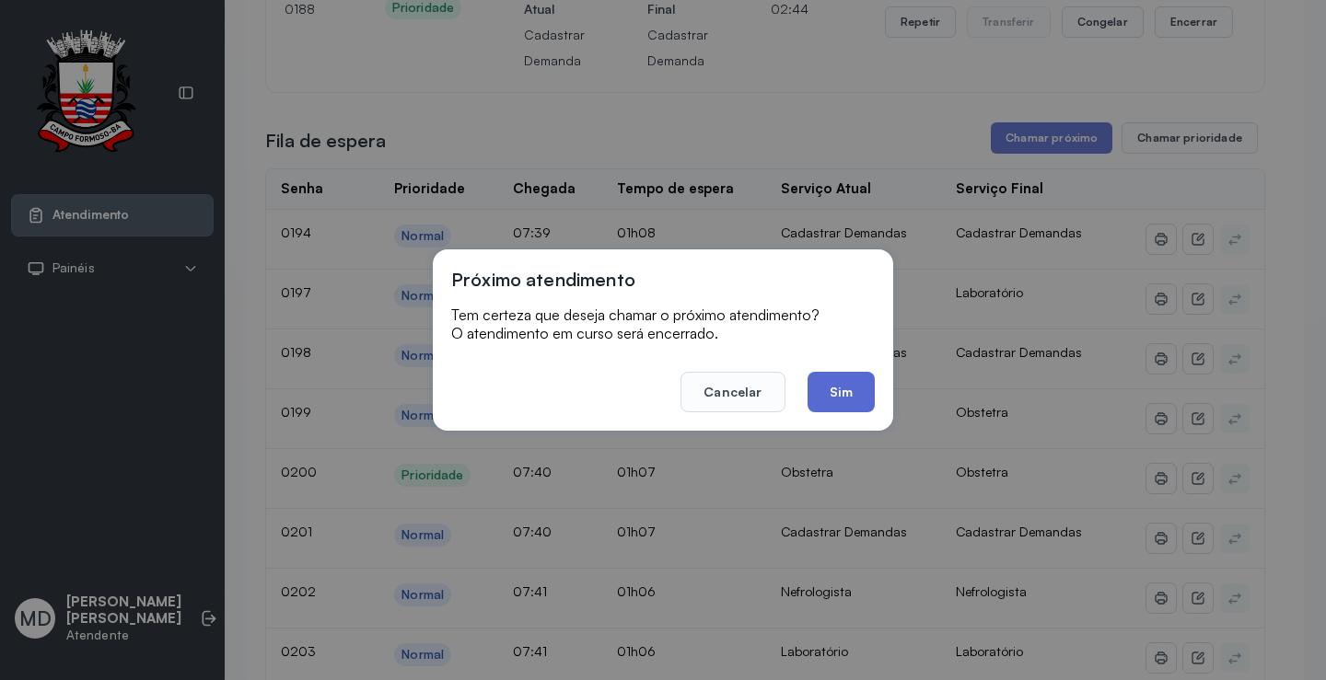
click at [852, 395] on button "Sim" at bounding box center [840, 392] width 67 height 41
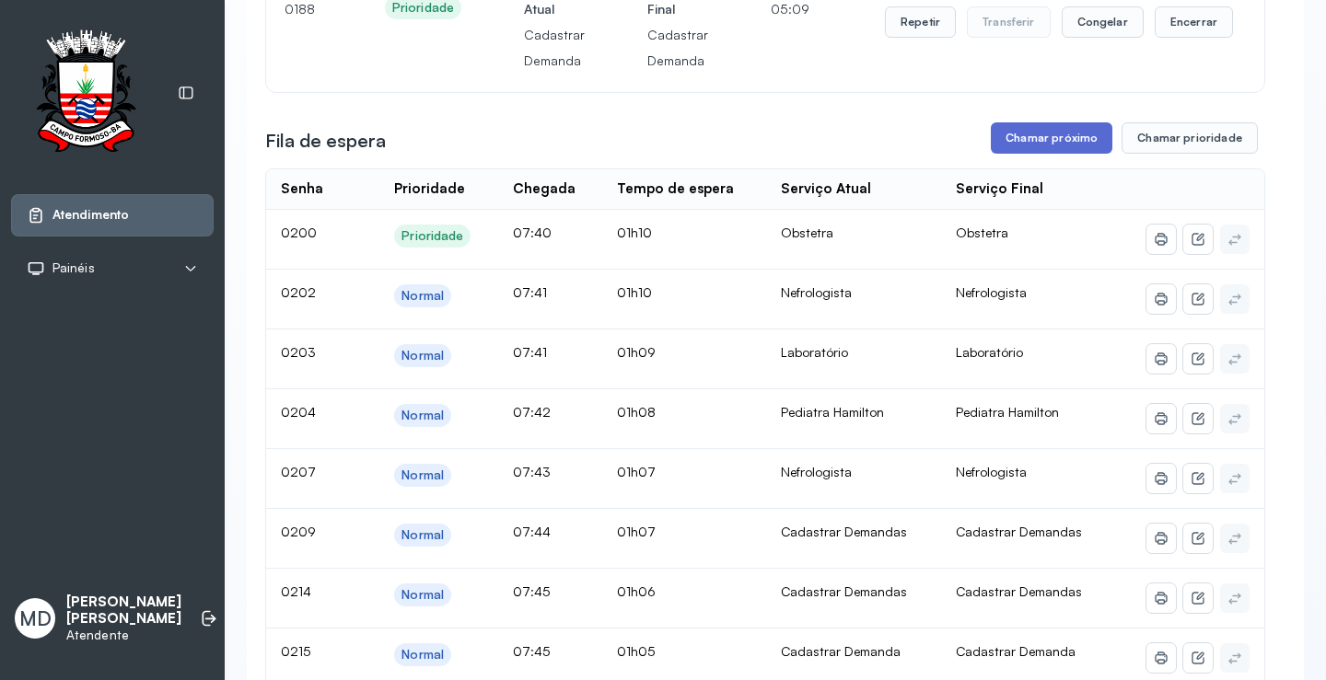
click at [1040, 154] on button "Chamar próximo" at bounding box center [1051, 137] width 122 height 31
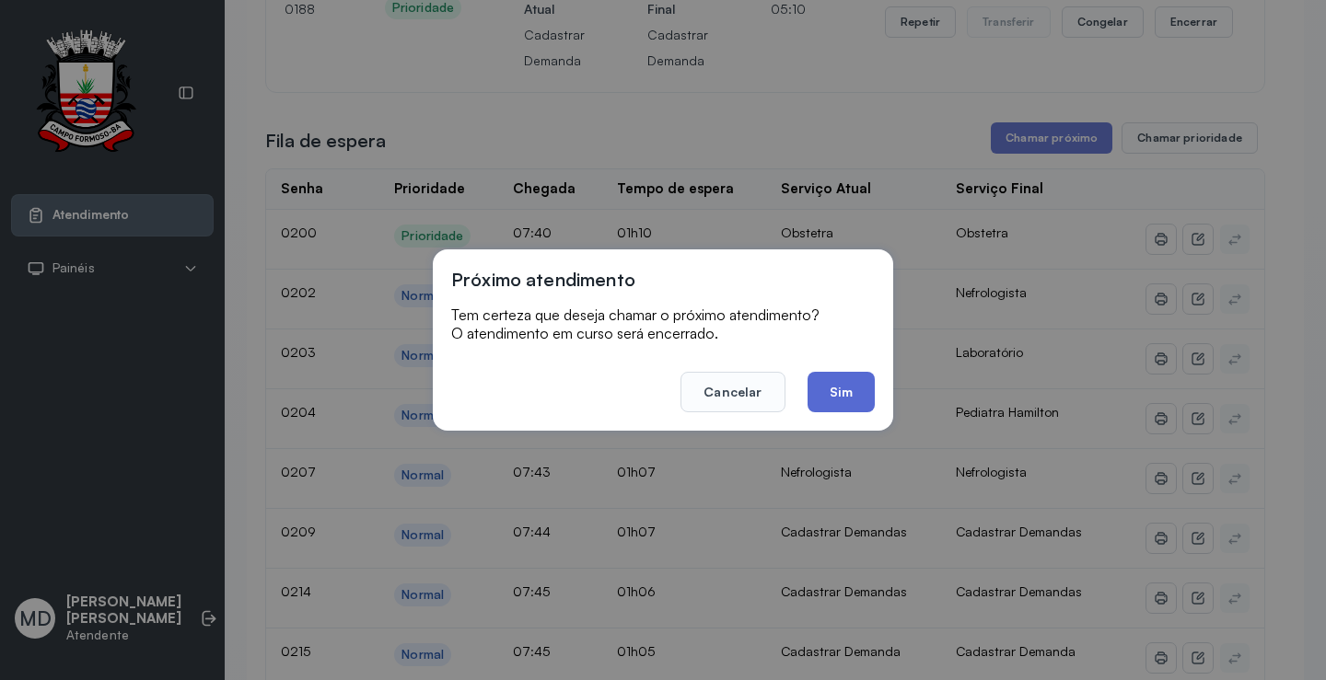
click at [844, 399] on button "Sim" at bounding box center [840, 392] width 67 height 41
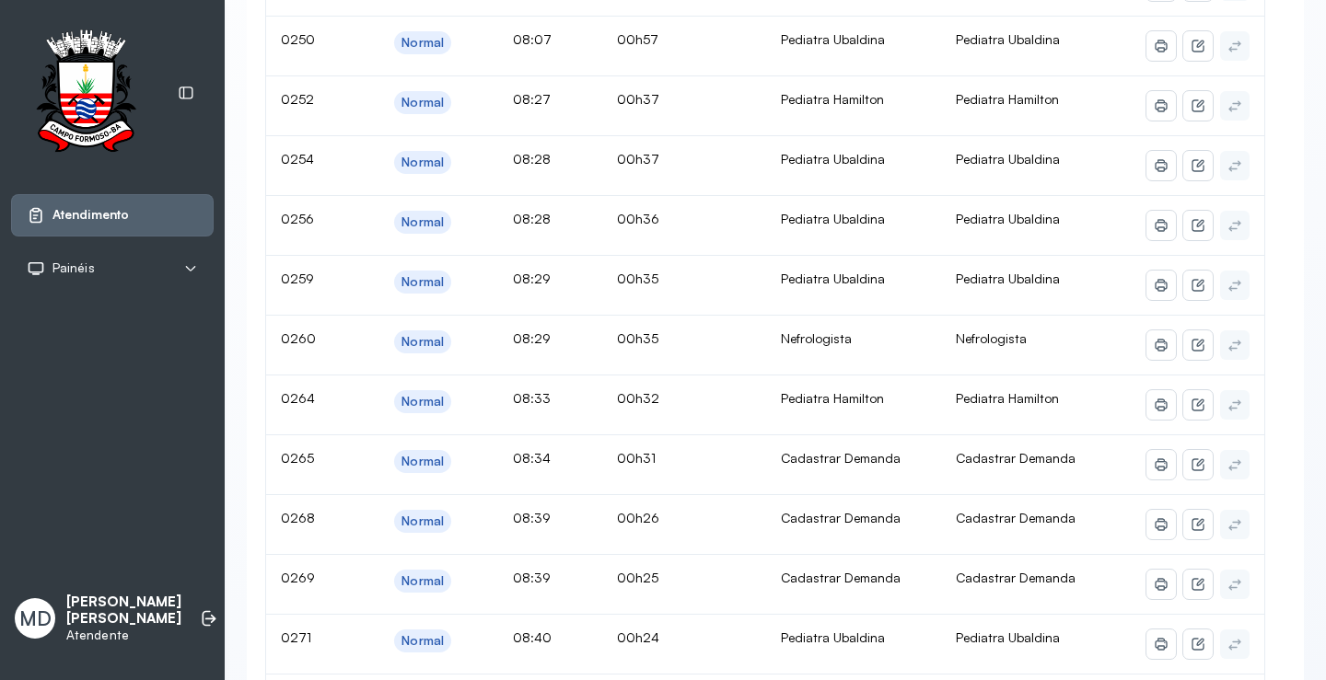
scroll to position [742, 0]
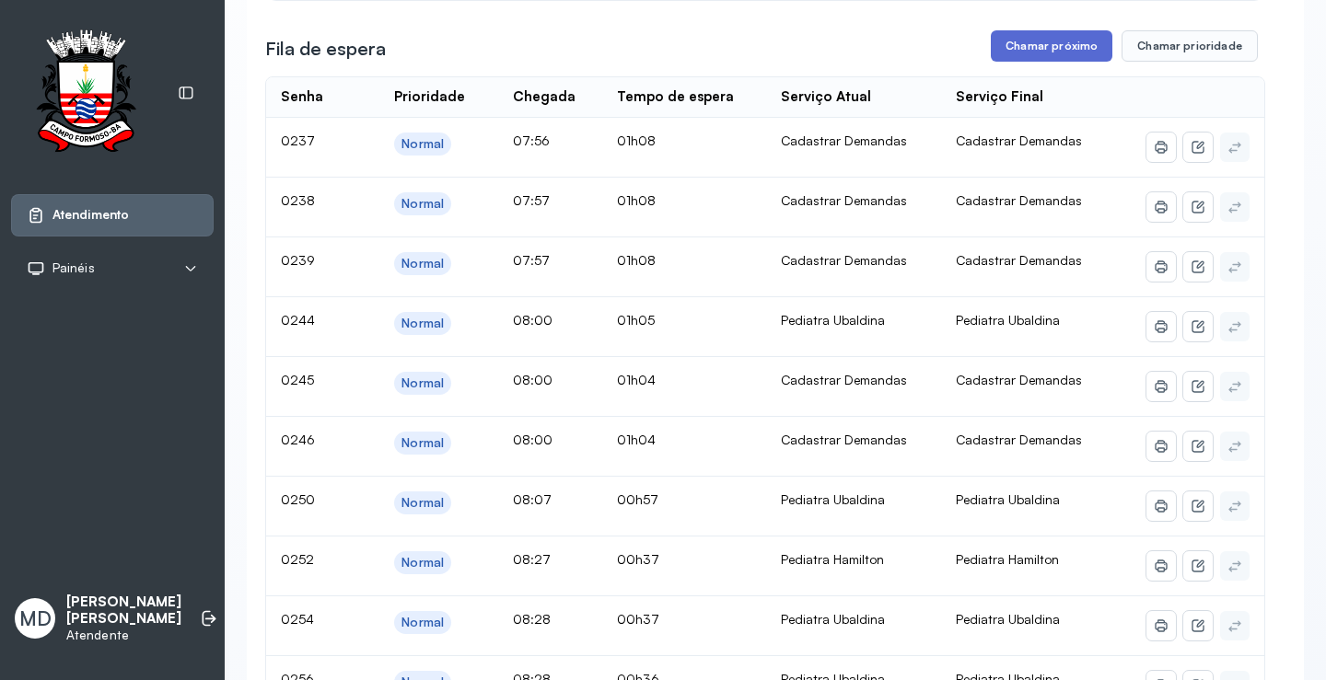
click at [1028, 62] on button "Chamar próximo" at bounding box center [1051, 45] width 122 height 31
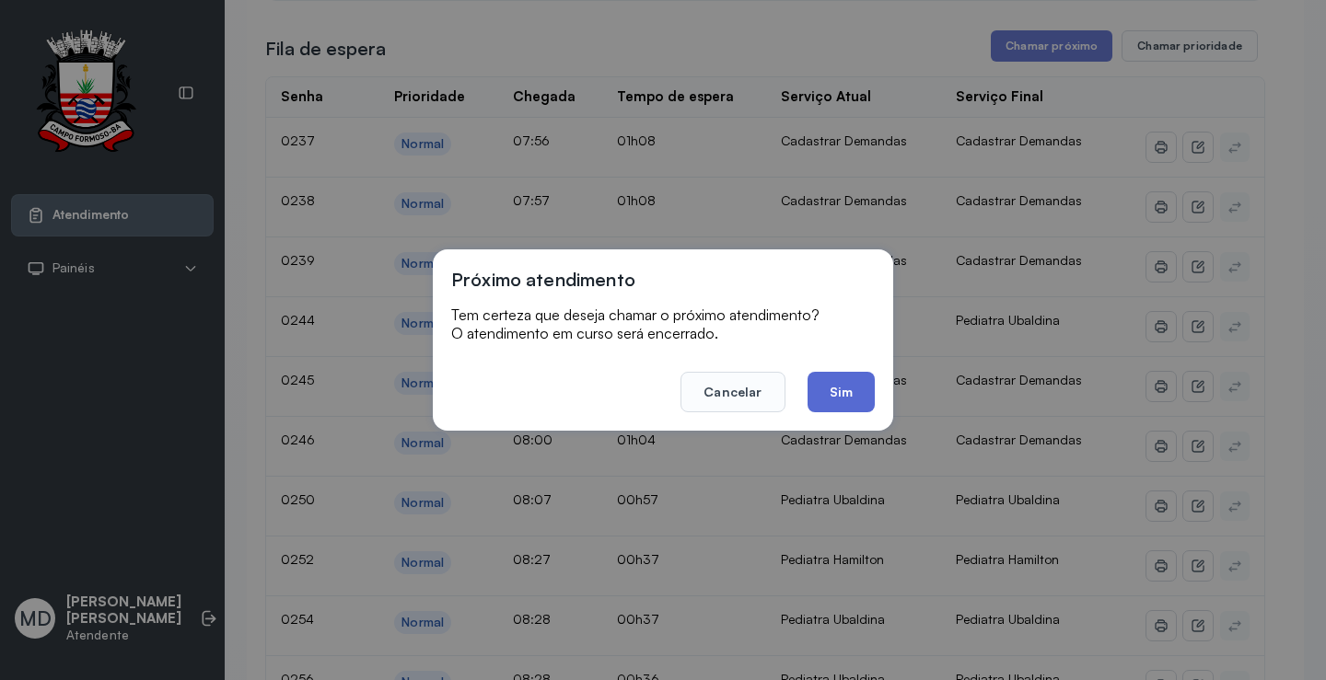
click at [836, 392] on button "Sim" at bounding box center [840, 392] width 67 height 41
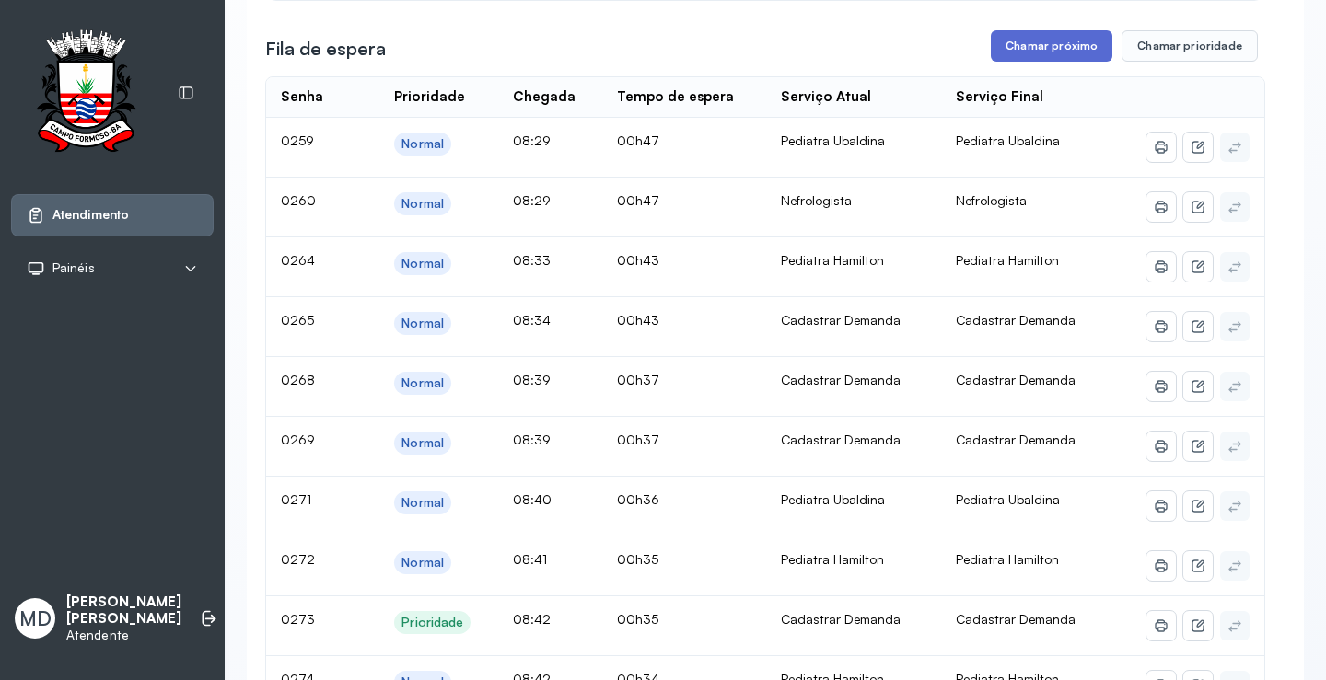
click at [1067, 62] on button "Chamar próximo" at bounding box center [1051, 45] width 122 height 31
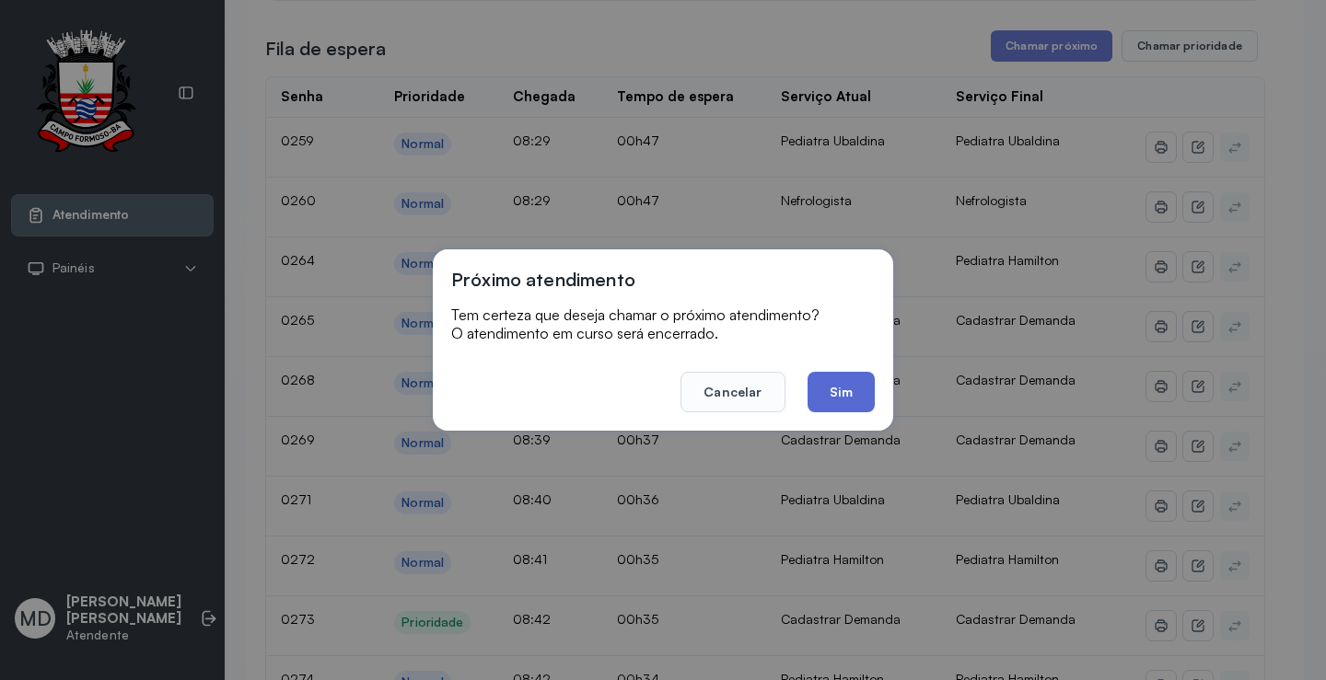
click at [852, 384] on button "Sim" at bounding box center [840, 392] width 67 height 41
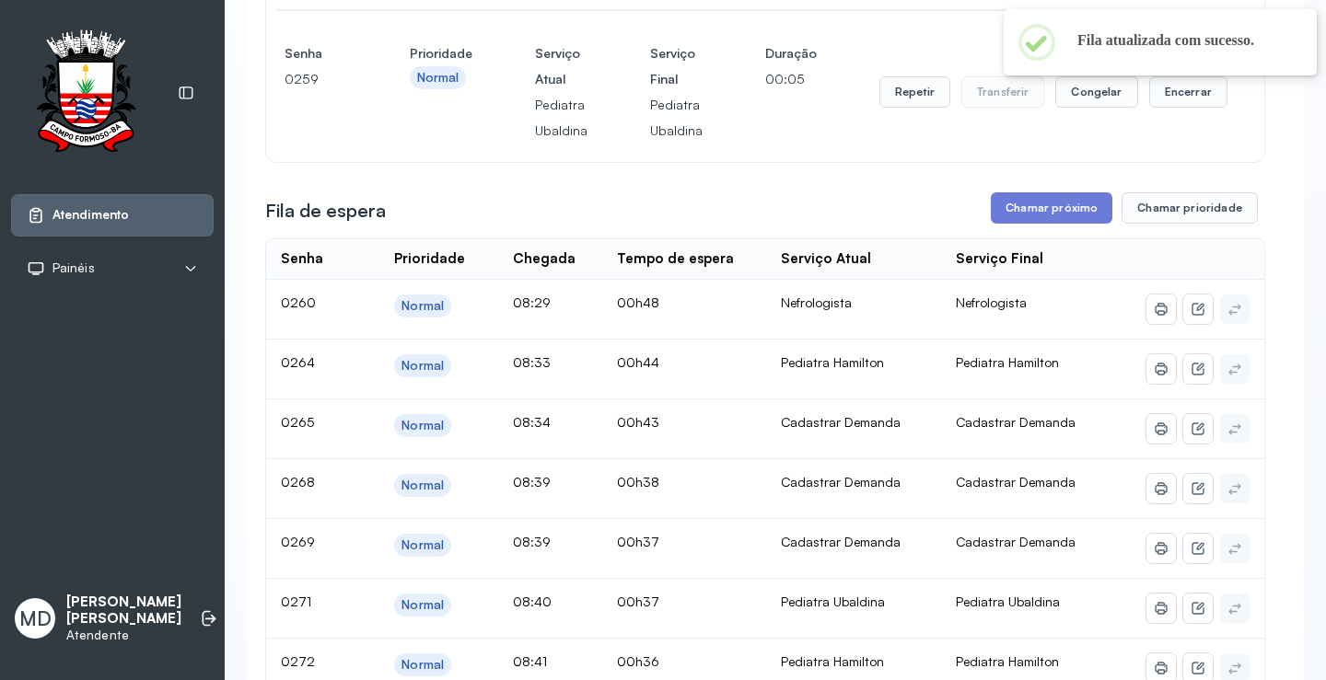
scroll to position [834, 0]
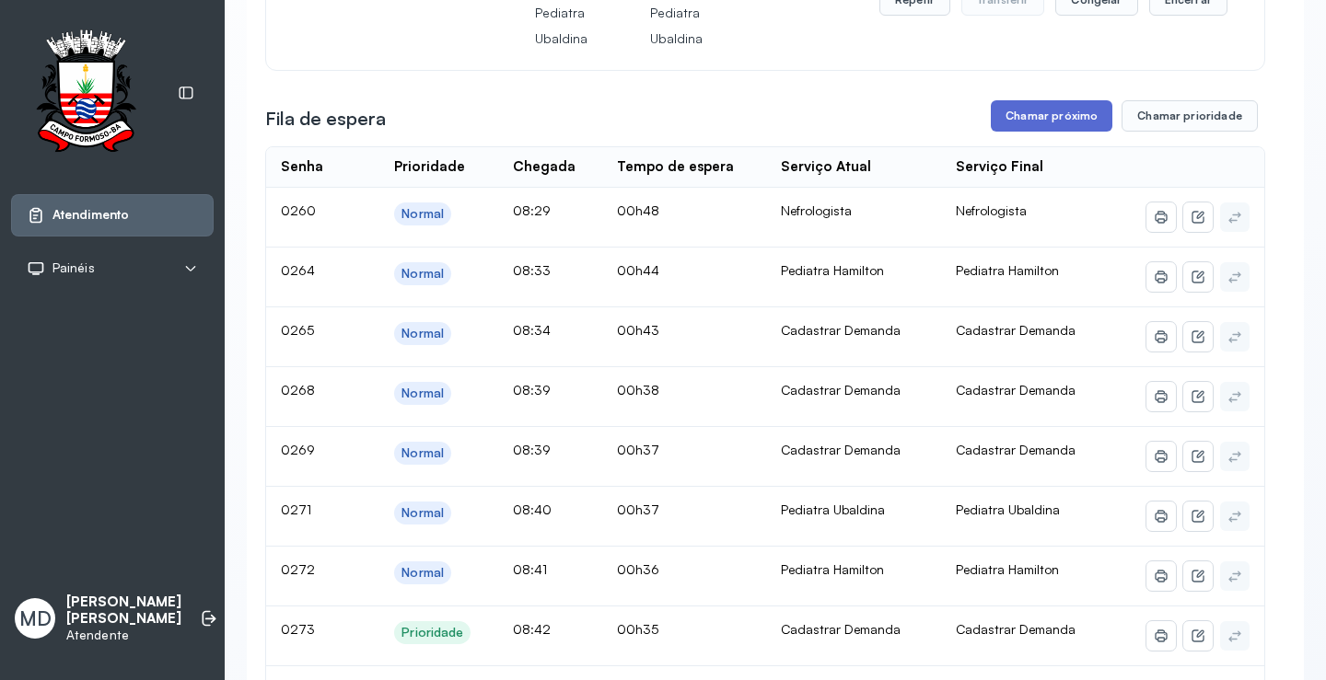
click at [1050, 132] on button "Chamar próximo" at bounding box center [1051, 115] width 122 height 31
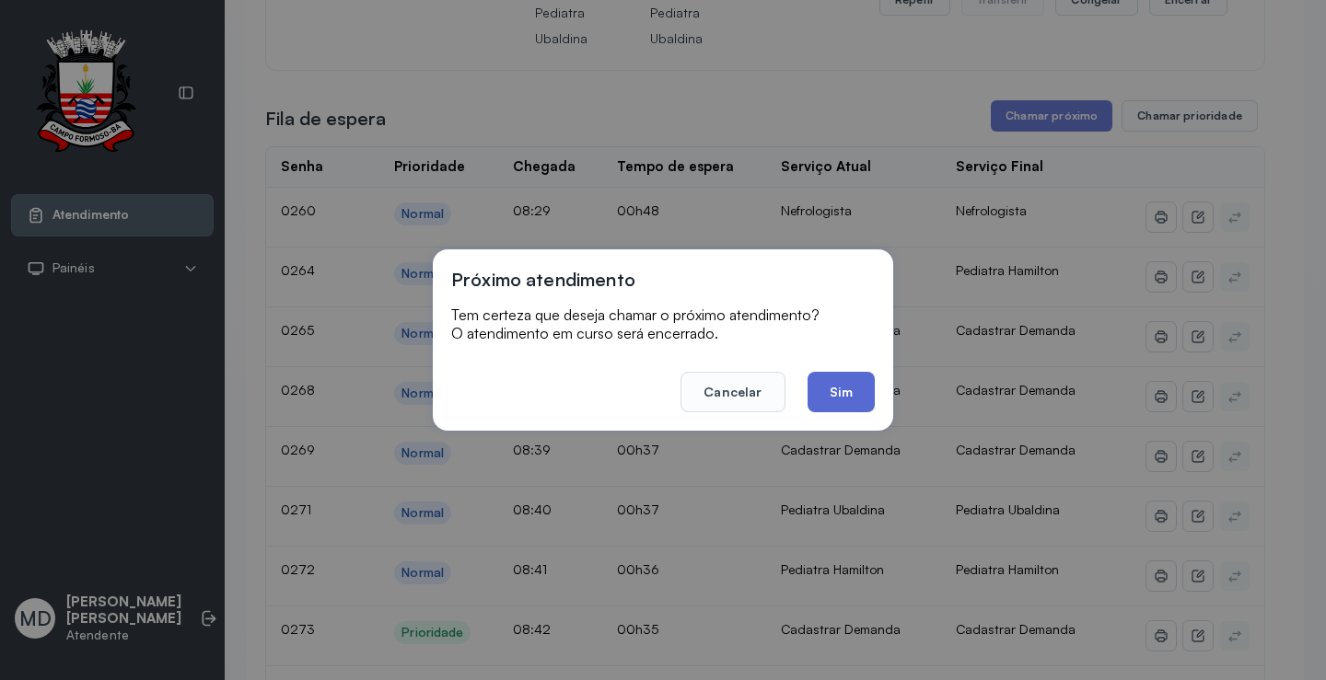
click at [845, 387] on button "Sim" at bounding box center [840, 392] width 67 height 41
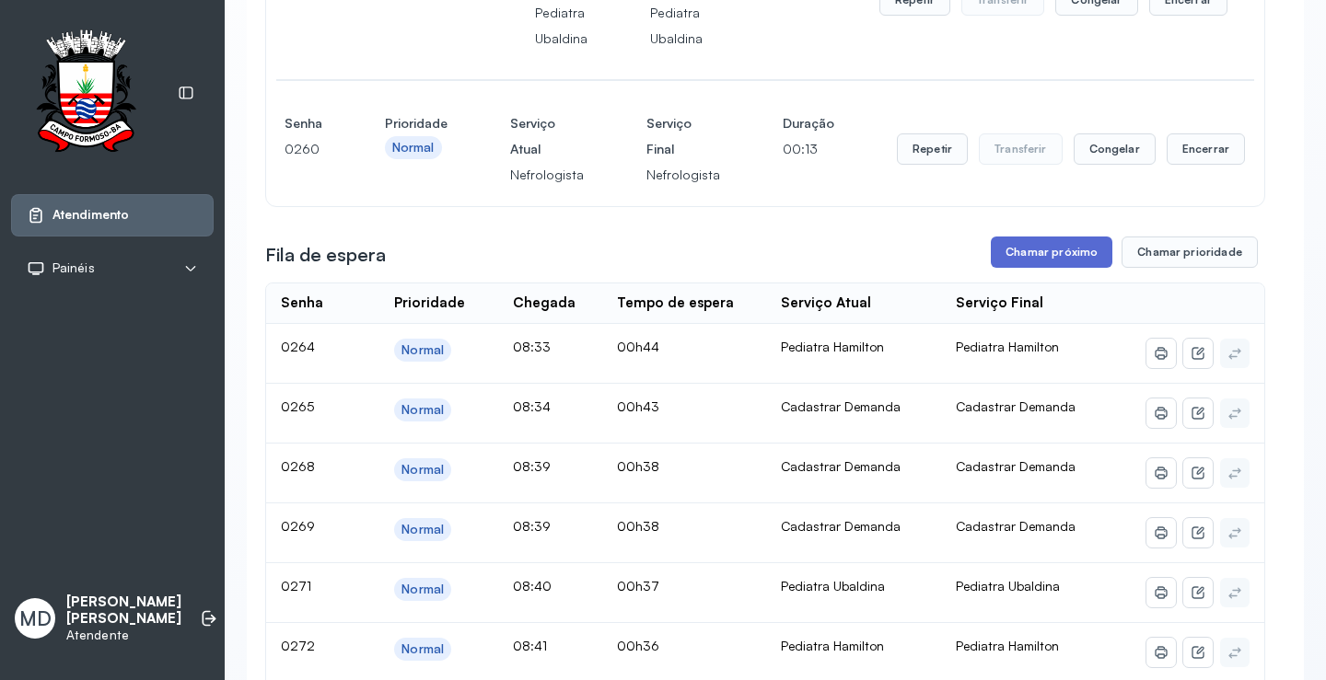
click at [1054, 268] on button "Chamar próximo" at bounding box center [1051, 252] width 122 height 31
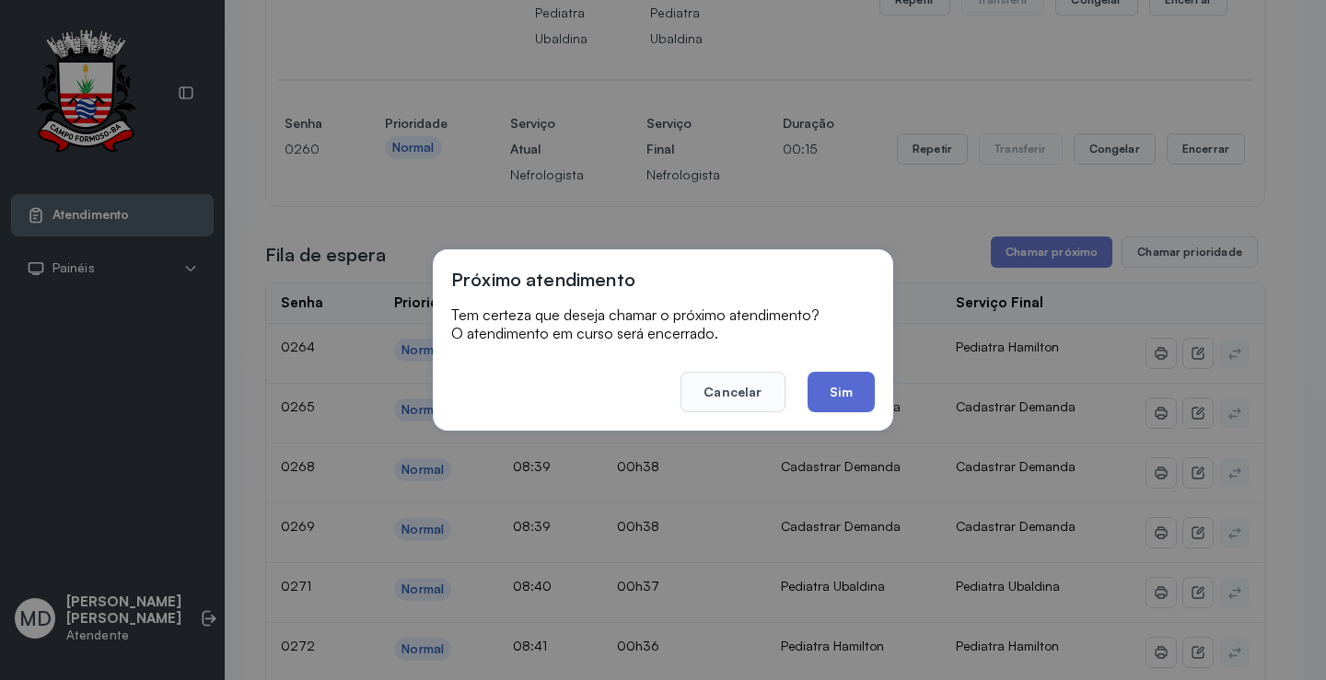
click at [828, 385] on button "Sim" at bounding box center [840, 392] width 67 height 41
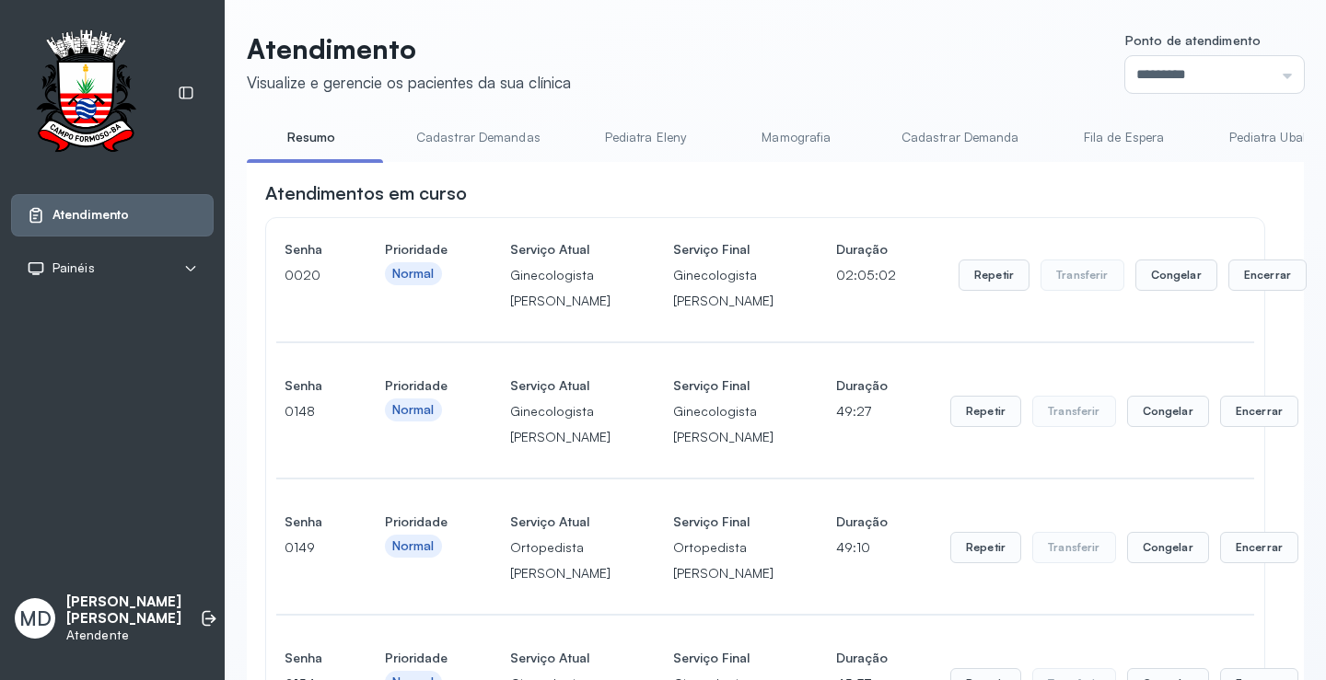
scroll to position [1202, 0]
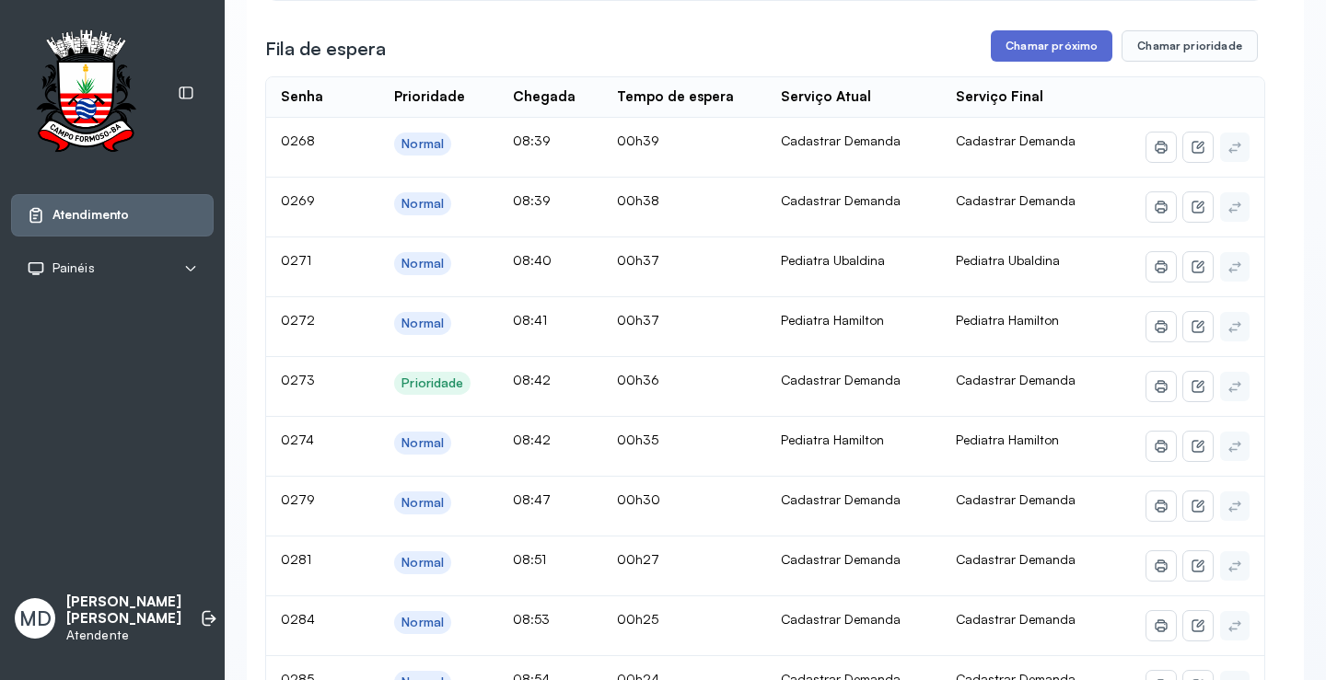
click at [1060, 62] on button "Chamar próximo" at bounding box center [1051, 45] width 122 height 31
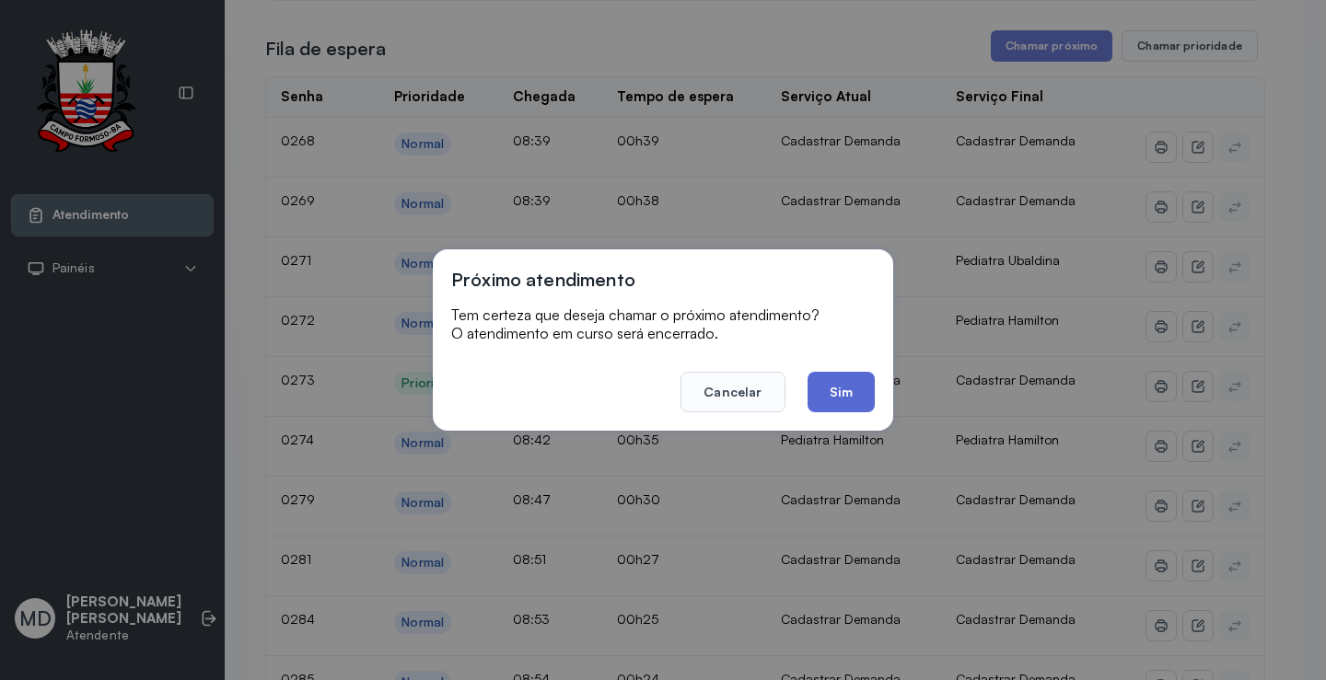
click at [852, 387] on button "Sim" at bounding box center [840, 392] width 67 height 41
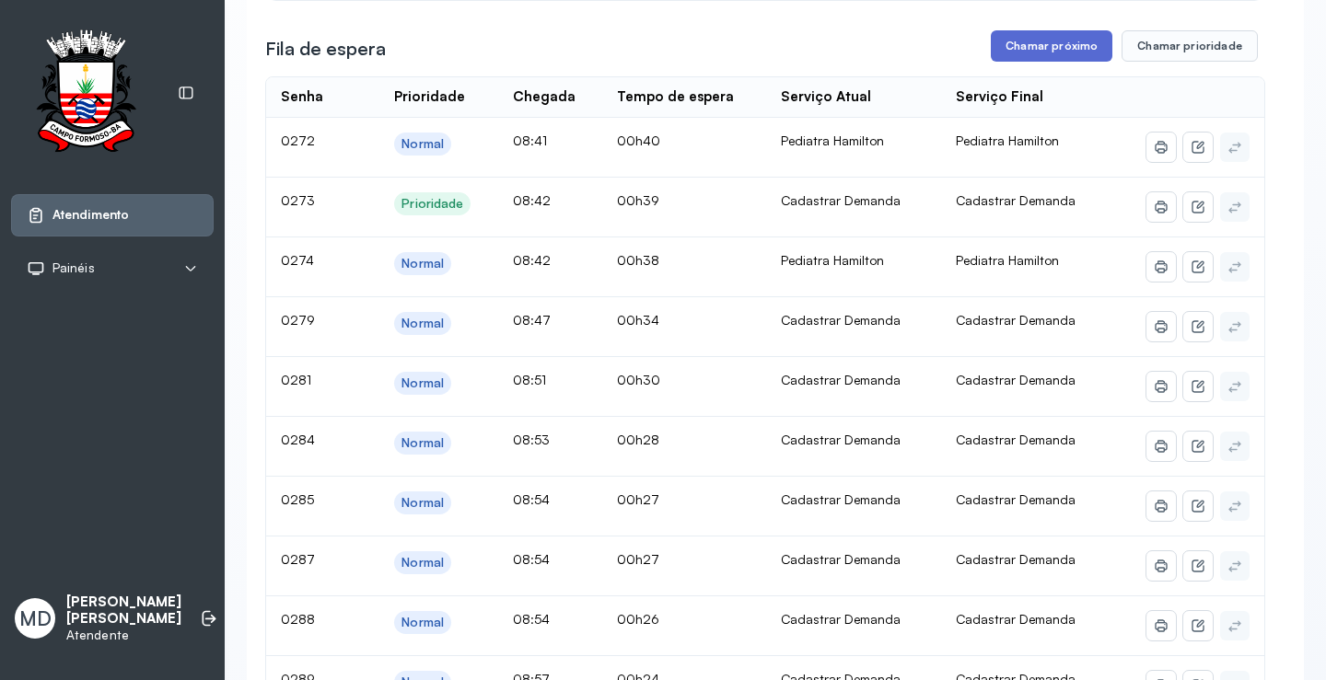
click at [1030, 62] on button "Chamar próximo" at bounding box center [1051, 45] width 122 height 31
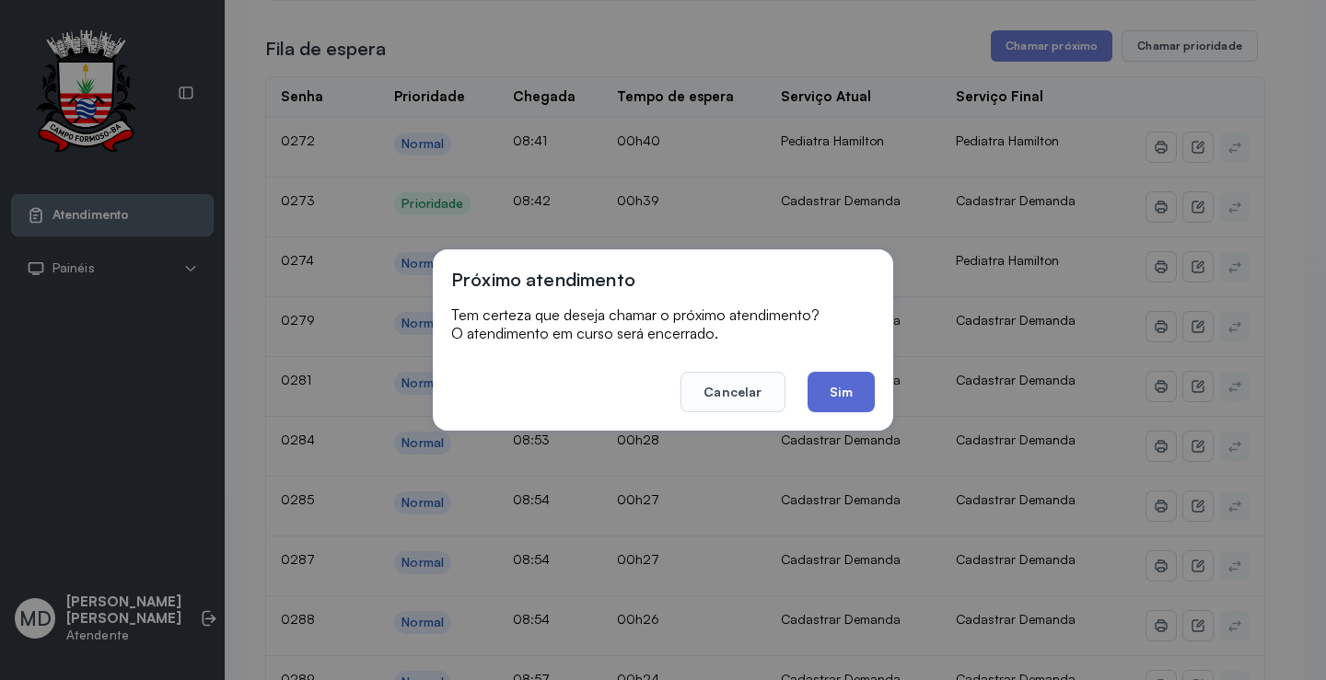
click at [843, 388] on button "Sim" at bounding box center [840, 392] width 67 height 41
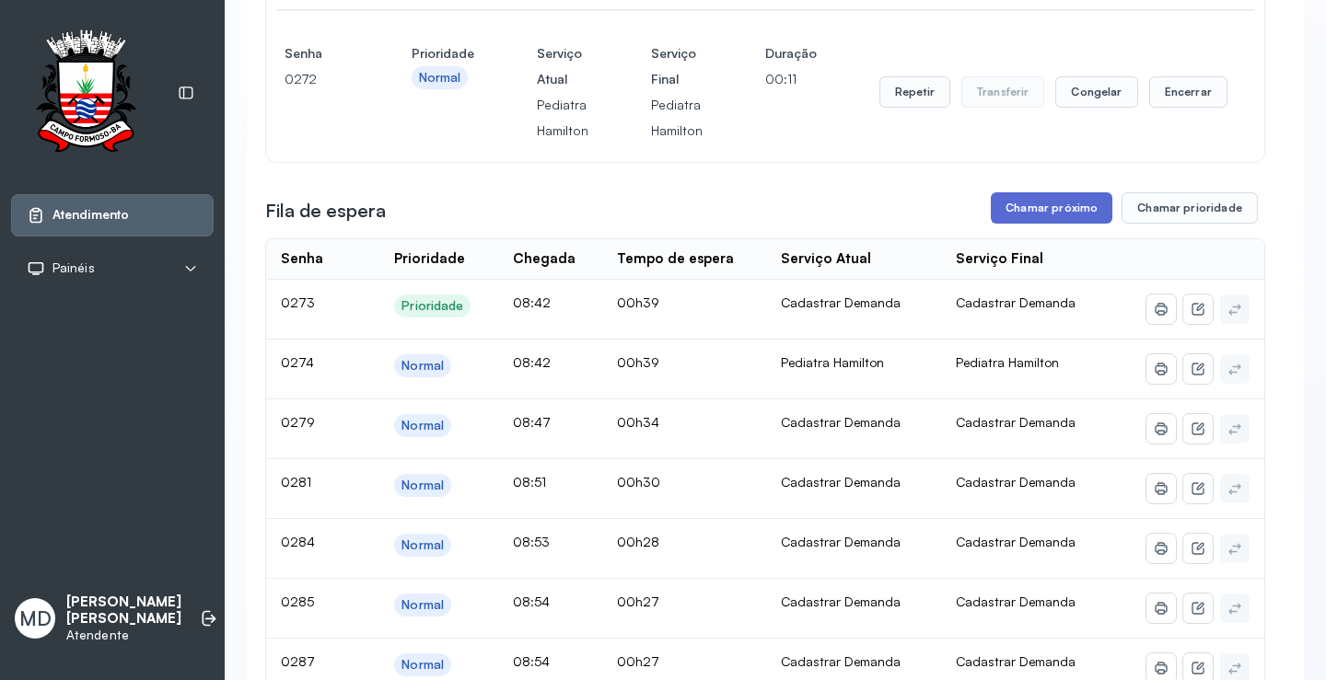
click at [1025, 224] on button "Chamar próximo" at bounding box center [1051, 207] width 122 height 31
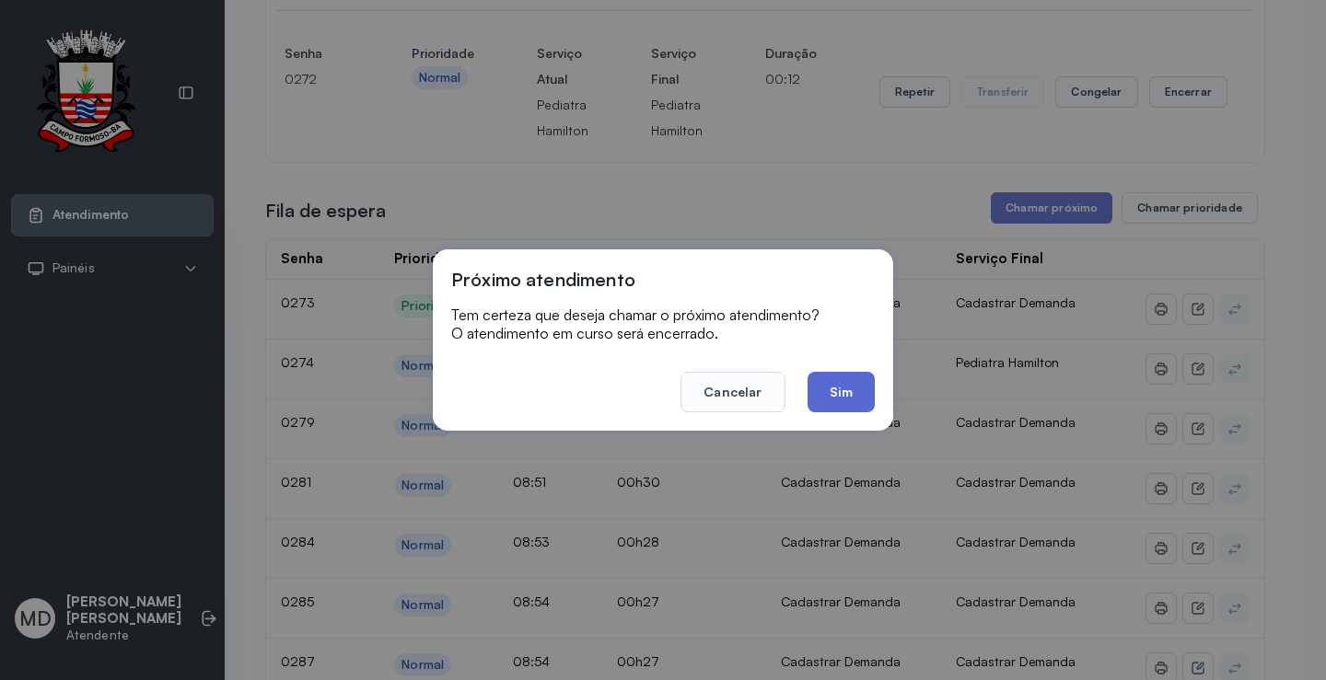
click at [826, 383] on button "Sim" at bounding box center [840, 392] width 67 height 41
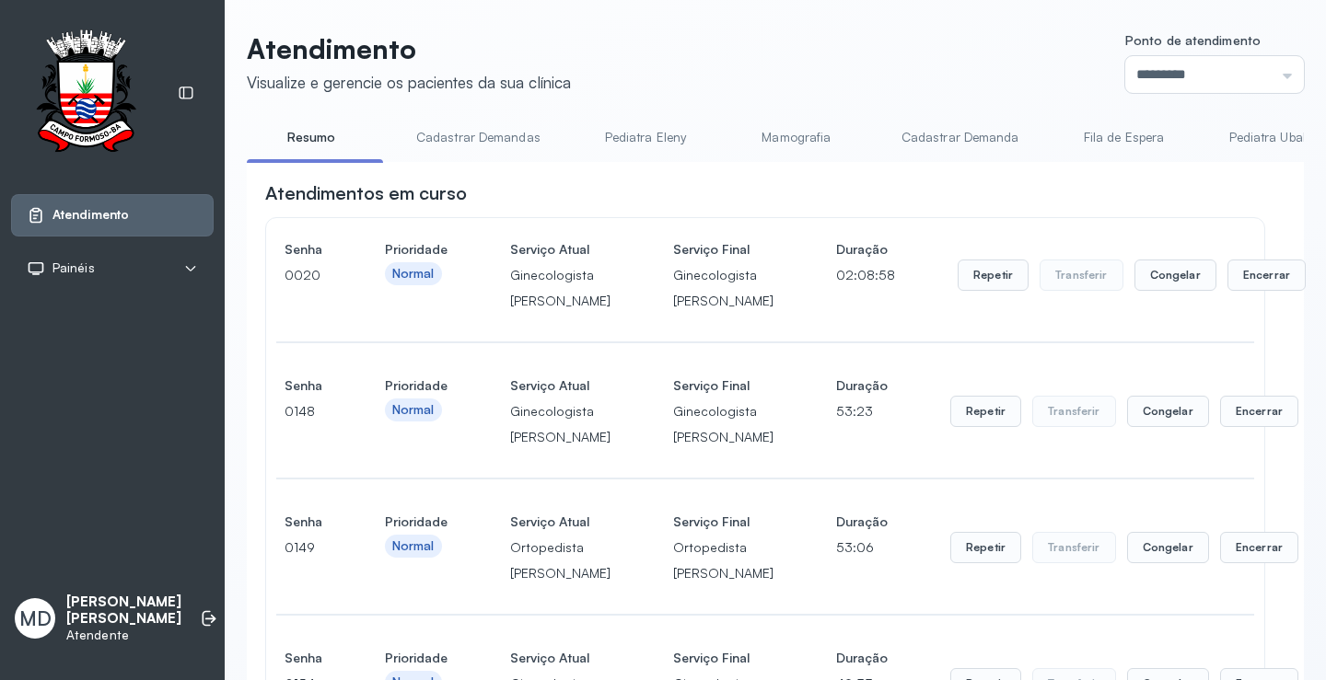
scroll to position [1294, 0]
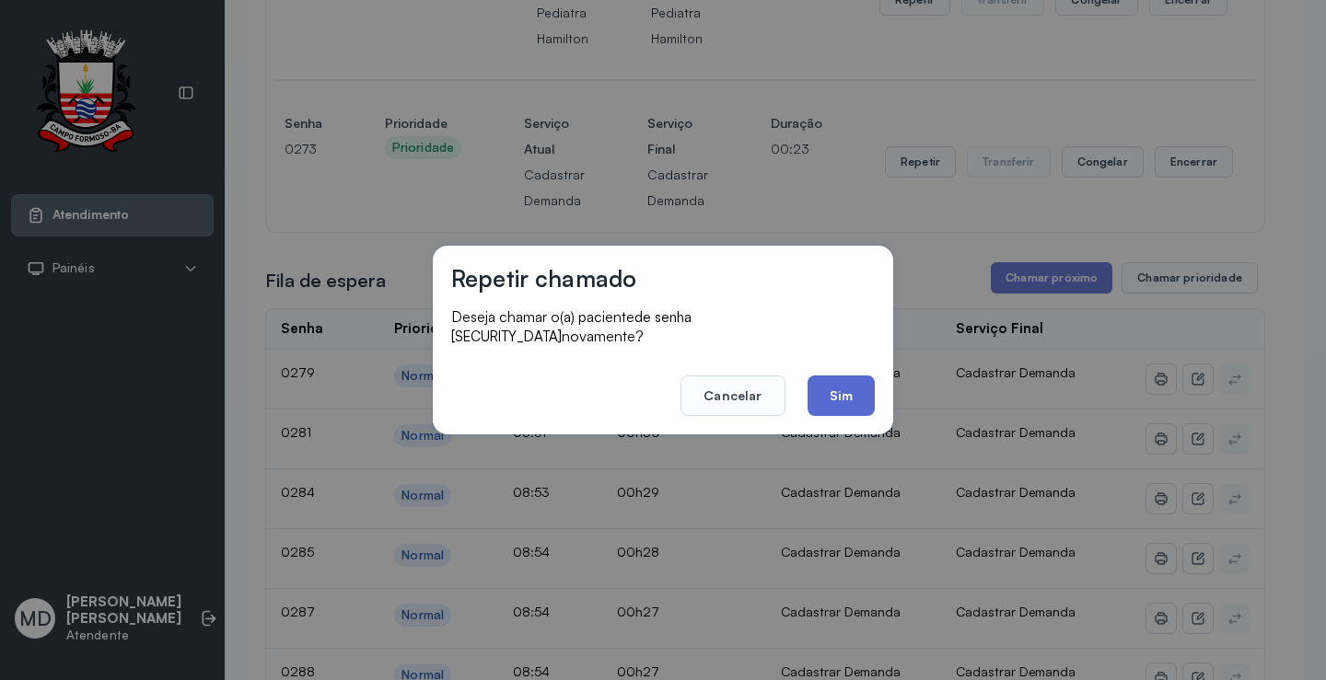
click at [837, 388] on button "Sim" at bounding box center [840, 396] width 67 height 41
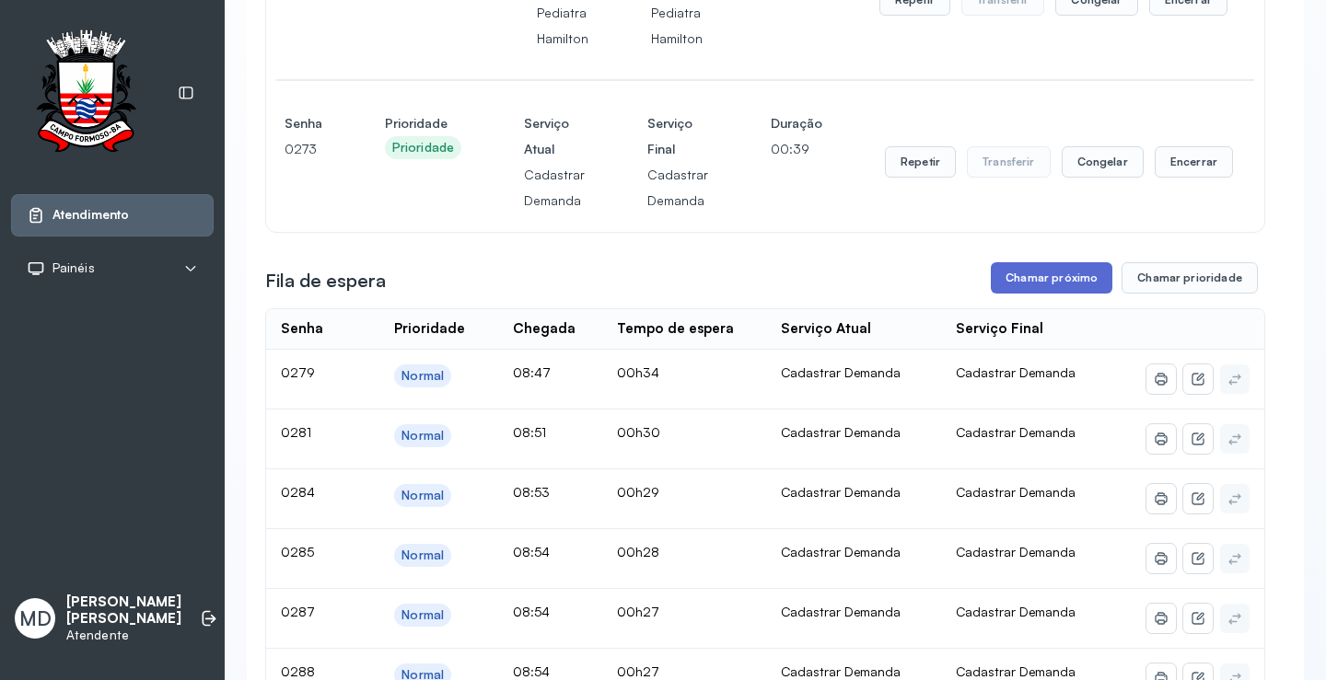
click at [1033, 294] on button "Chamar próximo" at bounding box center [1051, 277] width 122 height 31
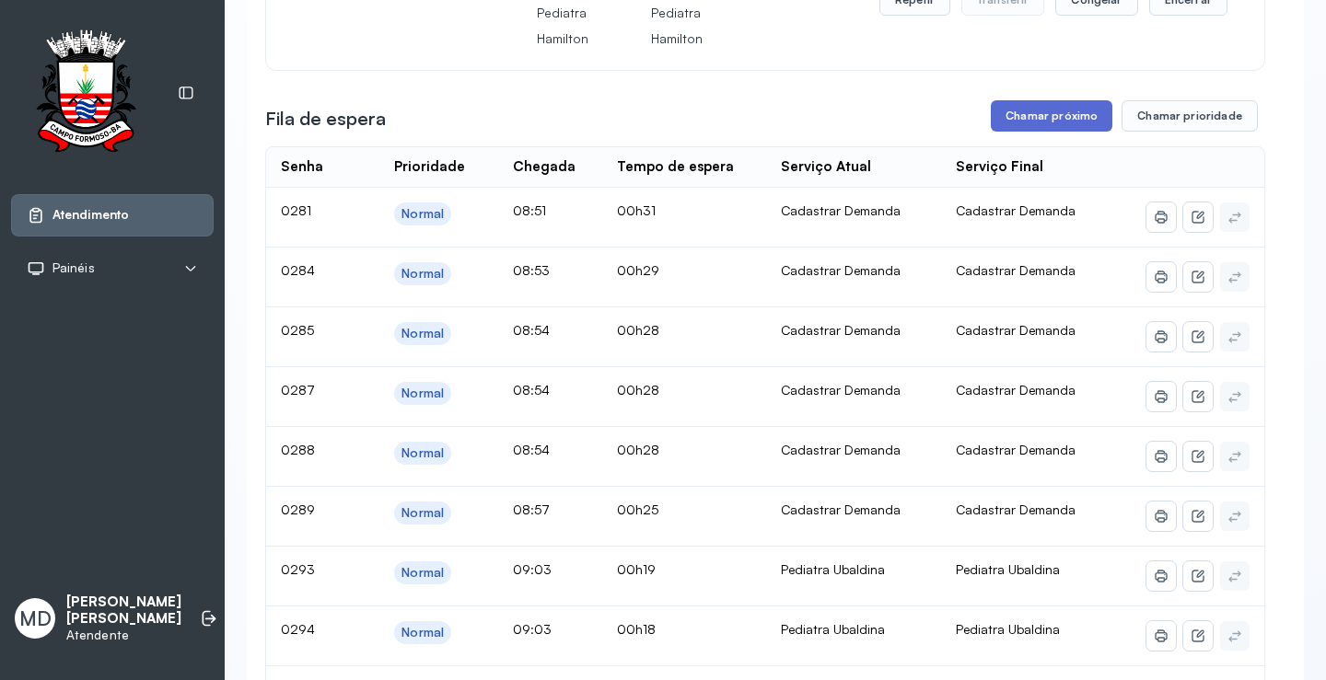
click at [1044, 132] on button "Chamar próximo" at bounding box center [1051, 115] width 122 height 31
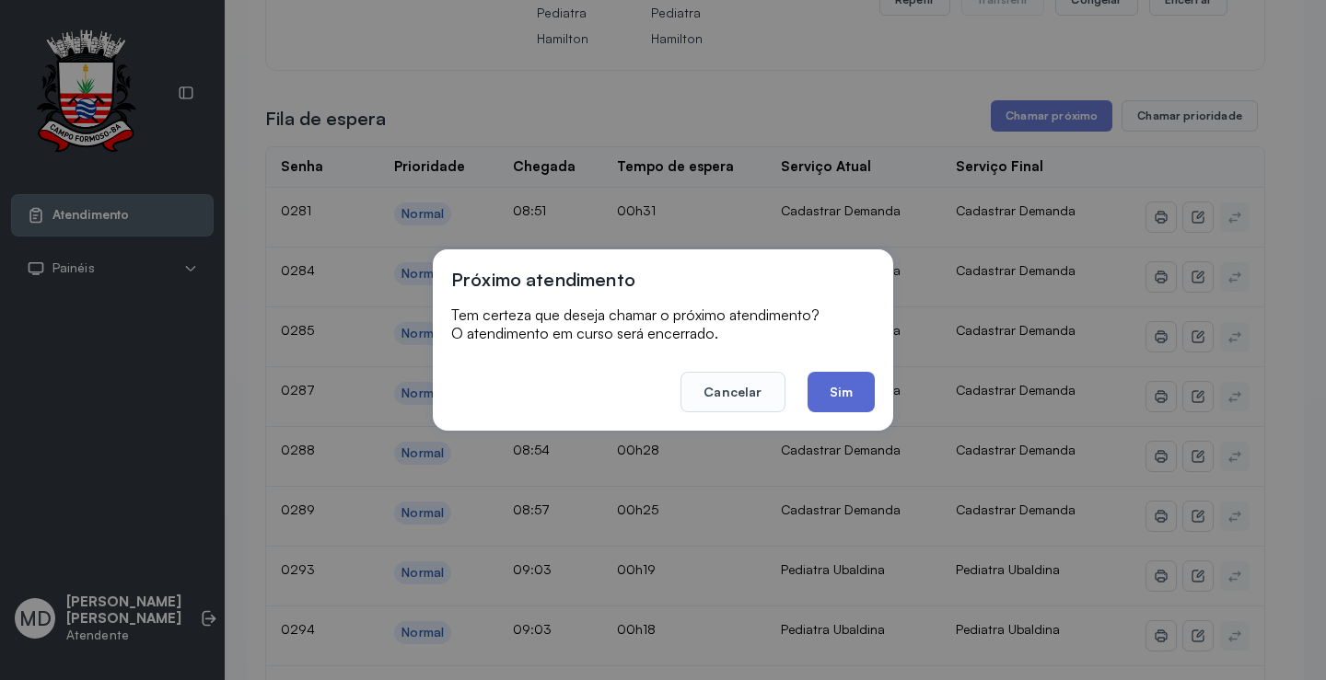
click at [823, 382] on button "Sim" at bounding box center [840, 392] width 67 height 41
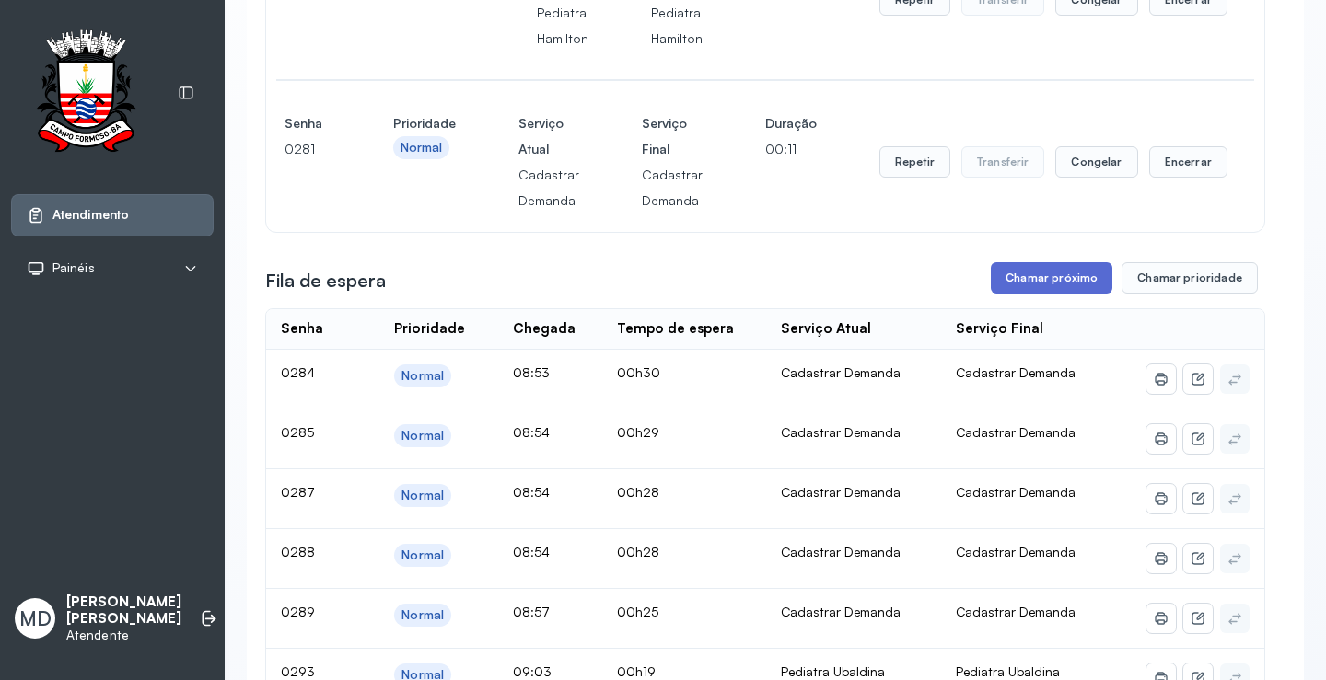
click at [1041, 294] on button "Chamar próximo" at bounding box center [1051, 277] width 122 height 31
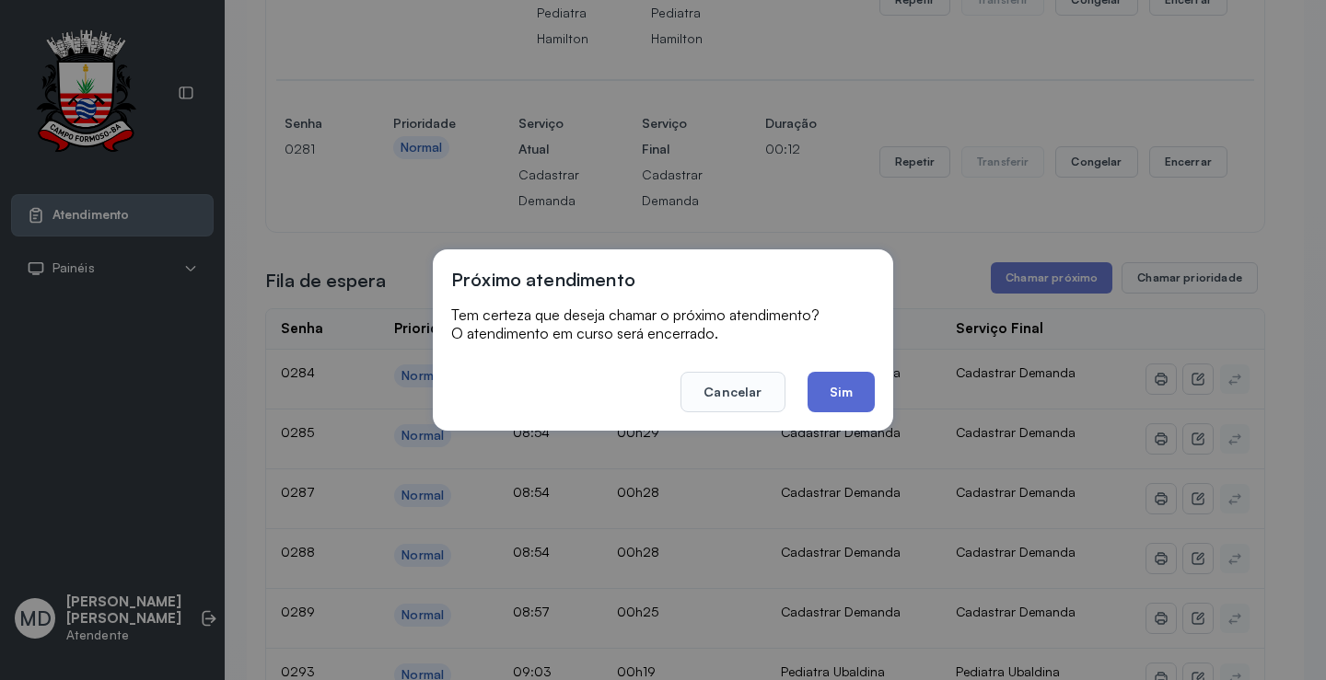
click at [835, 390] on button "Sim" at bounding box center [840, 392] width 67 height 41
